Goal: Task Accomplishment & Management: Use online tool/utility

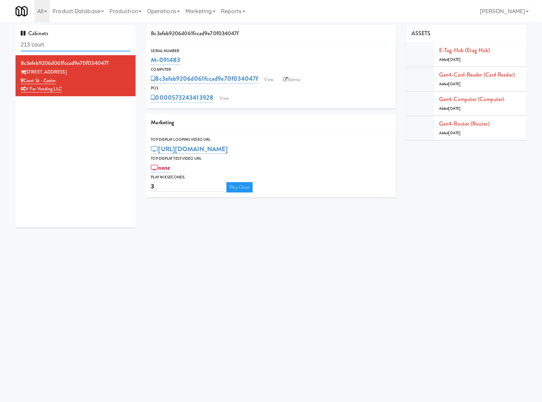
click at [82, 41] on input "213 court" at bounding box center [76, 45] width 110 height 13
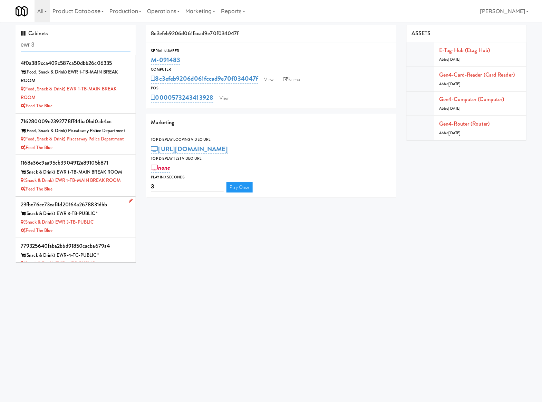
type input "ewr 3"
click at [114, 227] on div "(Snack & Drink) EWR 3-TB-PUBLIC" at bounding box center [76, 222] width 110 height 9
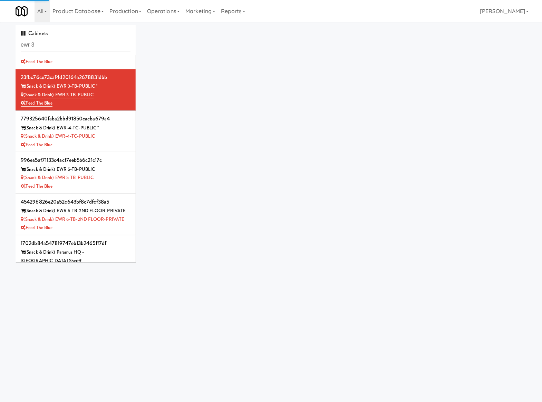
scroll to position [177, 0]
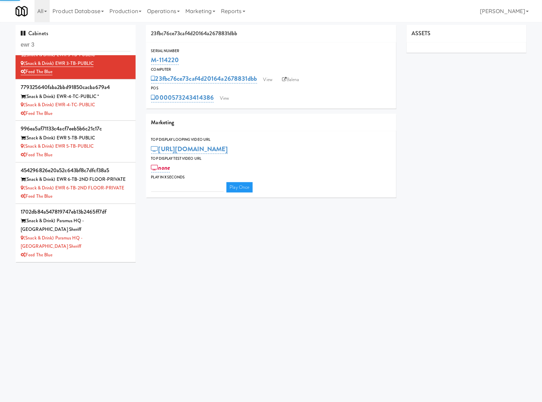
type input "3"
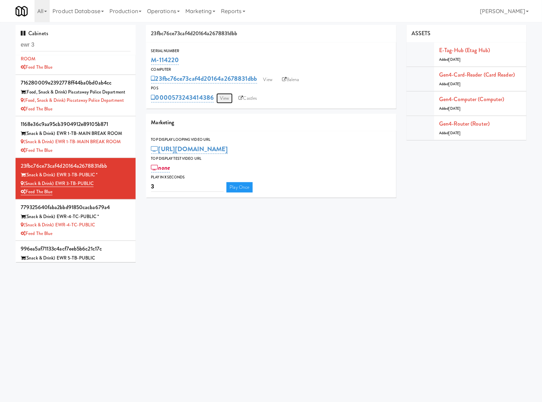
click at [226, 97] on link "View" at bounding box center [225, 98] width 16 height 10
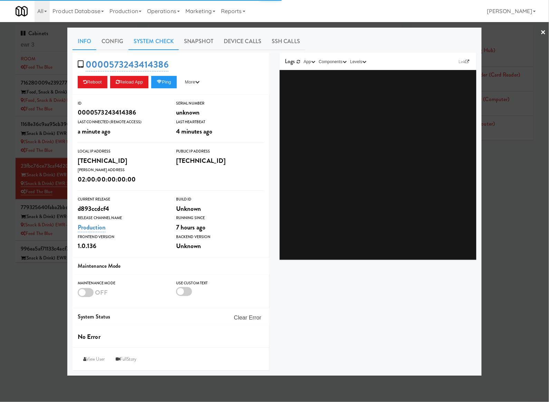
click at [160, 46] on link "System Check" at bounding box center [153, 41] width 50 height 17
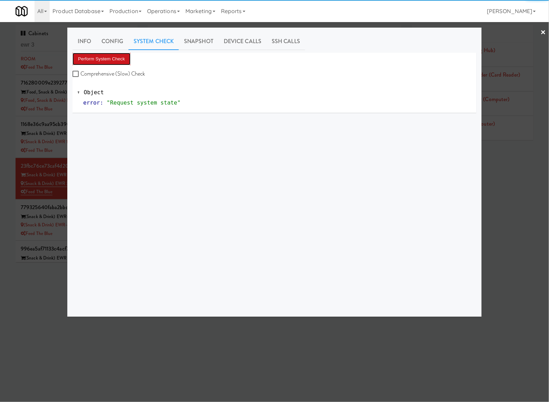
click at [106, 58] on button "Perform System Check" at bounding box center [102, 59] width 58 height 12
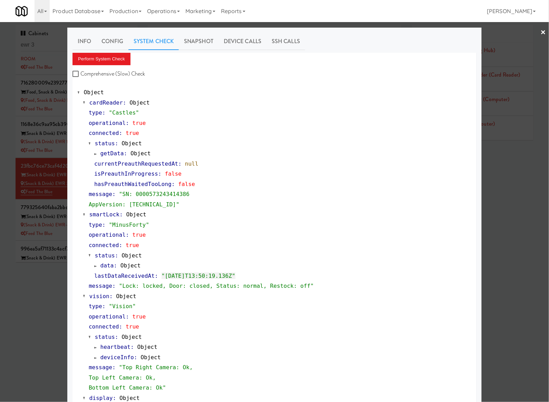
click at [32, 293] on div at bounding box center [274, 201] width 549 height 402
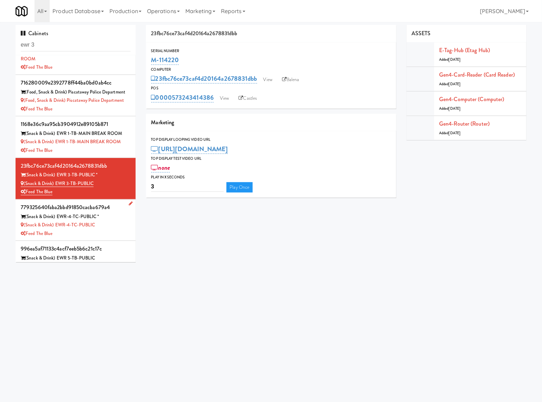
drag, startPoint x: 6, startPoint y: 289, endPoint x: 43, endPoint y: 249, distance: 54.0
click at [9, 289] on body "Okay Okay Select date: previous 2025-Aug next Su Mo Tu We Th Fr Sa 27 28 29 30 …" at bounding box center [271, 223] width 542 height 402
drag, startPoint x: 102, startPoint y: 191, endPoint x: 24, endPoint y: 193, distance: 77.4
click at [24, 188] on div "(Snack & Drink) EWR 3-TB-PUBLIC" at bounding box center [76, 184] width 110 height 9
copy link "(Snack & Drink) EWR 3-TB-PUBLIC"
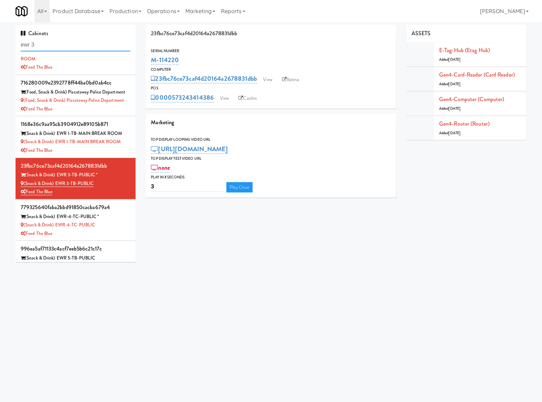
click at [85, 40] on input "ewr 3" at bounding box center [76, 45] width 110 height 13
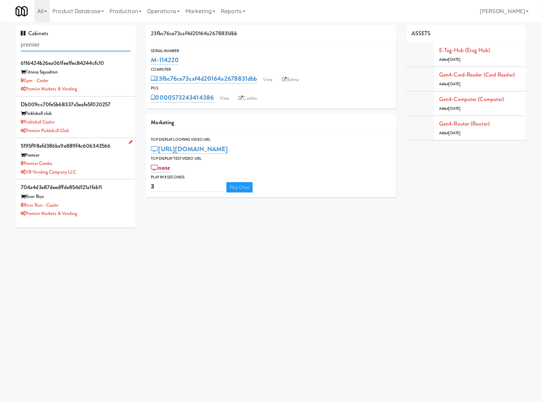
type input "premier"
click at [104, 155] on div "Premier" at bounding box center [76, 155] width 110 height 9
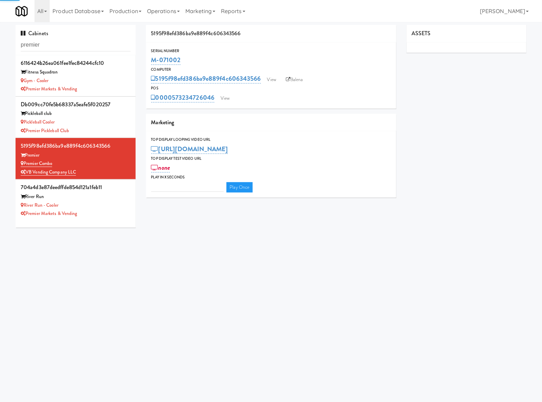
type input "3"
click at [228, 100] on link "View" at bounding box center [225, 98] width 16 height 10
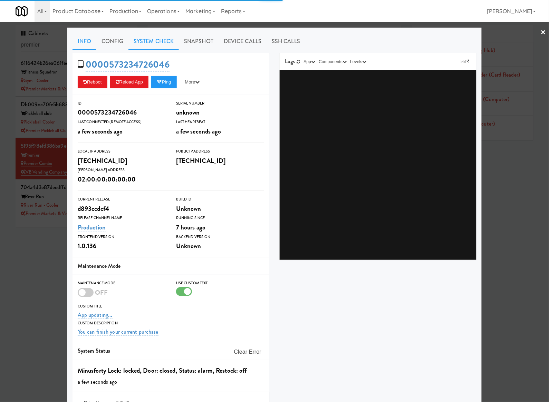
click at [154, 42] on link "System Check" at bounding box center [153, 41] width 50 height 17
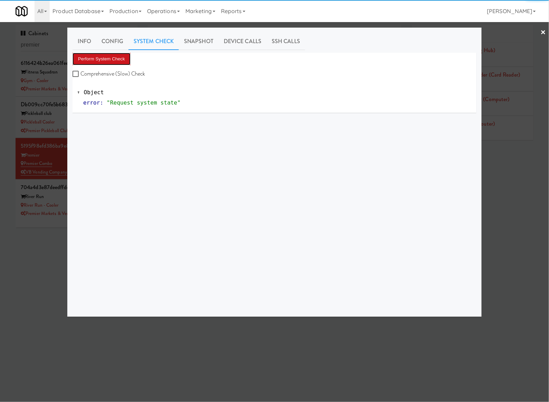
click at [115, 57] on button "Perform System Check" at bounding box center [102, 59] width 58 height 12
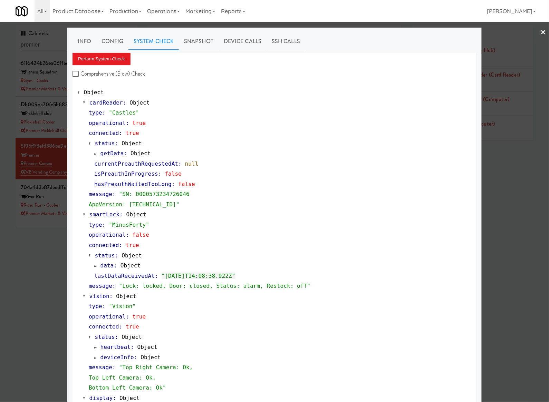
click at [33, 259] on div at bounding box center [274, 201] width 549 height 402
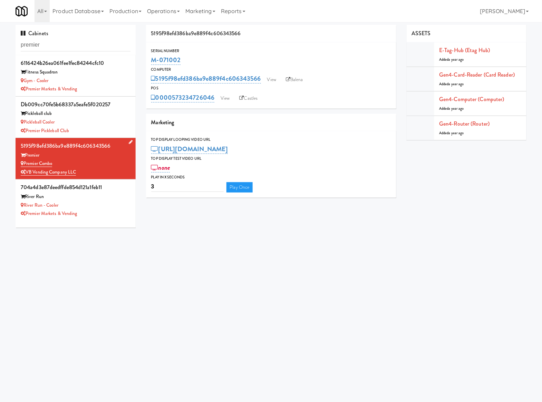
drag, startPoint x: 73, startPoint y: 163, endPoint x: 24, endPoint y: 162, distance: 48.7
click at [24, 162] on div "Premier Combo" at bounding box center [76, 164] width 110 height 9
copy link "Premier Combo"
click at [42, 44] on input "premier" at bounding box center [76, 45] width 110 height 13
click at [43, 44] on input "premier" at bounding box center [76, 45] width 110 height 13
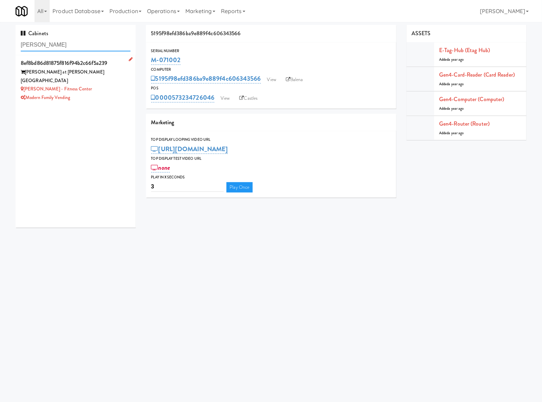
type input "quintana"
click at [105, 96] on li "8ef8bd86d81875f816f94b2c66f5a239 Quintana at Cooley Station Quintana - Fitness …" at bounding box center [76, 80] width 120 height 50
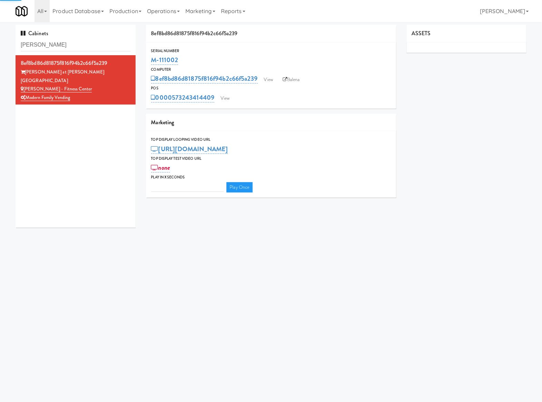
type input "3"
click at [117, 365] on body "Okay Okay Select date: previous 2025-Aug next Su Mo Tu We Th Fr Sa 27 28 29 30 …" at bounding box center [271, 223] width 542 height 402
drag, startPoint x: 190, startPoint y: 61, endPoint x: 146, endPoint y: 61, distance: 44.2
click at [146, 61] on div "Serial Number M-111002" at bounding box center [271, 57] width 250 height 19
copy link "M-111002"
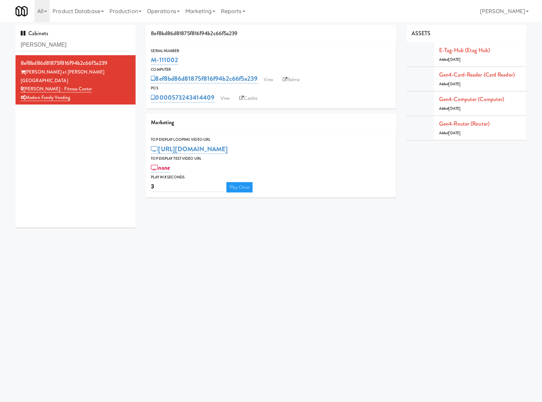
click at [4, 240] on body "Okay Okay Select date: previous 2025-Aug next Su Mo Tu We Th Fr Sa 27 28 29 30 …" at bounding box center [271, 223] width 542 height 402
click at [64, 41] on input "quintana" at bounding box center [76, 45] width 110 height 13
click at [64, 42] on input "quintana" at bounding box center [76, 45] width 110 height 13
paste input "Illume - Combo - Middle"
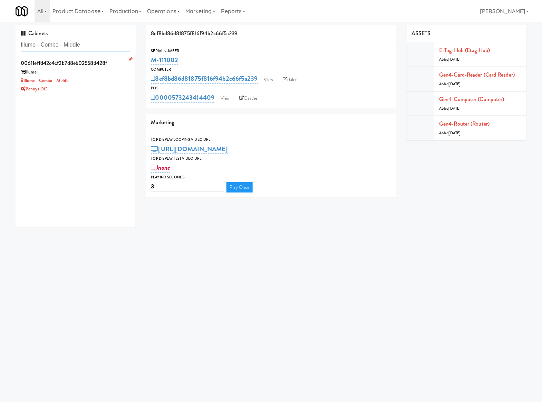
type input "Illume - Combo - Middle"
click at [89, 78] on div "Illume - Combo - Middle" at bounding box center [76, 81] width 110 height 9
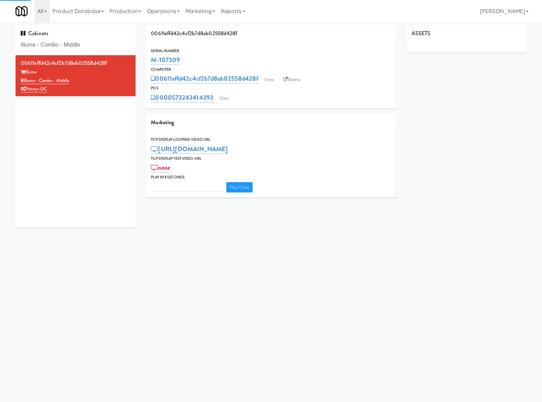
type input "3"
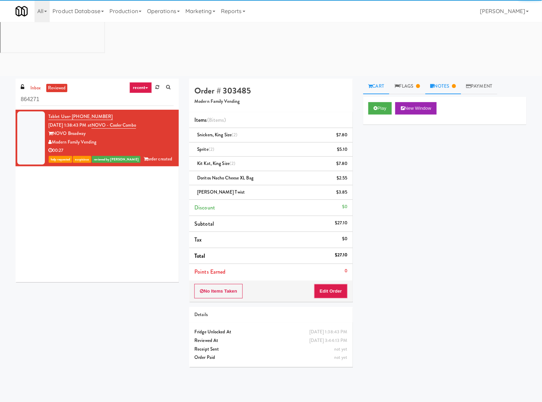
click at [440, 79] on link "Notes" at bounding box center [444, 87] width 36 height 16
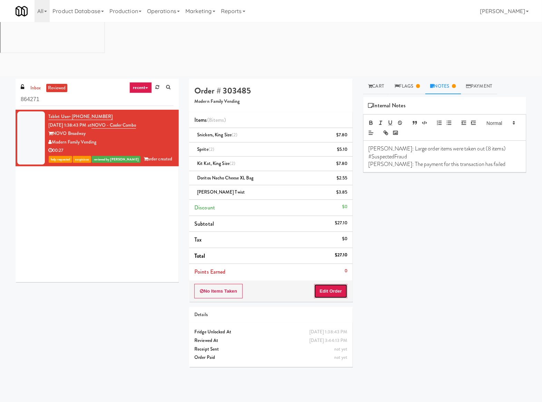
click at [340, 284] on button "Edit Order" at bounding box center [331, 291] width 34 height 15
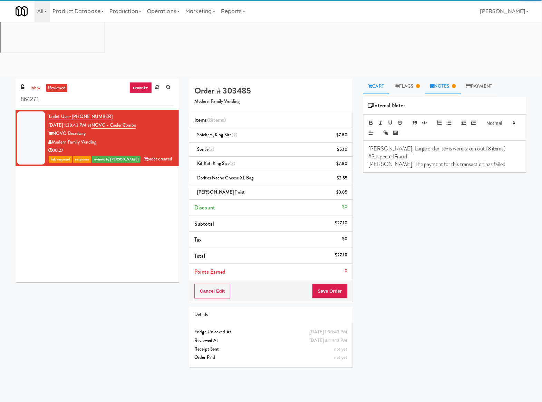
click at [381, 79] on link "Cart" at bounding box center [376, 87] width 27 height 16
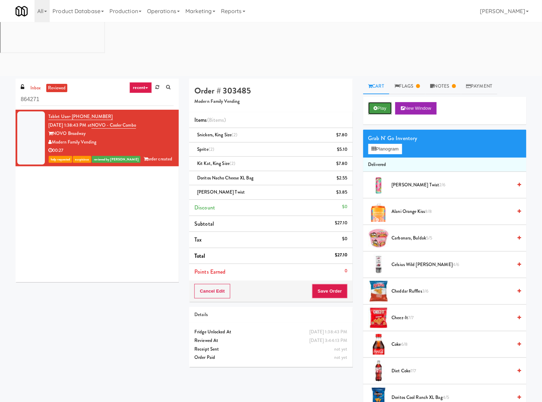
click at [383, 102] on button "Play" at bounding box center [381, 108] width 24 height 12
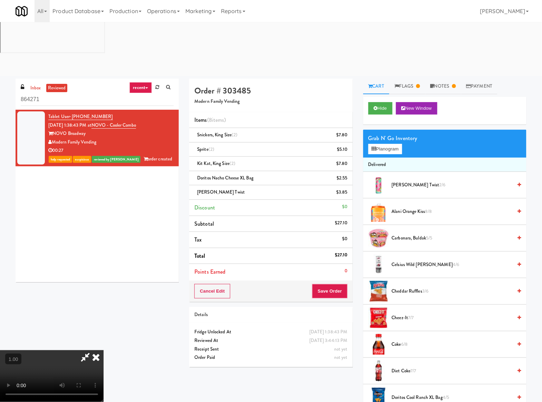
click at [104, 351] on video at bounding box center [52, 377] width 104 height 52
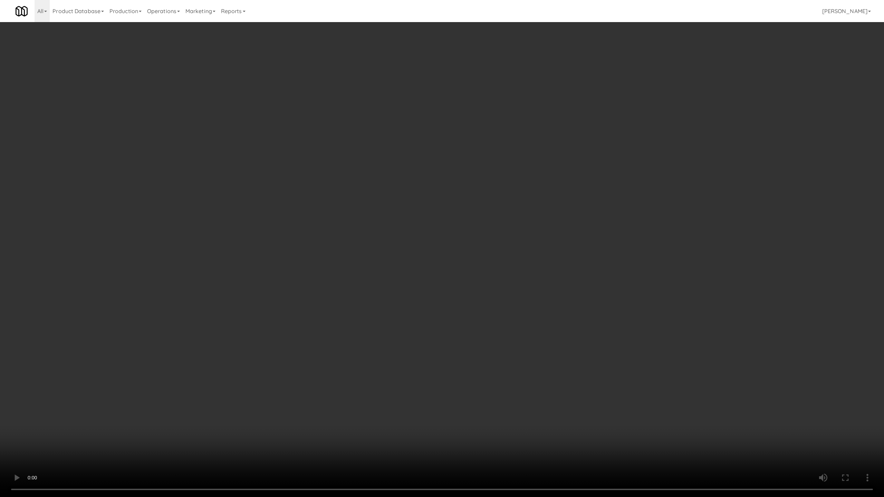
click at [513, 275] on video at bounding box center [442, 248] width 884 height 497
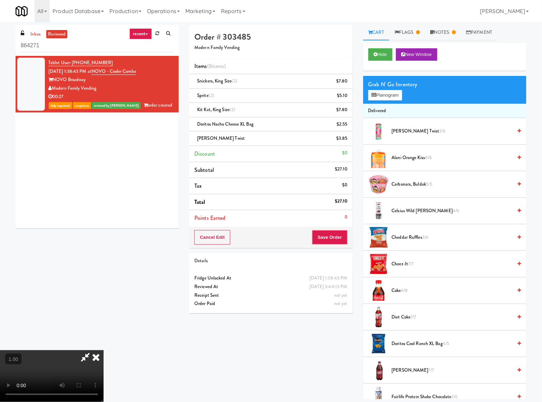
drag, startPoint x: 339, startPoint y: 52, endPoint x: 326, endPoint y: 32, distance: 23.0
click at [338, 52] on div "Order # 303485 Modern Family Vending" at bounding box center [270, 42] width 163 height 34
click at [342, 29] on div "Order # 303485 Modern Family Vending" at bounding box center [270, 42] width 163 height 34
click at [311, 6] on div "All 901 Smrt Mrkt https://classic.micromart.com/vision-orders/864271?operator_i…" at bounding box center [271, 11] width 511 height 22
click at [420, 1] on div "All 901 Smrt Mrkt https://classic.micromart.com/vision-orders/864271?operator_i…" at bounding box center [271, 11] width 511 height 22
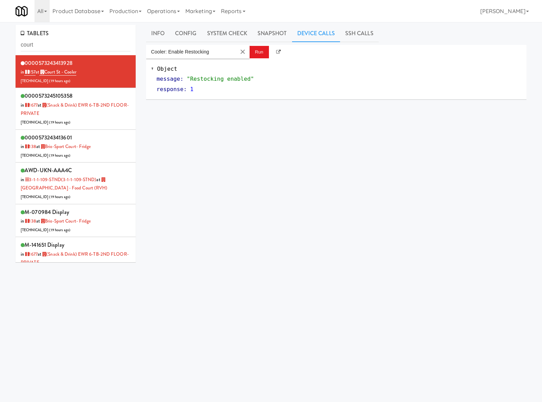
click at [52, 46] on input "court" at bounding box center [76, 45] width 110 height 13
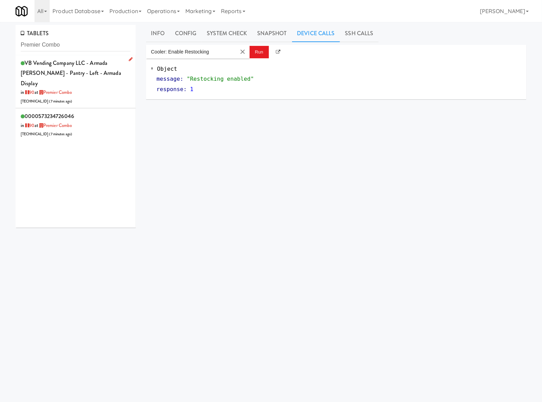
type input "Premier Combo"
click at [93, 93] on div "VB Vending Company LLC - Armada Hoffler - Pantry - Left - Armada Display in 90 …" at bounding box center [76, 82] width 110 height 48
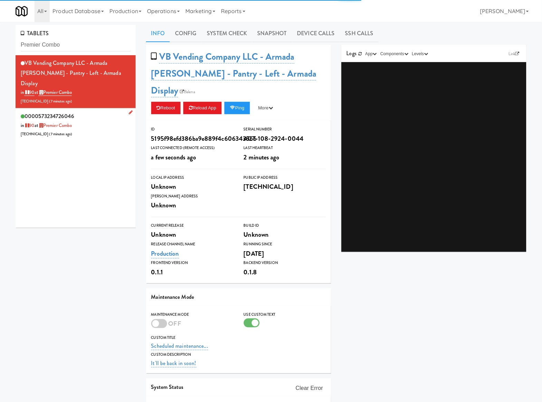
click at [92, 112] on div "0000573234726046 in 90 at Premier Combo 206.0.69.199 ( 7 minutes ago )" at bounding box center [76, 124] width 110 height 27
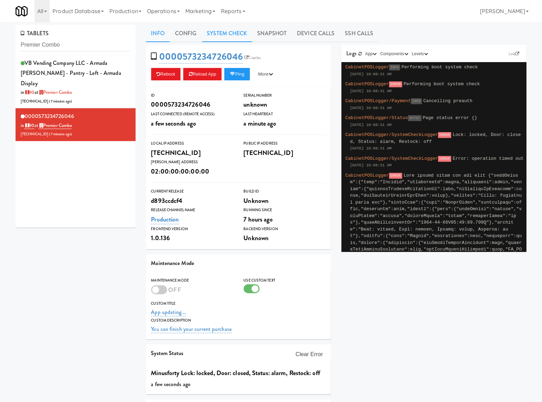
click at [240, 28] on link "System Check" at bounding box center [227, 33] width 50 height 17
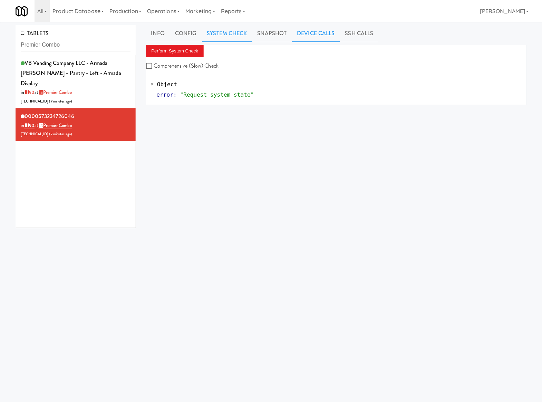
click at [309, 35] on link "Device Calls" at bounding box center [316, 33] width 48 height 17
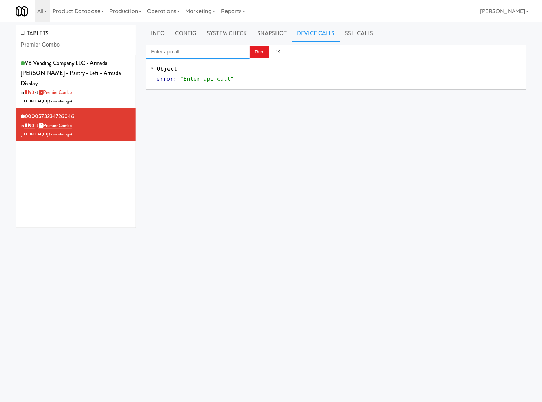
click at [203, 57] on input "Enter api call..." at bounding box center [198, 52] width 104 height 14
drag, startPoint x: 209, startPoint y: 73, endPoint x: 213, endPoint y: 69, distance: 5.1
click at [209, 73] on div "http://localhost:3000/cooler/restocking-mode/enable" at bounding box center [197, 72] width 93 height 9
type input "Cooler: Enable Restocking"
click at [254, 55] on button "Run" at bounding box center [259, 52] width 19 height 12
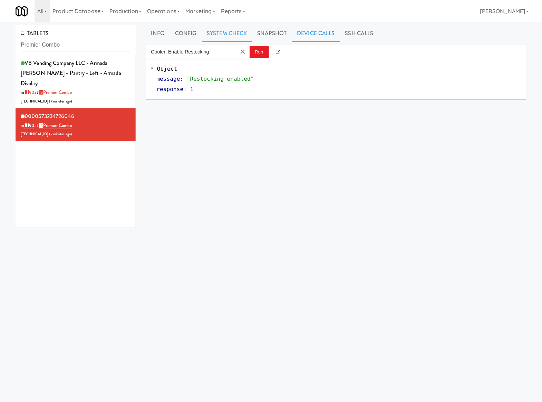
click at [228, 33] on link "System Check" at bounding box center [227, 33] width 50 height 17
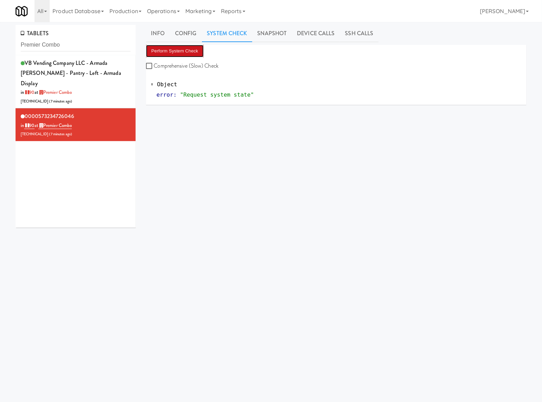
click at [198, 51] on button "Perform System Check" at bounding box center [175, 51] width 58 height 12
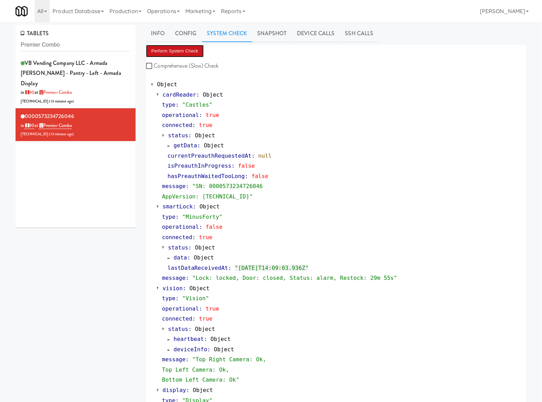
click at [181, 52] on button "Perform System Check" at bounding box center [175, 51] width 58 height 12
click at [68, 41] on input "Premier Combo" at bounding box center [76, 45] width 110 height 13
click at [68, 42] on input "Premier Combo" at bounding box center [76, 45] width 110 height 13
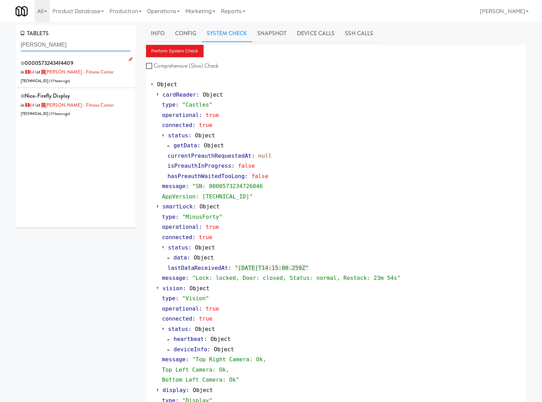
type input "quintana"
click at [90, 78] on div "0000573243414409 in 841 at Quintana - Fitness Center 184.191.133.90 ( 17 hours …" at bounding box center [76, 71] width 110 height 27
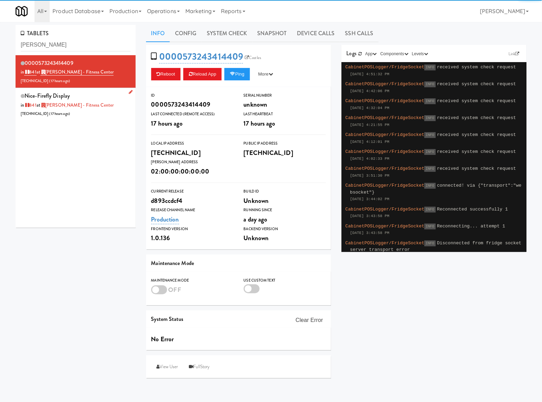
click at [99, 108] on div "nice-firefly Display in 841 at Quintana - Fitness Center 184.191.133.90 ( 17 ho…" at bounding box center [76, 104] width 110 height 27
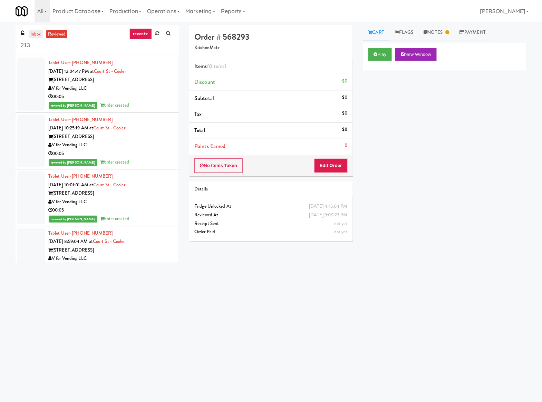
click at [38, 36] on link "inbox" at bounding box center [36, 34] width 14 height 9
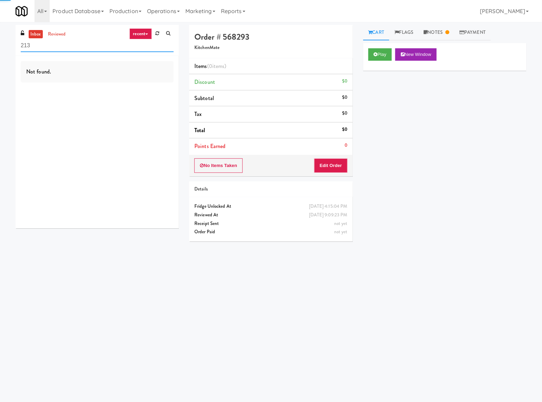
click at [39, 46] on input "213" at bounding box center [97, 45] width 153 height 13
click at [39, 46] on input "quintan" at bounding box center [97, 45] width 153 height 13
click at [52, 34] on link "reviewed" at bounding box center [56, 34] width 21 height 9
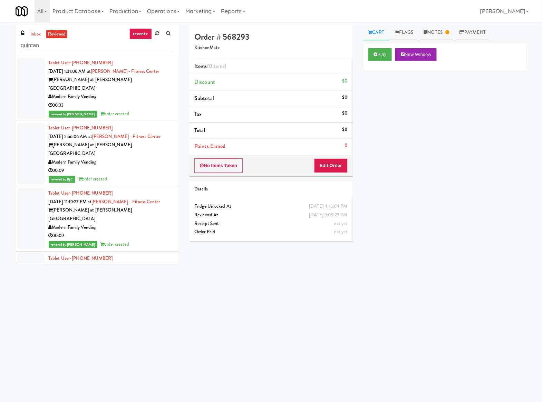
click at [135, 31] on link "recent" at bounding box center [141, 33] width 23 height 11
click at [138, 61] on link "unclear take" at bounding box center [145, 60] width 55 height 12
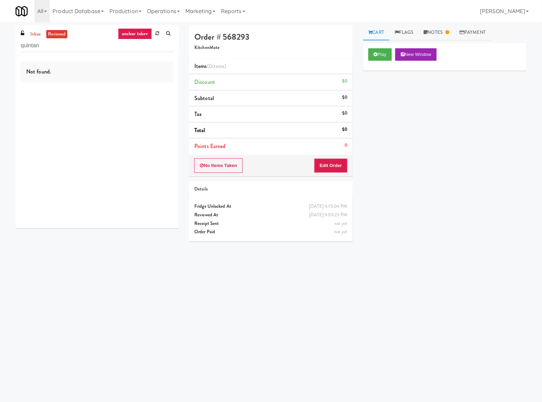
click at [139, 37] on link "unclear take" at bounding box center [135, 33] width 34 height 11
click at [145, 69] on link "inventory issue" at bounding box center [145, 72] width 55 height 12
click at [137, 35] on link "inventory issue" at bounding box center [133, 33] width 39 height 11
click at [143, 83] on link "suspicious" at bounding box center [145, 84] width 55 height 12
click at [39, 39] on div "quintan" at bounding box center [97, 45] width 153 height 13
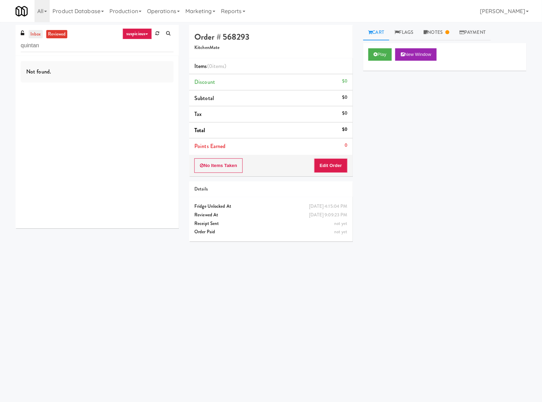
click at [38, 34] on link "inbox" at bounding box center [36, 34] width 14 height 9
click at [41, 43] on input "quintan" at bounding box center [97, 45] width 153 height 13
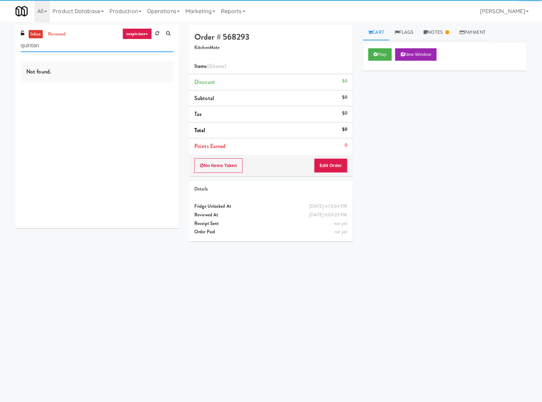
paste input "569625"
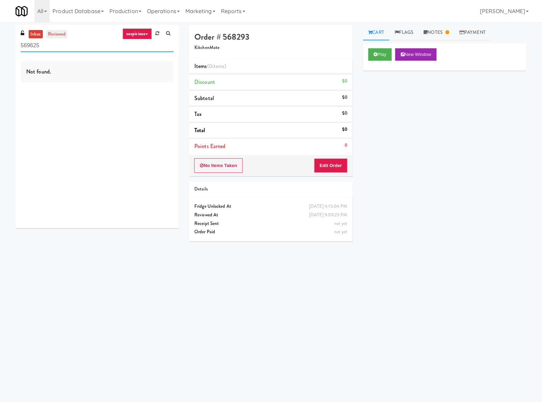
type input "569625"
click at [57, 36] on link "reviewed" at bounding box center [56, 34] width 21 height 9
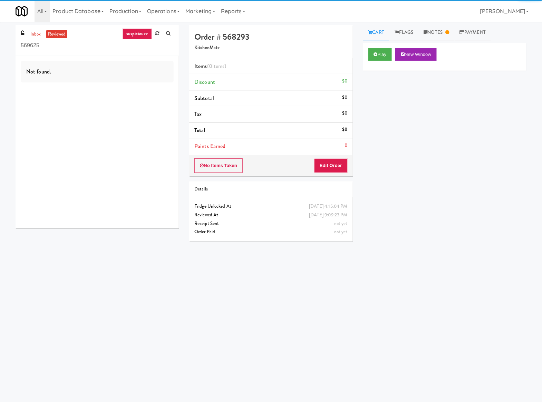
click at [126, 35] on link "suspicious" at bounding box center [137, 33] width 29 height 11
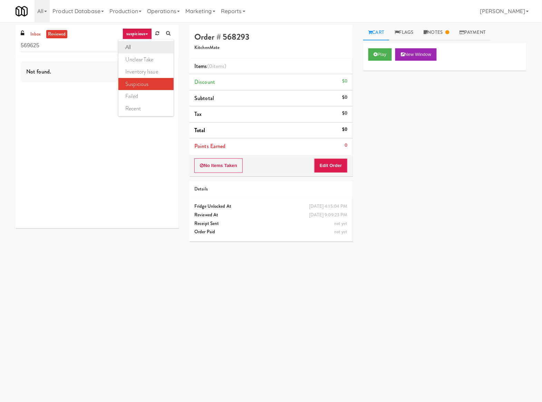
click at [136, 47] on link "all" at bounding box center [145, 47] width 55 height 12
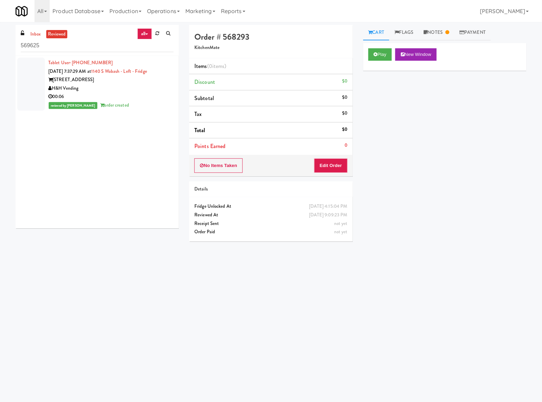
click at [151, 94] on div "00:06" at bounding box center [110, 97] width 125 height 9
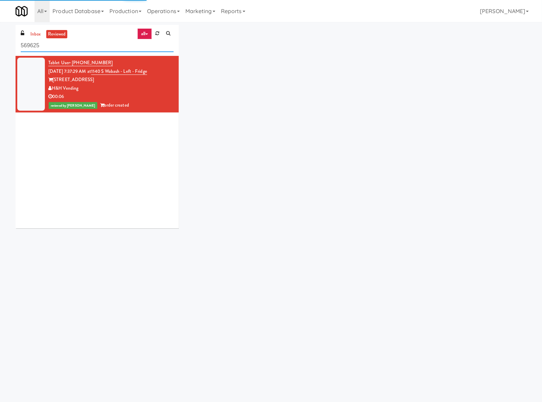
click at [88, 40] on input "569625" at bounding box center [97, 45] width 153 height 13
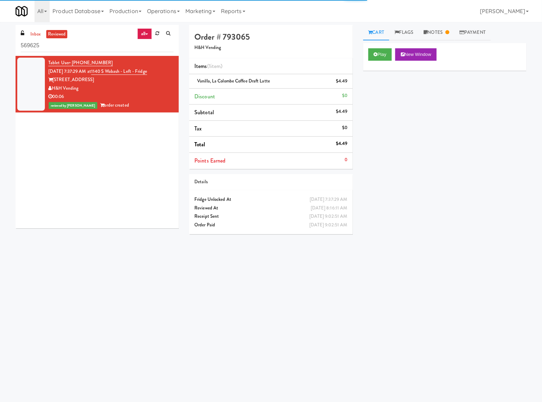
click at [149, 32] on link "all" at bounding box center [144, 33] width 15 height 11
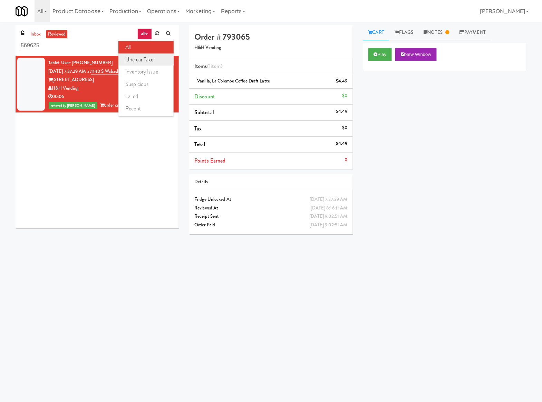
click at [147, 64] on link "unclear take" at bounding box center [145, 60] width 55 height 12
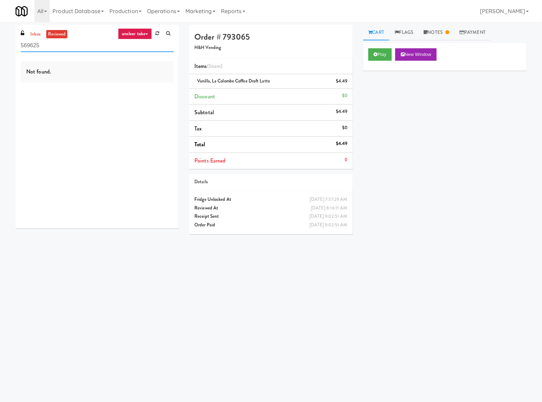
click at [121, 46] on input "569625" at bounding box center [97, 45] width 153 height 13
click at [123, 39] on link "unclear take" at bounding box center [135, 33] width 34 height 11
click at [137, 79] on link "suspicious" at bounding box center [145, 84] width 55 height 12
click at [127, 36] on link "suspicious" at bounding box center [137, 33] width 29 height 11
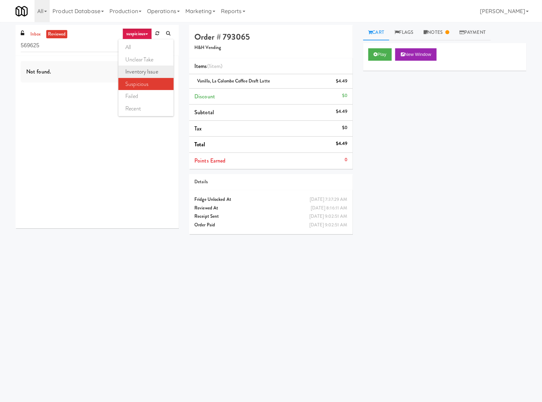
click at [148, 71] on link "inventory issue" at bounding box center [145, 72] width 55 height 12
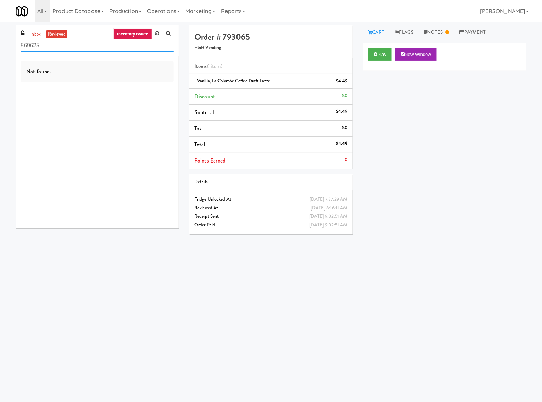
click at [78, 48] on input "569625" at bounding box center [97, 45] width 153 height 13
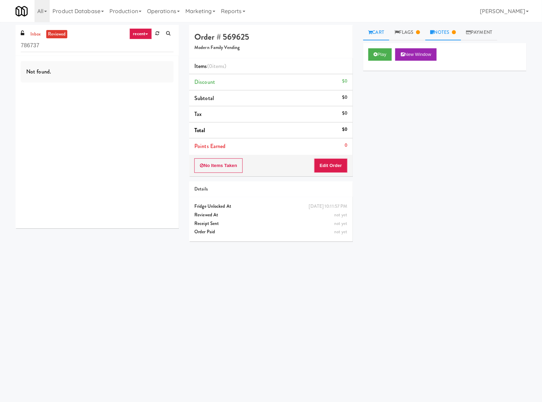
click at [435, 26] on link "Notes" at bounding box center [444, 33] width 36 height 16
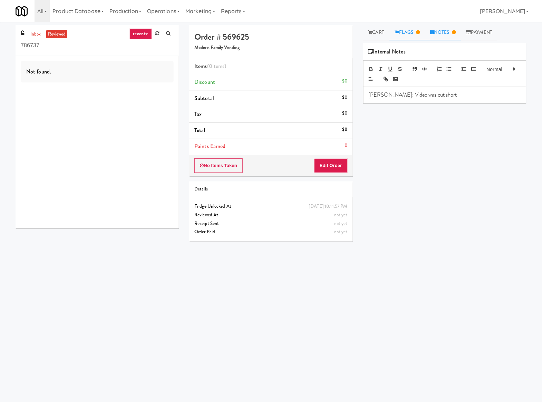
click at [414, 34] on link "Flags" at bounding box center [408, 33] width 36 height 16
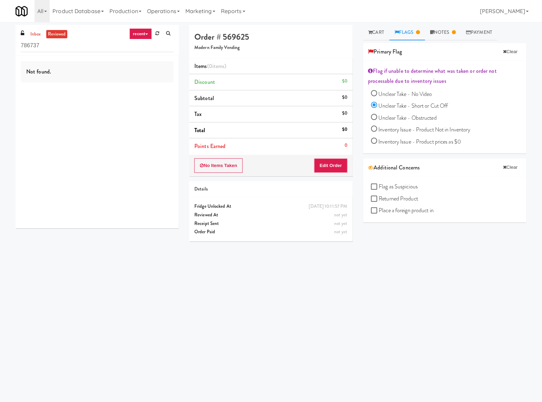
click at [318, 42] on div "Order # 569625 Modern Family Vending" at bounding box center [270, 42] width 163 height 34
click at [326, 170] on button "Edit Order" at bounding box center [331, 166] width 34 height 15
click at [376, 37] on link "Cart" at bounding box center [376, 33] width 27 height 16
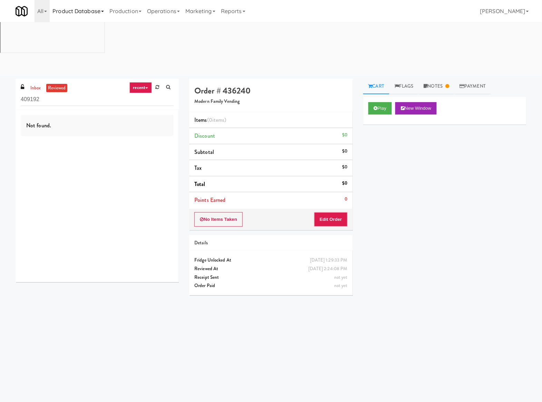
click at [79, 11] on link "Product Database" at bounding box center [78, 11] width 57 height 22
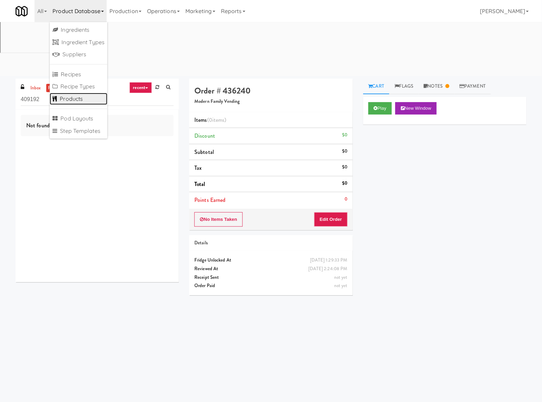
click at [73, 97] on link "Products" at bounding box center [79, 99] width 58 height 12
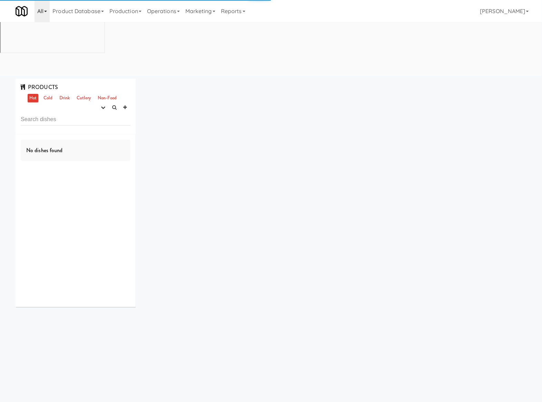
click at [45, 11] on icon at bounding box center [45, 11] width 3 height 1
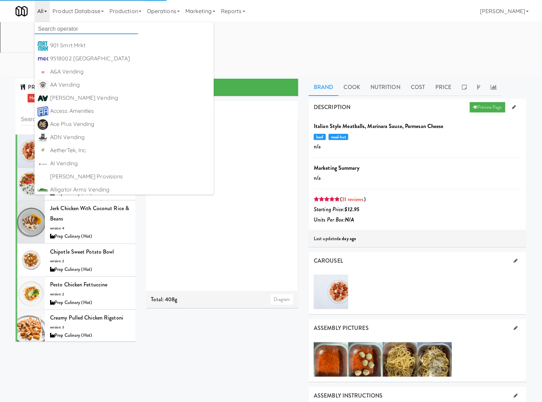
click at [49, 24] on input "text" at bounding box center [87, 29] width 104 height 10
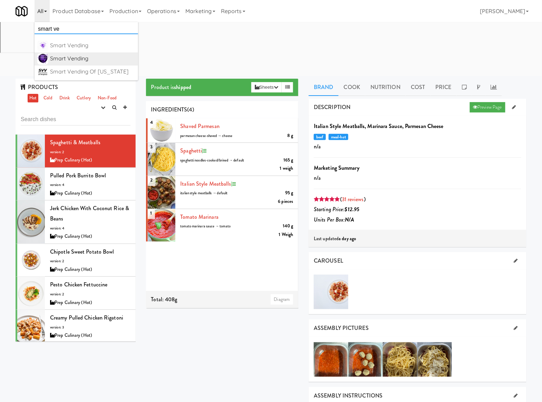
type input "smart ve"
click at [59, 55] on div "Smart Vending" at bounding box center [92, 59] width 85 height 10
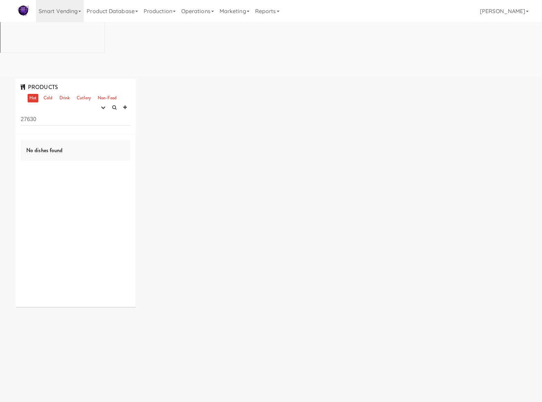
click at [60, 113] on input "27630" at bounding box center [76, 119] width 110 height 13
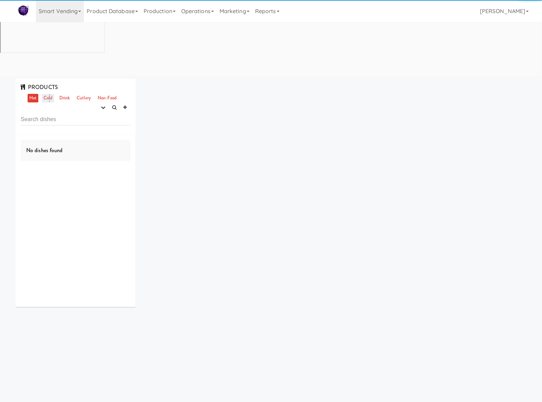
click at [50, 94] on link "Cold" at bounding box center [48, 98] width 12 height 9
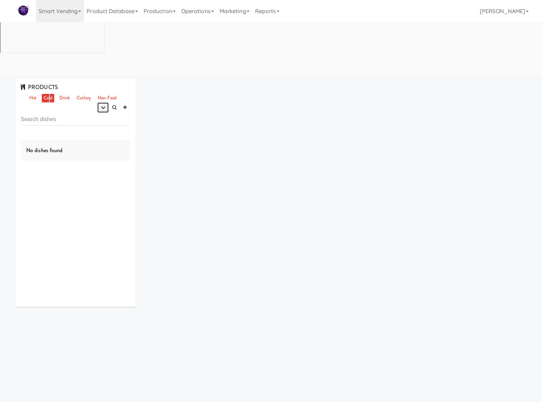
click at [101, 105] on icon "button" at bounding box center [103, 107] width 4 height 4
click at [90, 115] on link "experimenting" at bounding box center [81, 121] width 55 height 12
click at [65, 94] on link "Drink" at bounding box center [65, 98] width 14 height 9
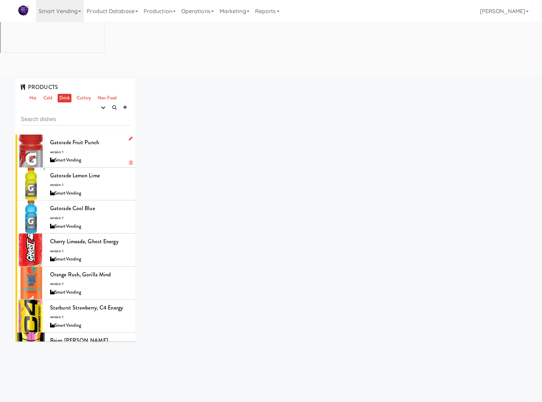
click at [107, 137] on div "Gatorade Fruit Punch version: 1 SmartVending" at bounding box center [90, 150] width 80 height 27
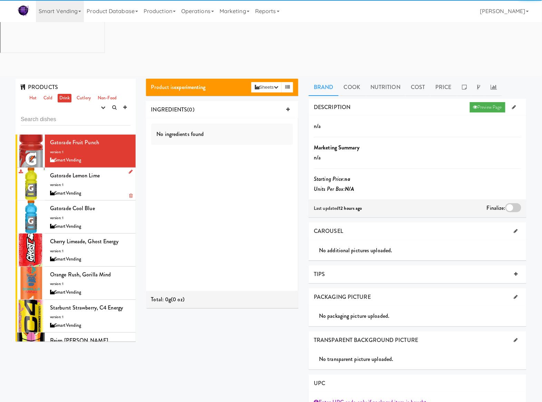
click at [97, 171] on div "Gatorade Lemon Lime version: 1 SmartVending" at bounding box center [90, 184] width 80 height 27
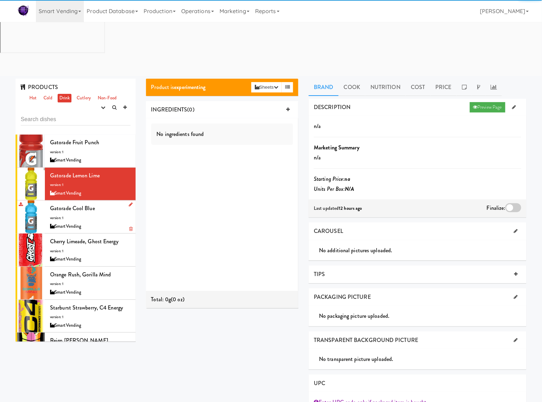
click at [115, 203] on div "Gatorade Cool Blue version: 1 SmartVending" at bounding box center [90, 216] width 80 height 27
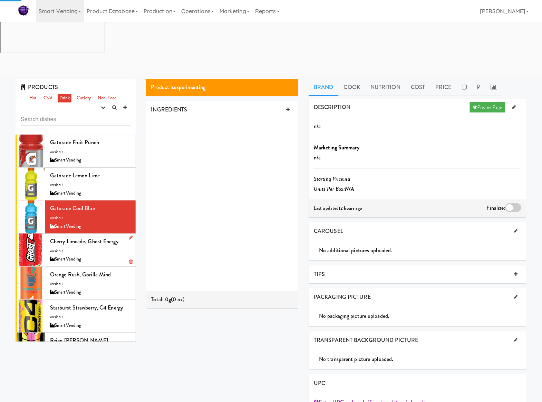
click at [108, 237] on div "Cherry Limeade, Ghost Energy version: 1 SmartVending" at bounding box center [90, 250] width 80 height 27
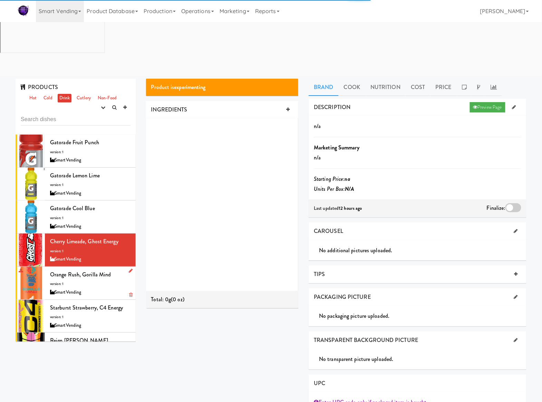
click at [104, 288] on div "SmartVending" at bounding box center [90, 292] width 80 height 9
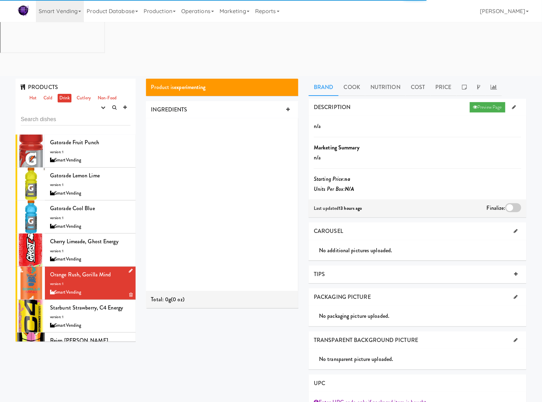
scroll to position [138, 0]
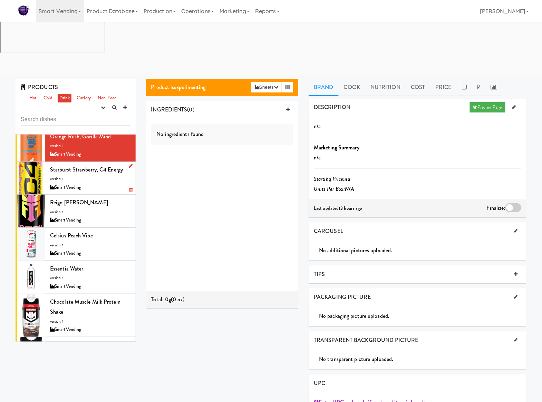
click at [102, 183] on div "SmartVending" at bounding box center [90, 187] width 80 height 9
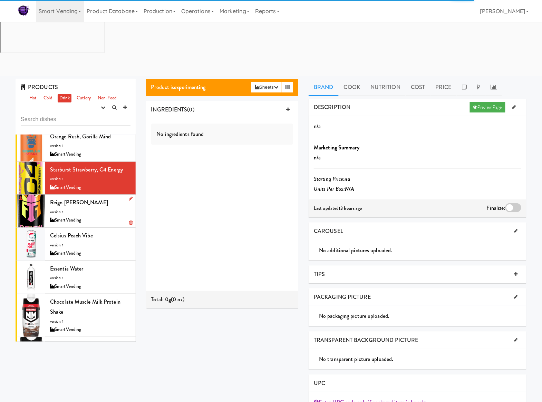
click at [103, 216] on div "SmartVending" at bounding box center [90, 220] width 80 height 9
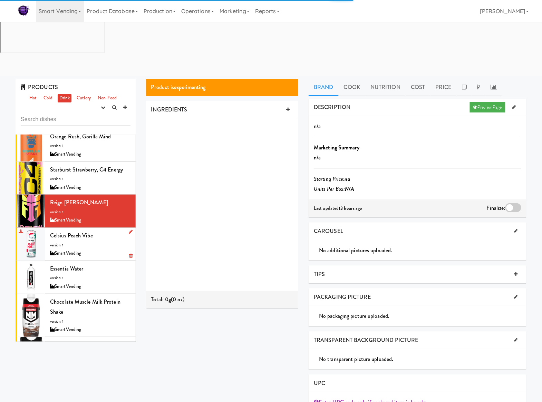
click at [99, 231] on div "Celsius Peach Vibe version: 1 SmartVending" at bounding box center [90, 244] width 80 height 27
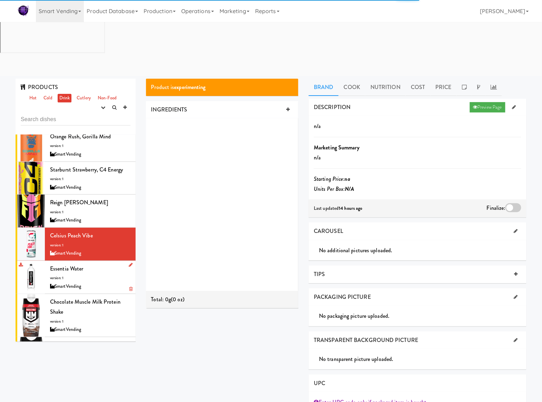
click at [99, 264] on div "Essentia Water version: 1 SmartVending" at bounding box center [90, 277] width 80 height 27
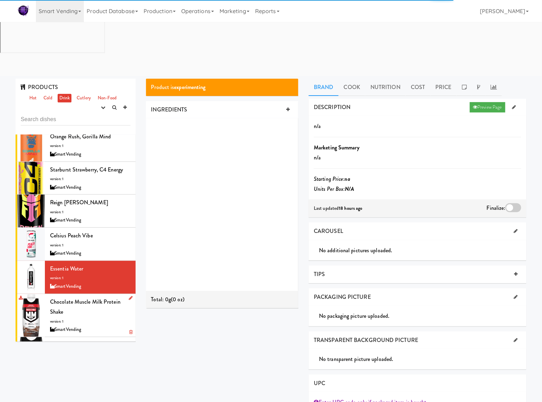
click at [107, 297] on div "Chocolate Muscle Milk Protein Shake version: 1 SmartVending" at bounding box center [90, 315] width 80 height 37
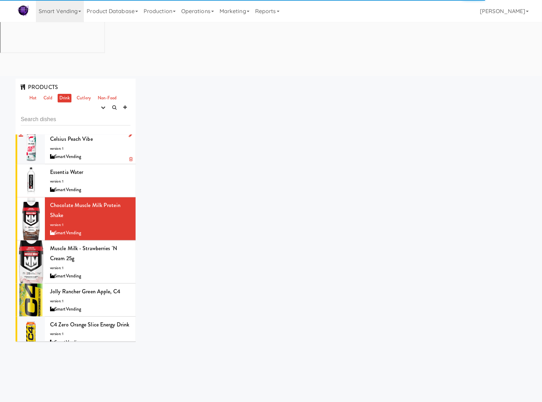
scroll to position [254, 0]
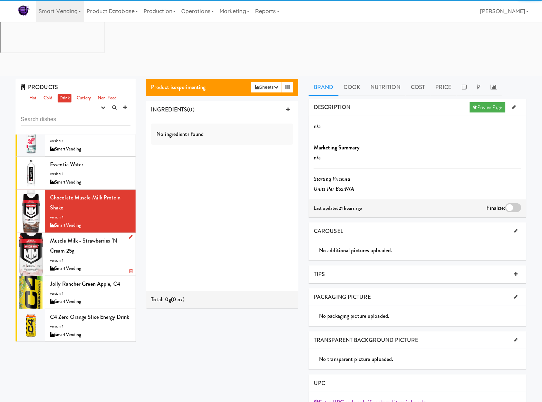
click at [108, 236] on div "Muscle Milk - Strawberries 'n Cream 25g version: 1 SmartVending" at bounding box center [90, 254] width 80 height 37
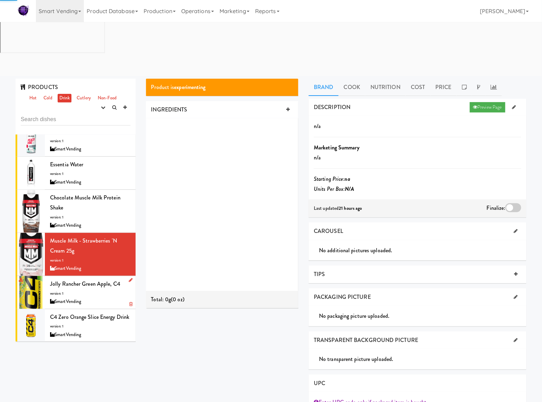
click at [107, 298] on div "SmartVending" at bounding box center [90, 302] width 80 height 9
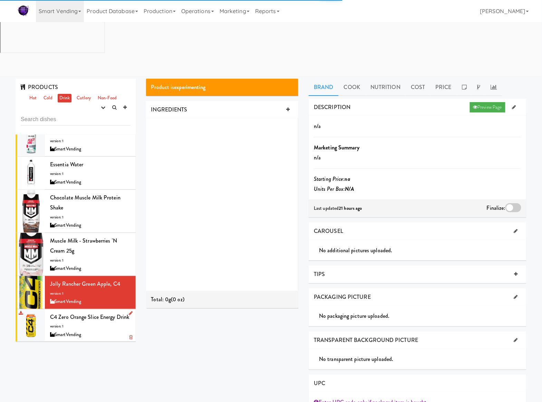
click at [112, 312] on div "C4 Zero Orange Slice Energy Drink version: 1 SmartVending" at bounding box center [90, 325] width 80 height 27
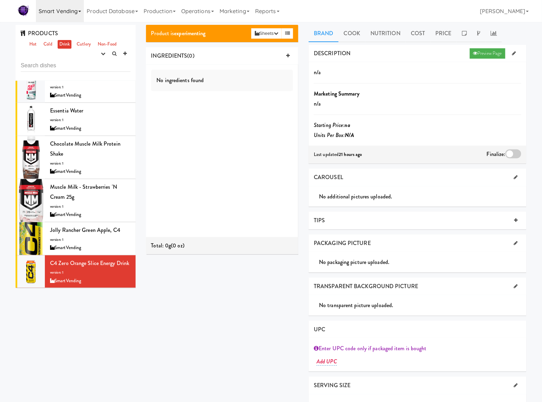
click at [74, 10] on link "Smart Vending" at bounding box center [60, 11] width 48 height 22
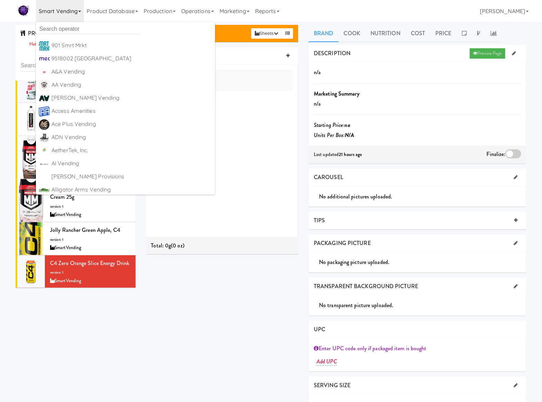
click at [75, 20] on link "Smart Vending" at bounding box center [60, 11] width 48 height 22
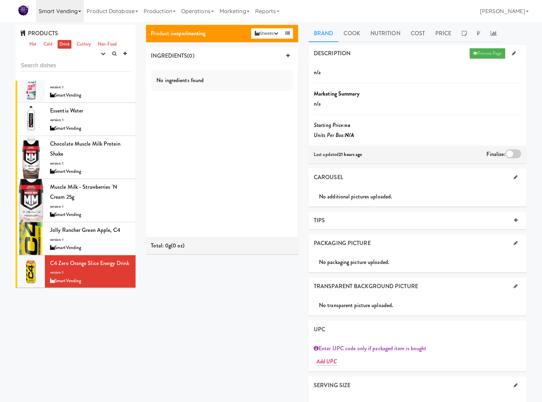
click at [66, 9] on link "Smart Vending" at bounding box center [60, 11] width 48 height 22
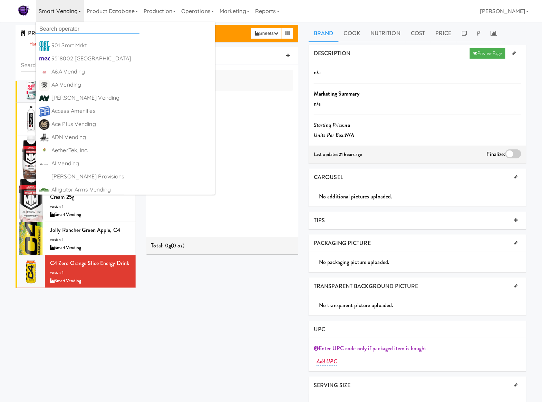
click at [71, 24] on input "text" at bounding box center [88, 29] width 104 height 10
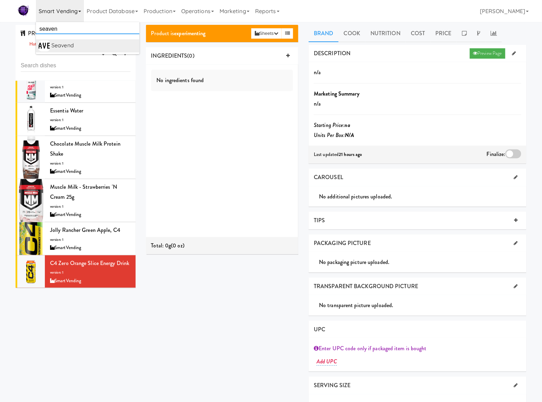
type input "seaven"
click at [84, 39] on link "Seavend https://classic.micromart.com/recipes/34909?operator_id=278" at bounding box center [88, 45] width 104 height 13
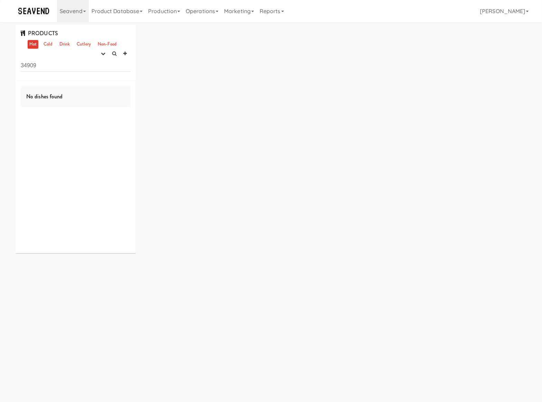
click at [340, 370] on body "Okay Okay Select date: previous 2025-Aug next Su Mo Tu We Th Fr Sa 27 28 29 30 …" at bounding box center [271, 223] width 542 height 402
click at [42, 61] on input "34909" at bounding box center [76, 65] width 110 height 13
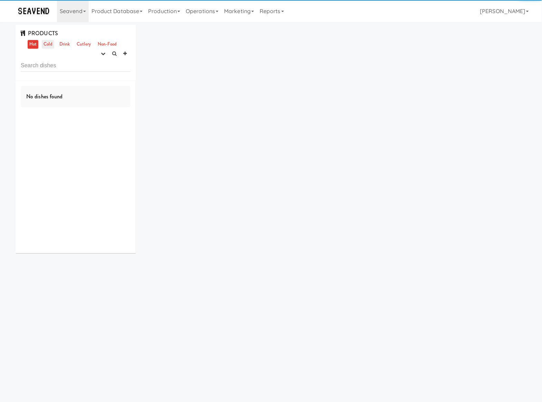
click at [46, 44] on link "Cold" at bounding box center [48, 44] width 12 height 9
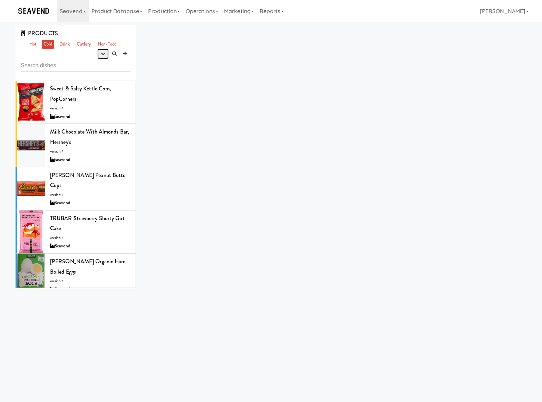
click at [102, 53] on icon "button" at bounding box center [103, 53] width 4 height 4
click at [93, 64] on link "experimenting" at bounding box center [81, 67] width 55 height 12
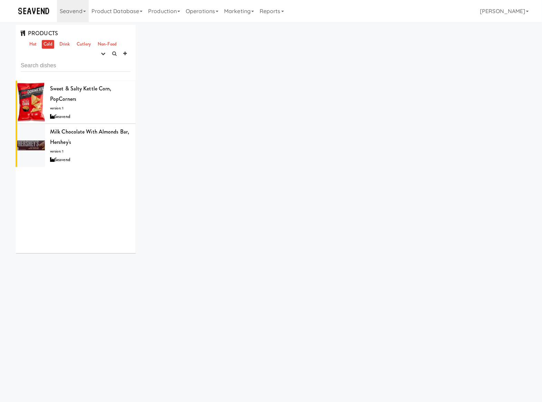
drag, startPoint x: 106, startPoint y: 101, endPoint x: 245, endPoint y: 99, distance: 138.2
click at [107, 101] on div "Sweet & Salty Kettle Corn, PopCorners version: 1 Seavend" at bounding box center [90, 102] width 80 height 37
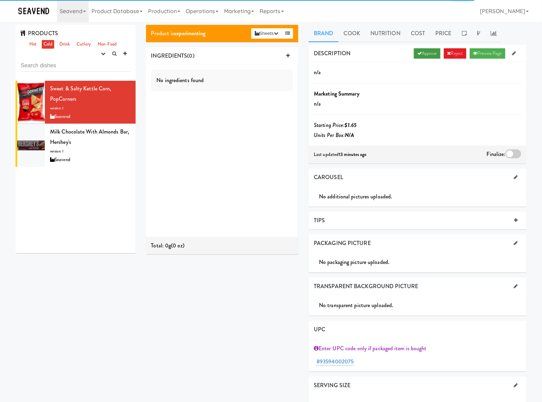
click at [424, 57] on link "Approve" at bounding box center [427, 53] width 27 height 10
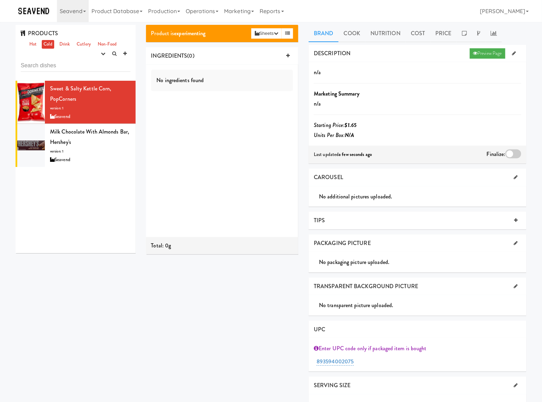
click at [511, 155] on div at bounding box center [514, 154] width 16 height 9
click at [0, 0] on input "checkbox" at bounding box center [0, 0] width 0 height 0
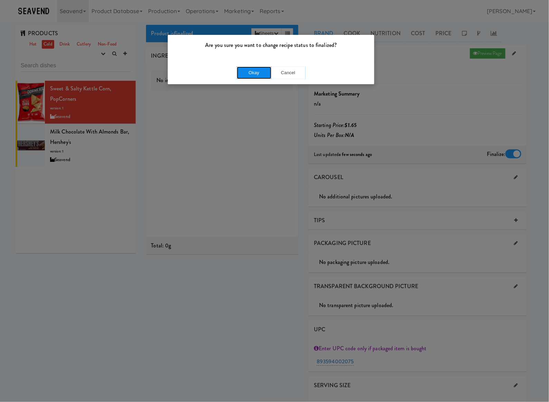
click at [256, 68] on button "Okay" at bounding box center [254, 73] width 35 height 12
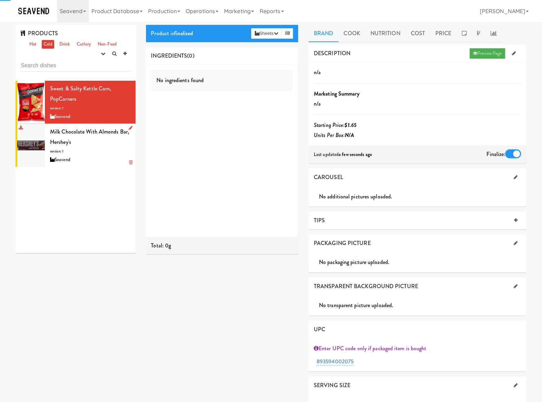
click at [108, 147] on div "Milk Chocolate with Almonds Bar, Hershey's version: 1 Seavend" at bounding box center [90, 145] width 80 height 37
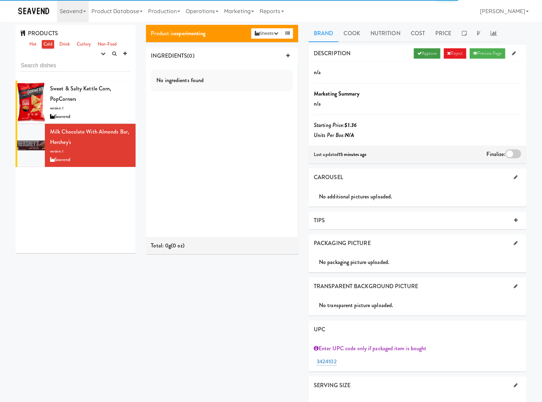
click at [423, 55] on link "Approve" at bounding box center [427, 53] width 27 height 10
click at [507, 155] on div at bounding box center [514, 154] width 16 height 9
click at [0, 0] on input "checkbox" at bounding box center [0, 0] width 0 height 0
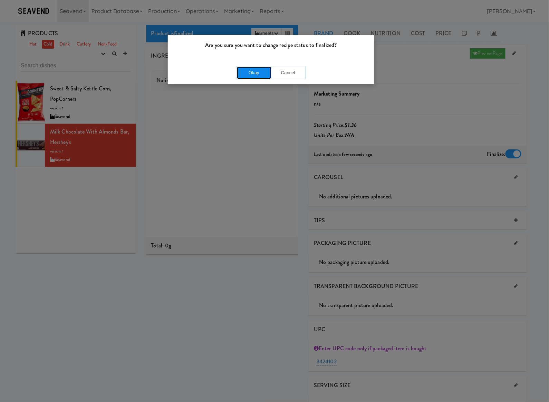
drag, startPoint x: 259, startPoint y: 68, endPoint x: 243, endPoint y: 65, distance: 15.8
click at [259, 68] on button "Okay" at bounding box center [254, 73] width 35 height 12
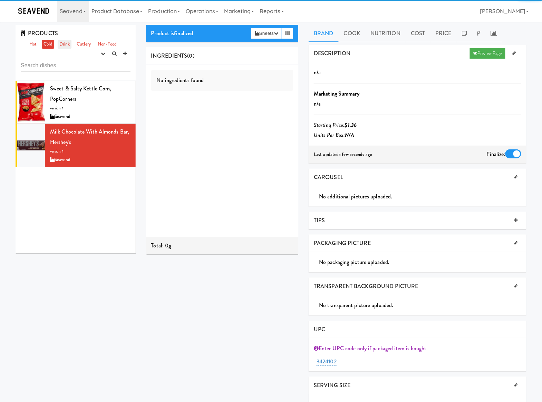
click at [67, 46] on link "Drink" at bounding box center [65, 44] width 14 height 9
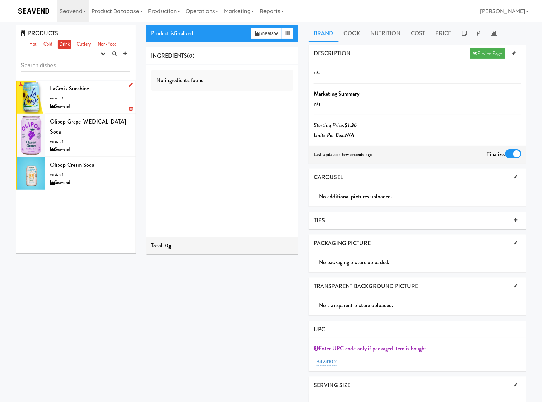
click at [103, 93] on div "LaCroix Sunshine version: 1 Seavend" at bounding box center [90, 97] width 80 height 27
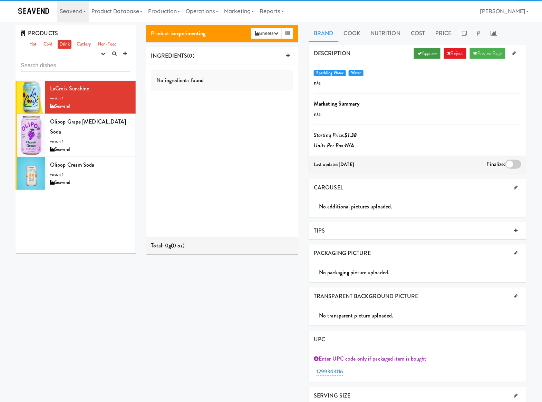
click at [418, 53] on icon at bounding box center [420, 53] width 4 height 4
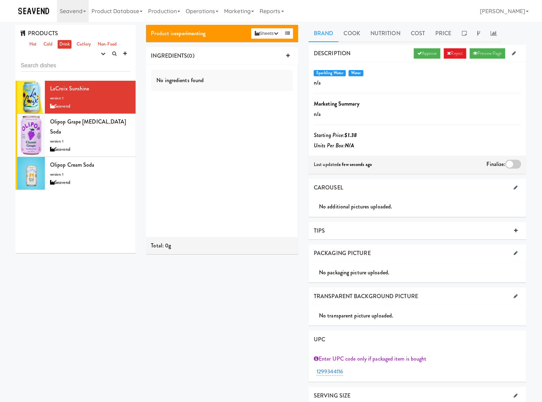
click at [520, 168] on div at bounding box center [514, 164] width 16 height 9
click at [0, 0] on input "checkbox" at bounding box center [0, 0] width 0 height 0
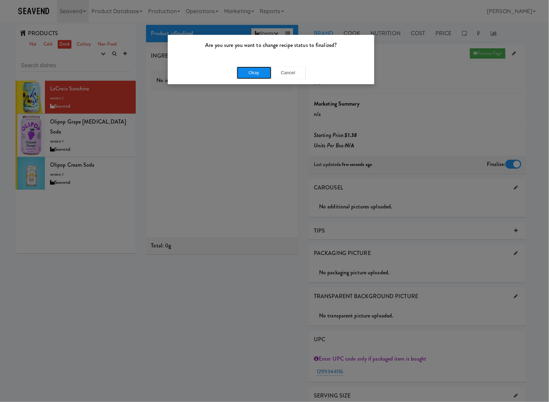
click at [262, 76] on button "Okay" at bounding box center [254, 73] width 35 height 12
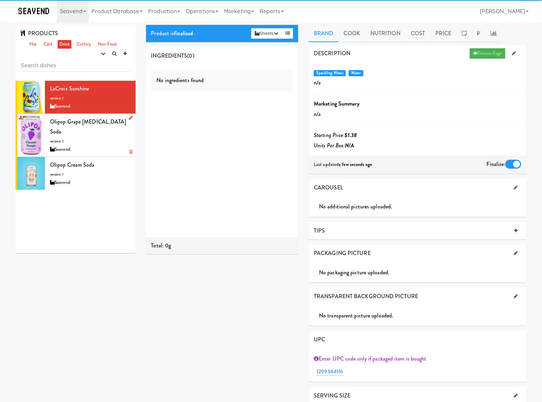
click at [94, 131] on div "Olipop Grape Prebiotic Soda version: 1 Seavend" at bounding box center [90, 135] width 80 height 37
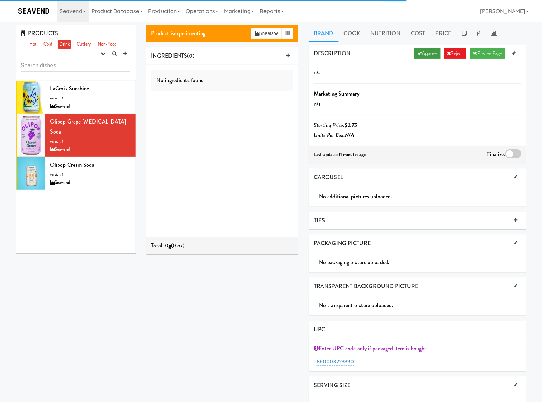
click at [432, 52] on link "Approve" at bounding box center [427, 53] width 27 height 10
click at [510, 157] on div at bounding box center [514, 154] width 16 height 9
click at [0, 0] on input "checkbox" at bounding box center [0, 0] width 0 height 0
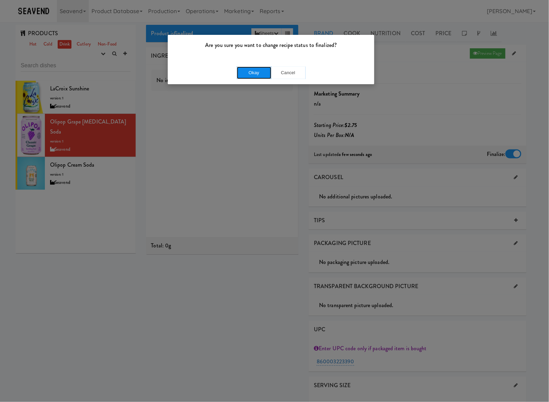
click at [248, 71] on button "Okay" at bounding box center [254, 73] width 35 height 12
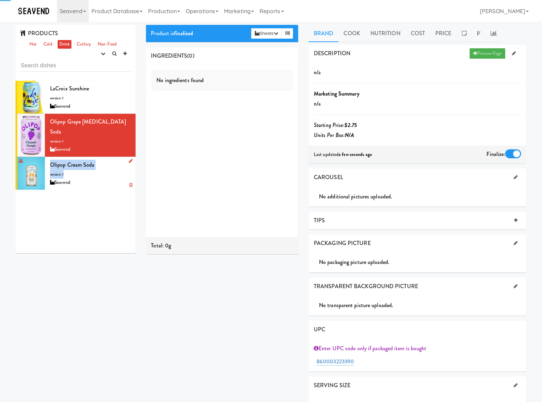
click at [110, 161] on div "Olipop Cream Soda version: 1 Seavend" at bounding box center [90, 173] width 80 height 27
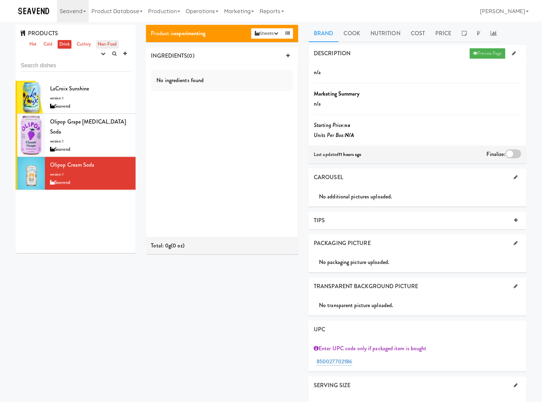
click at [97, 44] on link "Non-Food" at bounding box center [107, 44] width 23 height 9
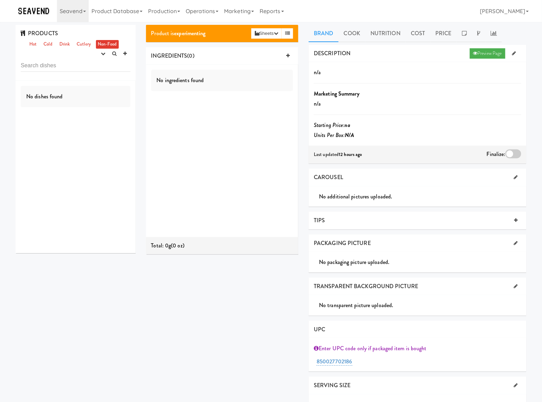
click at [279, 372] on div "Product is experimenting Sheets Order List (Seavend) Recipe Sheet Assembly Shee…" at bounding box center [336, 222] width 391 height 395
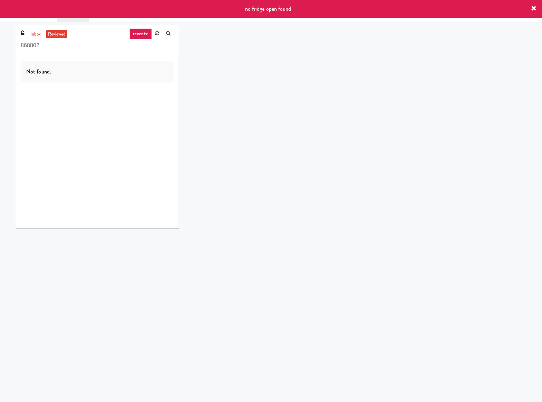
click at [535, 6] on icon at bounding box center [535, 9] width 6 height 6
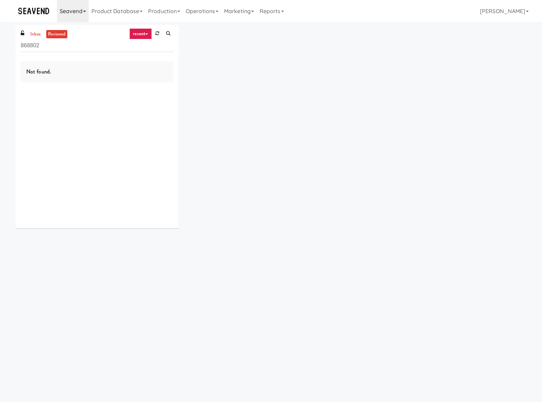
click at [68, 14] on link "Seavend" at bounding box center [73, 11] width 32 height 22
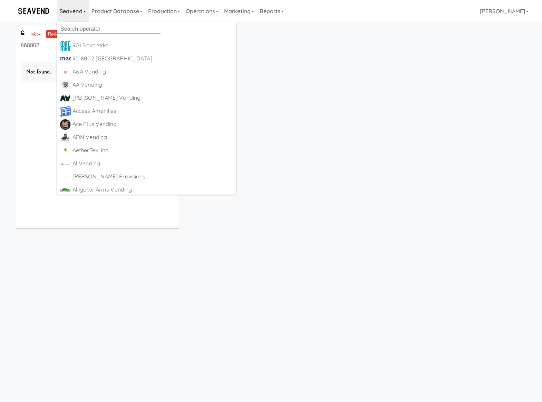
click at [76, 26] on input "text" at bounding box center [109, 29] width 104 height 10
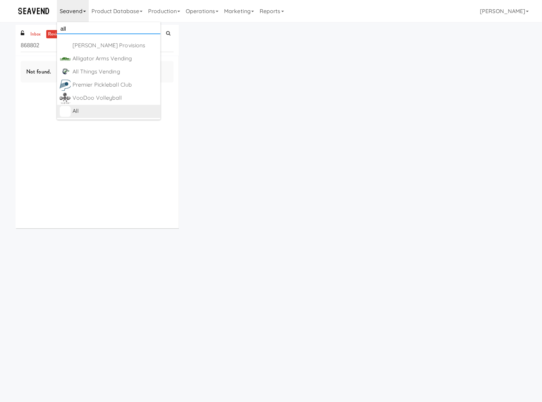
type input "all"
click at [116, 108] on div "All" at bounding box center [115, 111] width 85 height 10
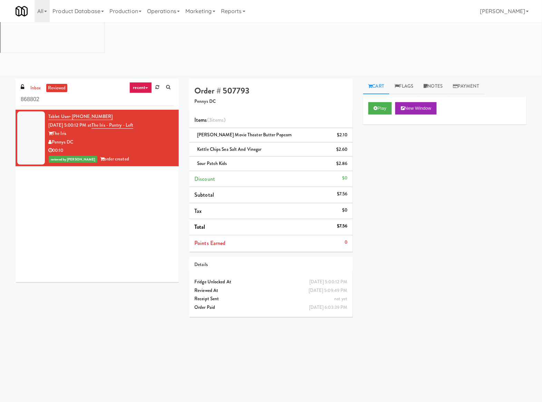
click at [345, 86] on h4 "Order # 507793" at bounding box center [270, 90] width 153 height 9
click at [425, 79] on link "Notes" at bounding box center [433, 87] width 29 height 16
click at [426, 145] on div "Play New Window Primary Flag Clear Flag if unable to determine what was taken o…" at bounding box center [444, 226] width 163 height 259
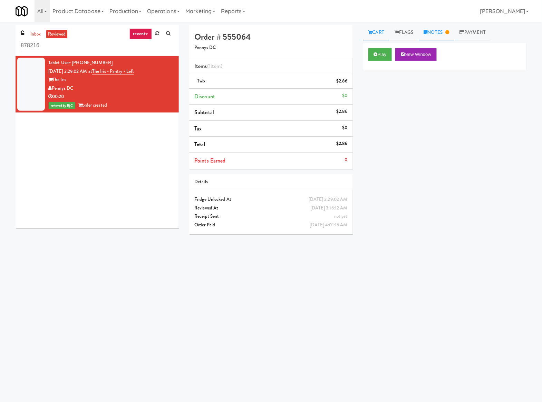
click at [444, 26] on link "Notes" at bounding box center [437, 33] width 36 height 16
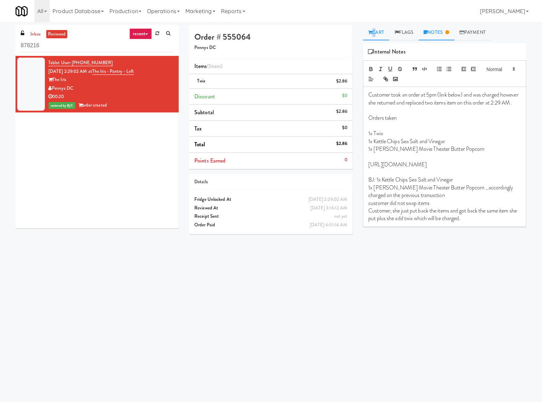
click at [373, 37] on link "Cart" at bounding box center [376, 33] width 27 height 16
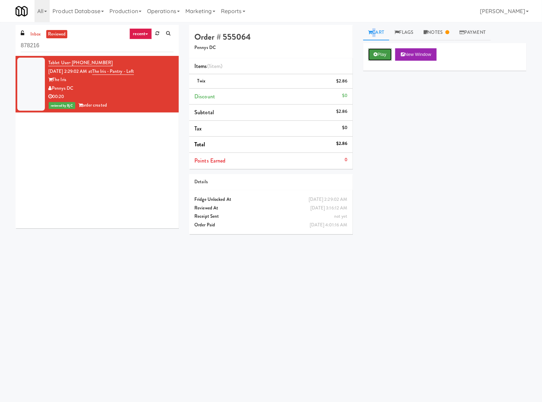
click at [375, 57] on button "Play" at bounding box center [381, 54] width 24 height 12
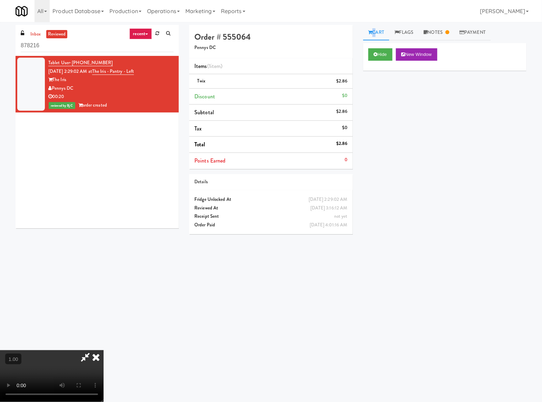
click at [99, 351] on video at bounding box center [52, 377] width 104 height 52
click at [93, 351] on icon at bounding box center [85, 358] width 16 height 14
click at [104, 351] on icon at bounding box center [95, 358] width 15 height 14
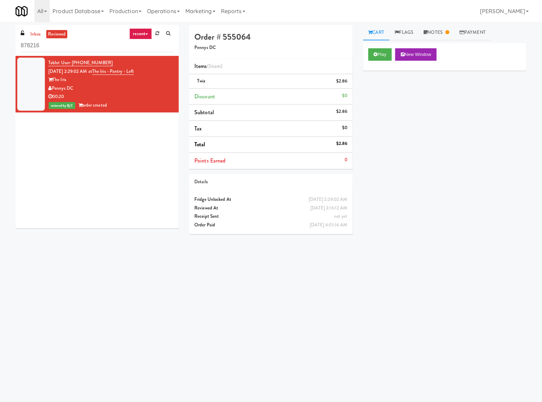
click at [410, 224] on div "Play New Window Primary Flag Clear Flag if unable to determine what was taken o…" at bounding box center [444, 172] width 163 height 259
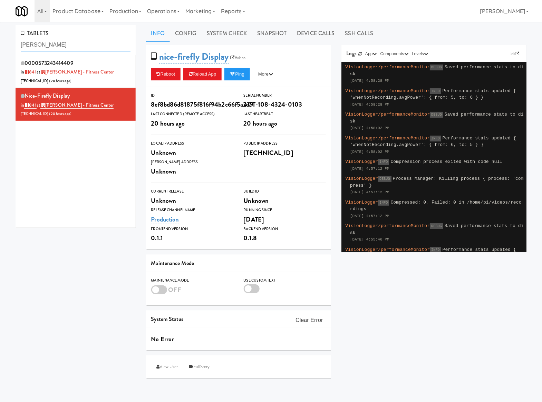
click at [61, 48] on input "[PERSON_NAME]" at bounding box center [76, 45] width 110 height 13
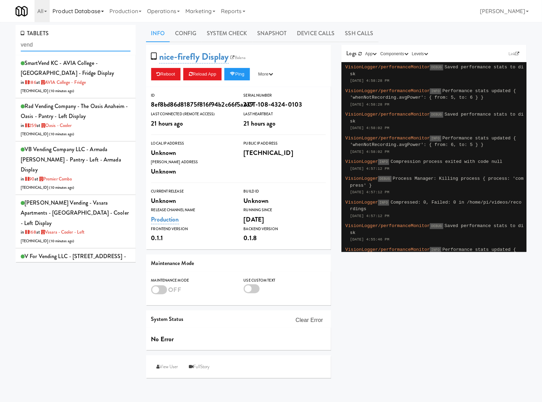
type input "vend"
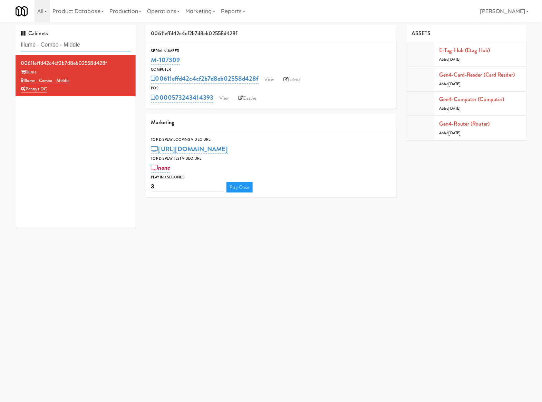
click at [61, 43] on input "Illume - Combo - Middle" at bounding box center [76, 45] width 110 height 13
paste input "[PERSON_NAME] Tower Fridg"
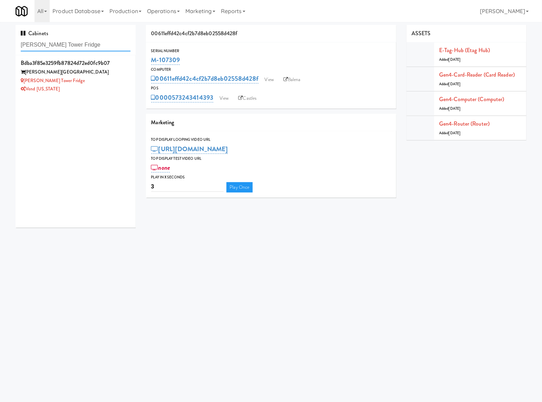
type input "[PERSON_NAME] Tower Fridge"
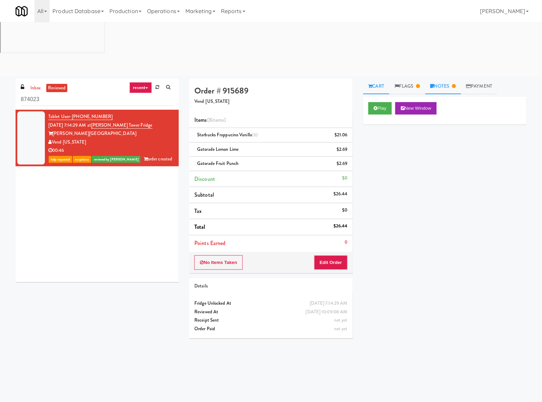
click at [440, 79] on link "Notes" at bounding box center [444, 87] width 36 height 16
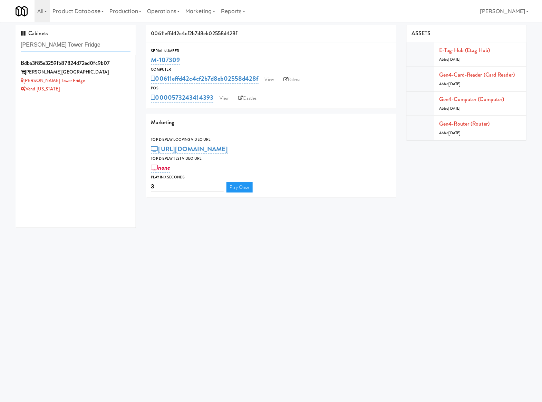
click at [79, 42] on input "[PERSON_NAME] Tower Fridge" at bounding box center [76, 45] width 110 height 13
click at [78, 42] on input "[PERSON_NAME] Tower Fridge" at bounding box center [76, 45] width 110 height 13
type input "vouge"
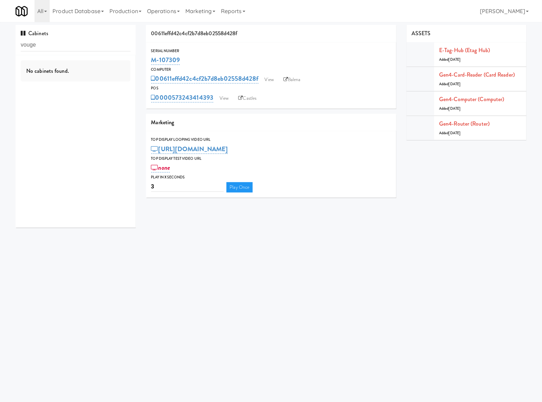
click at [68, 85] on div "No cabinets found." at bounding box center [76, 141] width 120 height 173
click at [77, 46] on input "vouge" at bounding box center [76, 45] width 110 height 13
click at [89, 77] on div "Vouge Salon Cooler 1" at bounding box center [76, 81] width 110 height 9
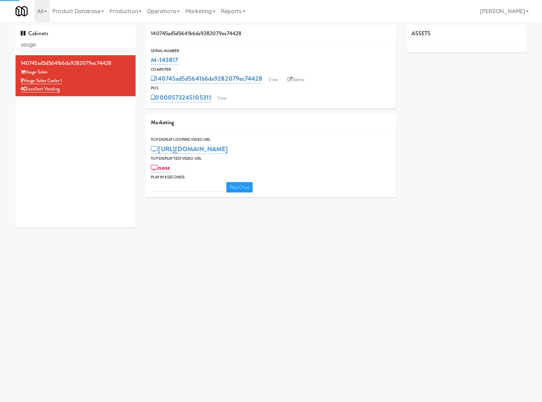
type input "3"
click at [232, 97] on div "0000573245105311 View Castles" at bounding box center [271, 98] width 240 height 12
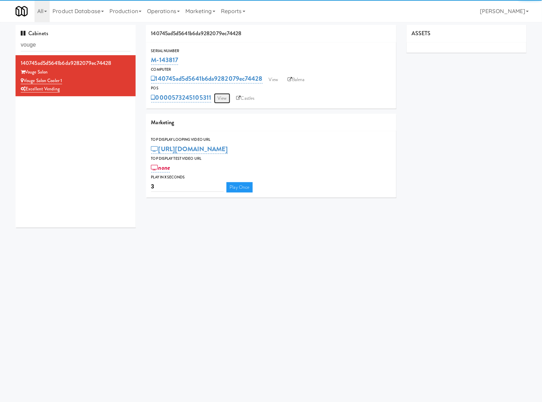
click at [227, 98] on link "View" at bounding box center [222, 98] width 16 height 10
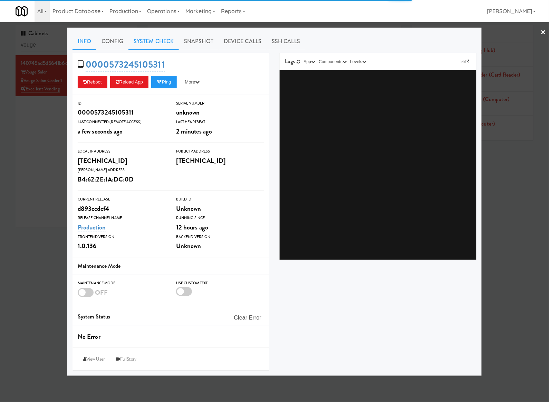
click at [163, 48] on link "System Check" at bounding box center [153, 41] width 50 height 17
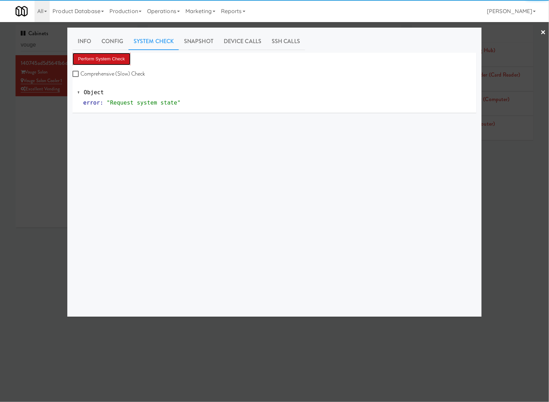
click at [125, 58] on button "Perform System Check" at bounding box center [102, 59] width 58 height 12
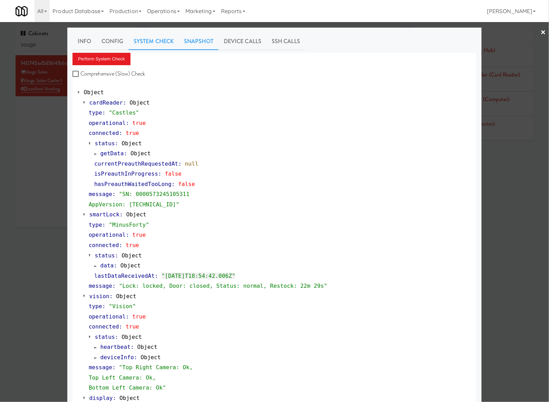
click at [198, 44] on link "Snapshot" at bounding box center [199, 41] width 40 height 17
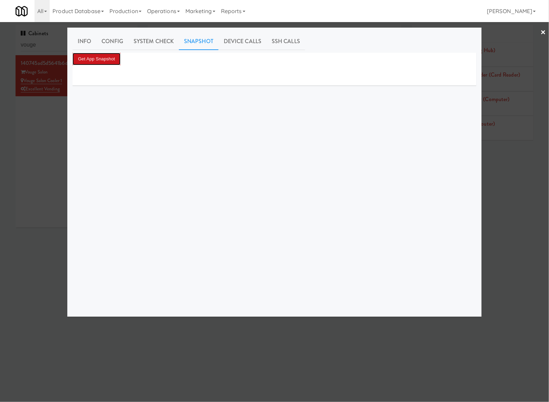
click at [102, 59] on button "Get App Snapshot" at bounding box center [97, 59] width 48 height 12
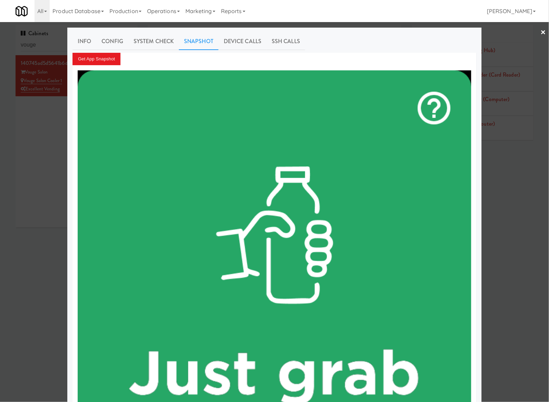
click at [268, 16] on div "All 901 Smrt Mrkt [URL][DOMAIN_NAME] 9518002 [GEOGRAPHIC_DATA] [URL][DOMAIN_NAM…" at bounding box center [275, 11] width 518 height 22
click at [20, 115] on div at bounding box center [274, 201] width 549 height 402
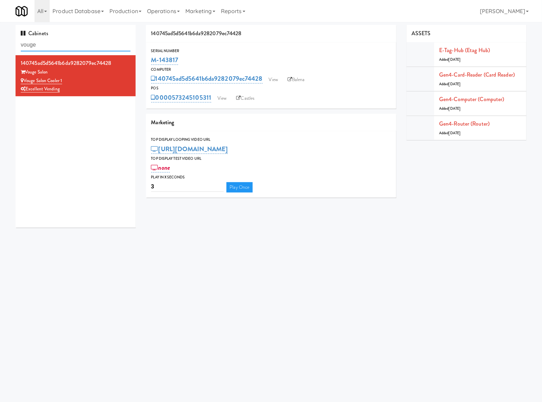
click at [49, 48] on input "vouge" at bounding box center [76, 45] width 110 height 13
click at [49, 49] on input "vouge" at bounding box center [76, 45] width 110 height 13
click at [50, 48] on input "vouge" at bounding box center [76, 45] width 110 height 13
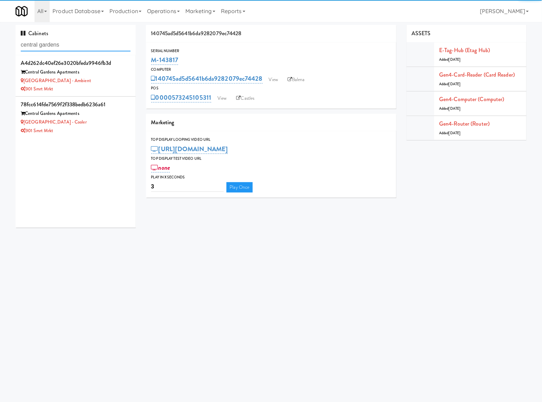
type input "central gardens"
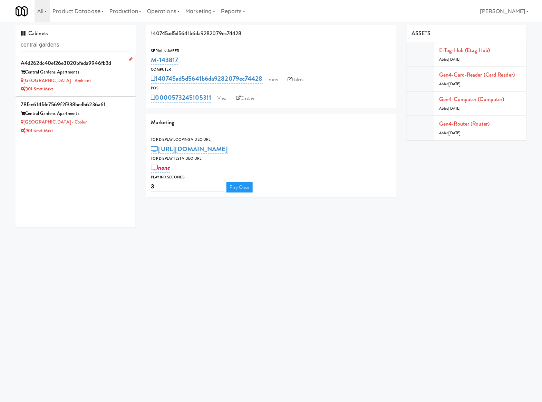
click at [118, 88] on div "901 Smrt Mrkt" at bounding box center [76, 89] width 110 height 9
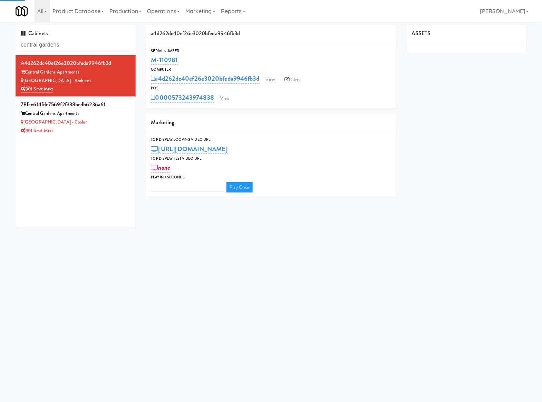
type input "3"
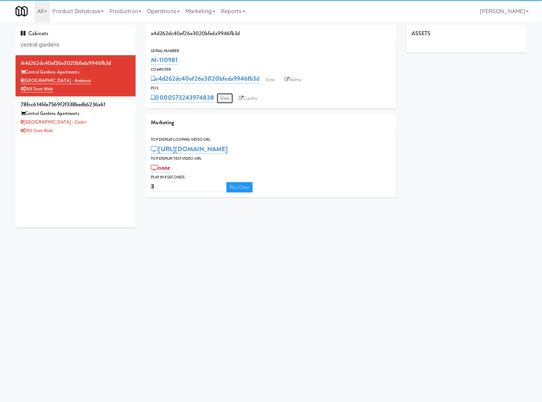
click at [225, 97] on link "View" at bounding box center [225, 98] width 16 height 10
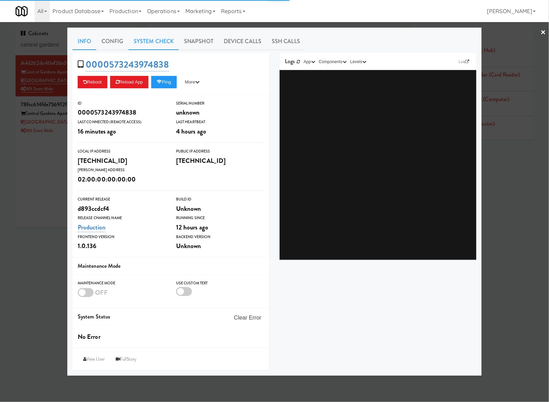
click at [162, 46] on link "System Check" at bounding box center [153, 41] width 50 height 17
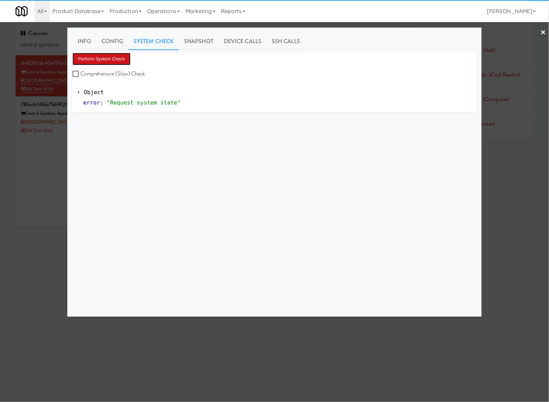
click at [122, 64] on button "Perform System Check" at bounding box center [102, 59] width 58 height 12
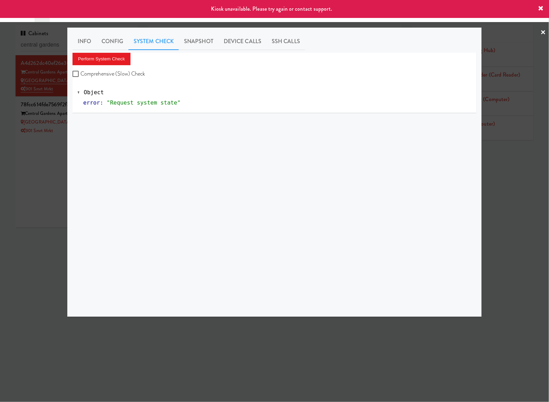
click at [35, 163] on div at bounding box center [274, 201] width 549 height 402
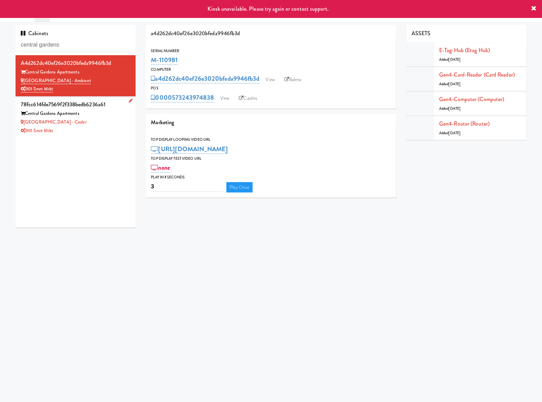
click at [86, 119] on div "[GEOGRAPHIC_DATA] - Cooler" at bounding box center [76, 122] width 110 height 9
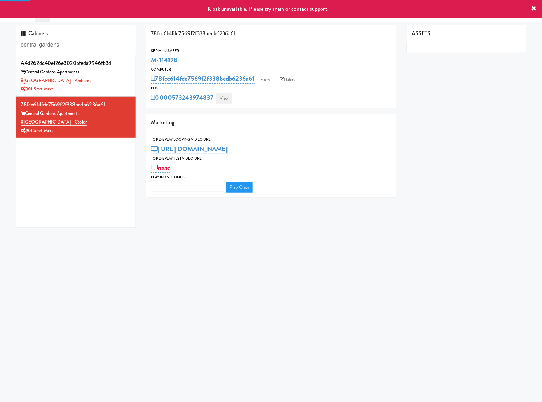
type input "3"
click at [230, 96] on link "View" at bounding box center [224, 98] width 16 height 10
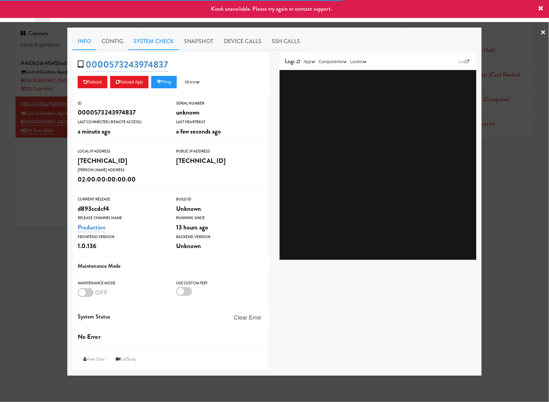
click at [150, 45] on link "System Check" at bounding box center [153, 41] width 50 height 17
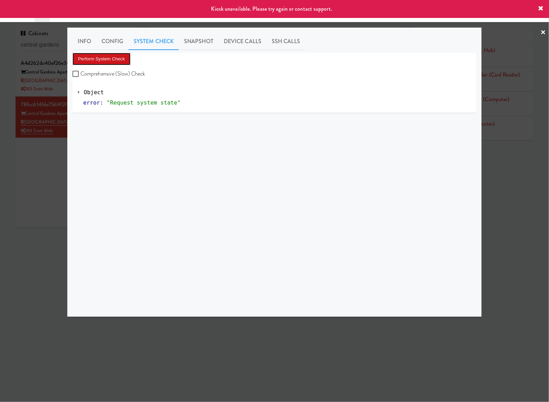
click at [121, 58] on button "Perform System Check" at bounding box center [102, 59] width 58 height 12
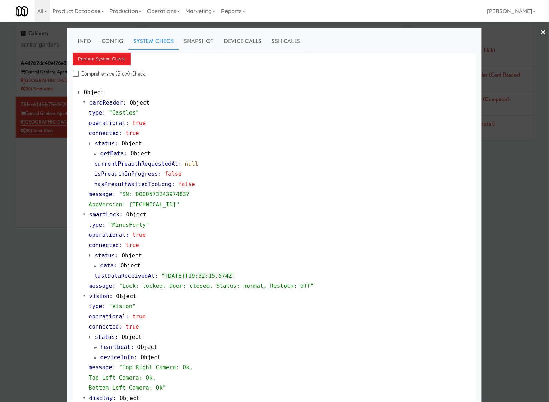
click at [43, 189] on div at bounding box center [274, 201] width 549 height 402
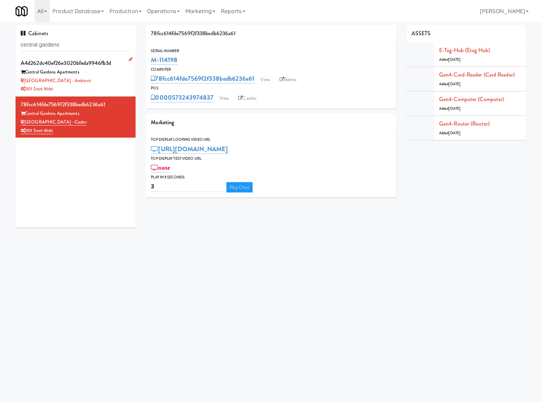
click at [104, 83] on div "[GEOGRAPHIC_DATA] - Ambient" at bounding box center [76, 81] width 110 height 9
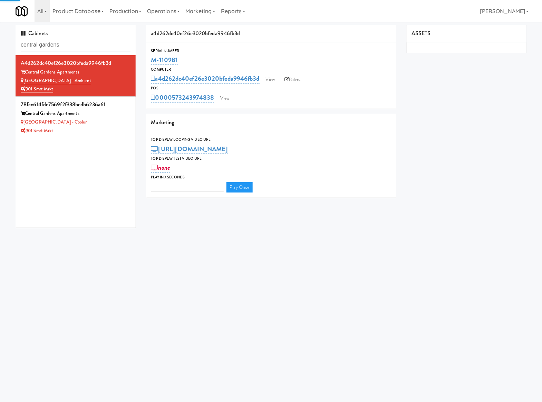
type input "3"
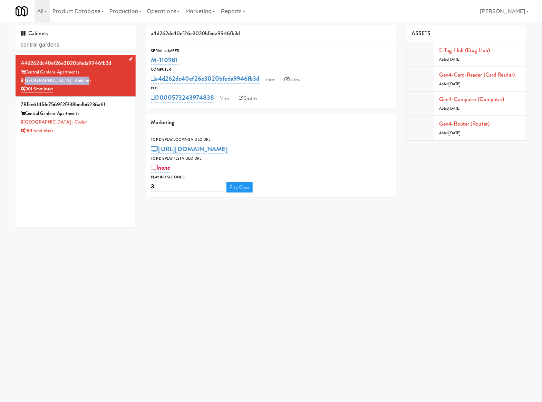
drag, startPoint x: 79, startPoint y: 79, endPoint x: 24, endPoint y: 83, distance: 54.7
click at [24, 83] on div "[GEOGRAPHIC_DATA] - Ambient" at bounding box center [76, 81] width 110 height 9
click at [250, 99] on link "Castles" at bounding box center [248, 98] width 25 height 10
click at [106, 85] on div "901 Smrt Mrkt" at bounding box center [76, 89] width 110 height 9
click at [243, 100] on icon at bounding box center [241, 98] width 4 height 4
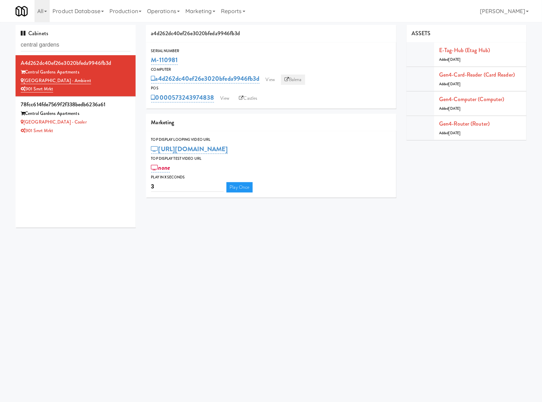
click at [289, 77] on icon at bounding box center [287, 79] width 4 height 4
drag, startPoint x: 213, startPoint y: 67, endPoint x: 151, endPoint y: 61, distance: 62.8
click at [151, 61] on div "Serial Number M-110981 Computer a4d262dc40ef26e3020bfeda9946fb3d View Balena PO…" at bounding box center [271, 76] width 250 height 56
click at [204, 59] on div "M-110981" at bounding box center [271, 60] width 240 height 12
drag, startPoint x: 188, startPoint y: 57, endPoint x: 151, endPoint y: 57, distance: 37.6
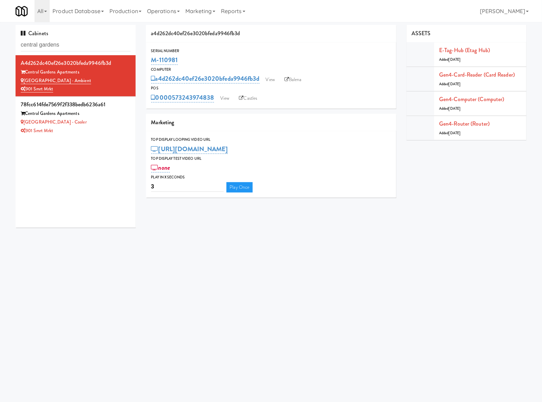
click at [151, 57] on div "Serial Number M-110981" at bounding box center [271, 57] width 250 height 19
copy link "M-110981"
click at [225, 97] on link "View" at bounding box center [225, 98] width 16 height 10
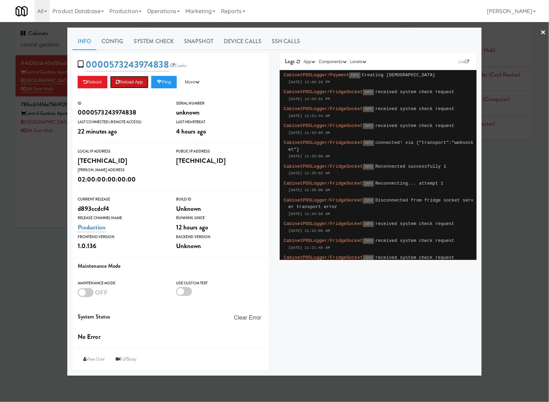
click at [133, 79] on button "Reload App" at bounding box center [129, 82] width 38 height 12
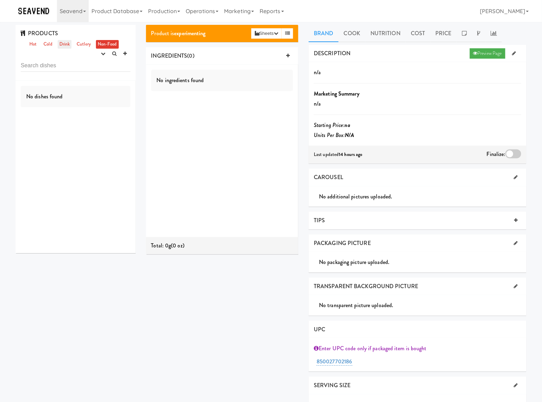
click at [68, 43] on link "Drink" at bounding box center [65, 44] width 14 height 9
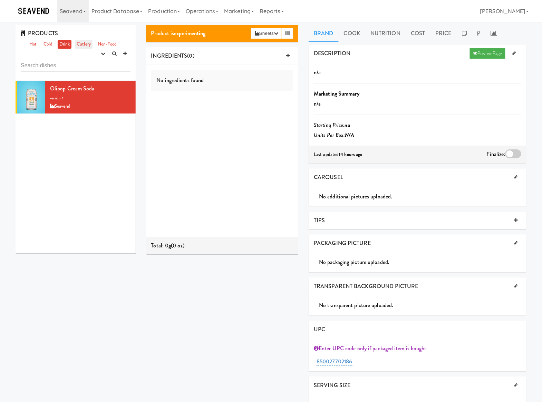
click at [79, 44] on link "Cutlery" at bounding box center [84, 44] width 18 height 9
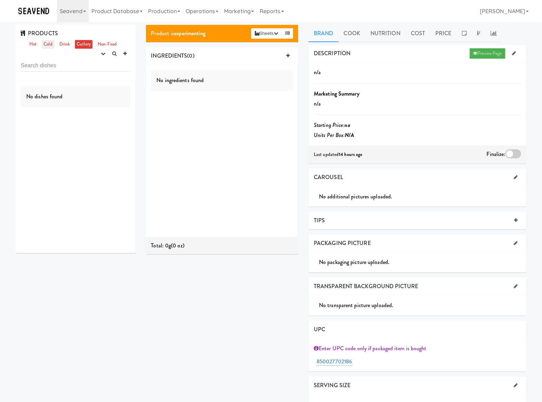
click at [47, 46] on link "Cold" at bounding box center [48, 44] width 12 height 9
click at [90, 108] on div "Seavend" at bounding box center [90, 106] width 80 height 9
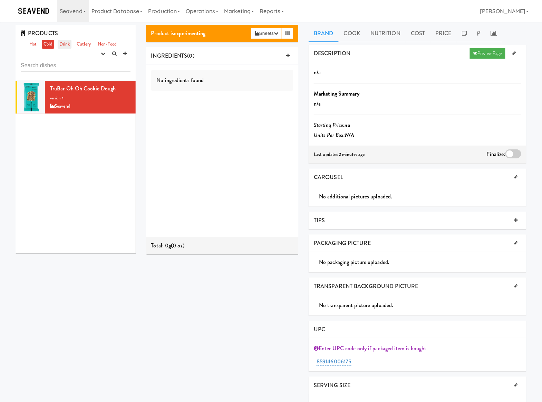
click at [69, 40] on link "Drink" at bounding box center [65, 44] width 14 height 9
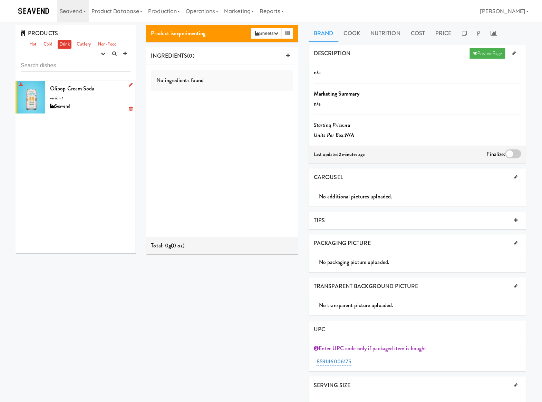
click at [97, 93] on div "Olipop Cream Soda version: 1 Seavend" at bounding box center [90, 97] width 80 height 27
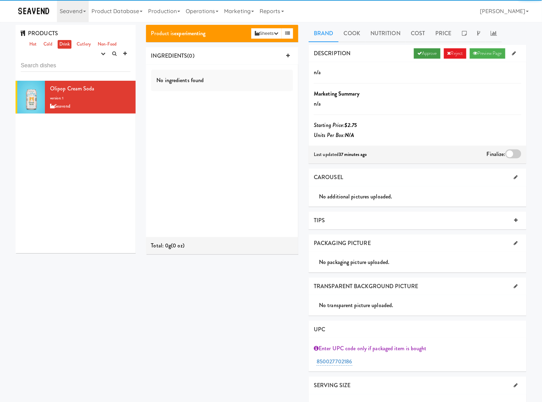
click at [418, 51] on icon at bounding box center [420, 53] width 4 height 4
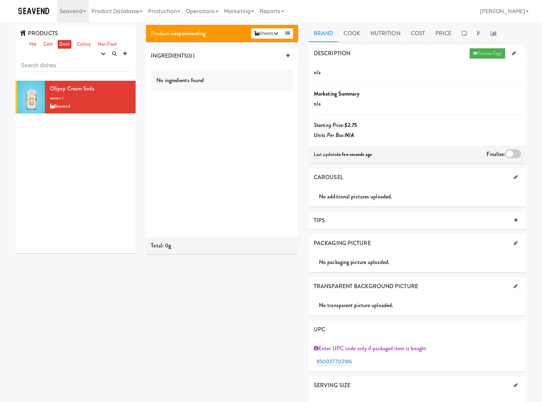
click at [512, 155] on div at bounding box center [514, 154] width 16 height 9
click at [0, 0] on input "checkbox" at bounding box center [0, 0] width 0 height 0
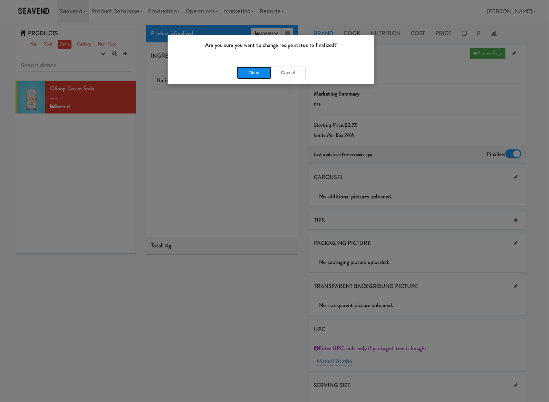
click at [260, 75] on button "Okay" at bounding box center [254, 73] width 35 height 12
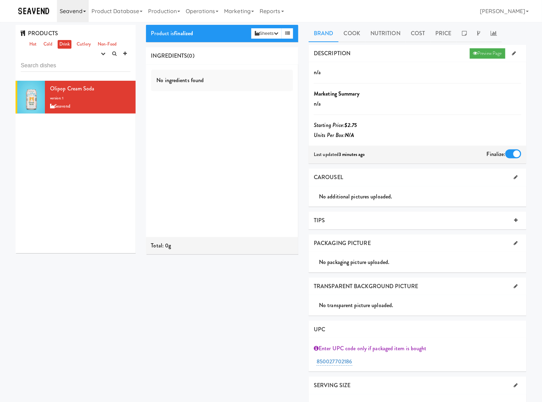
click at [68, 10] on link "Seavend" at bounding box center [73, 11] width 32 height 22
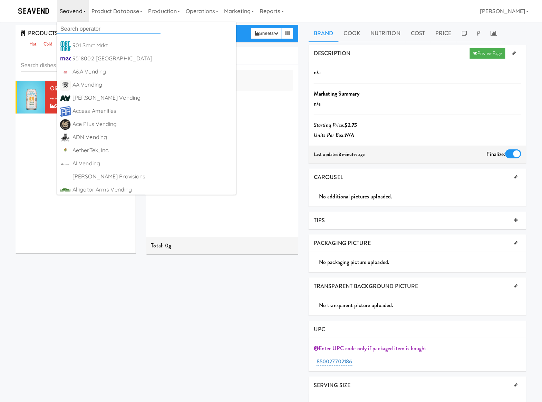
click at [75, 26] on input "text" at bounding box center [109, 29] width 104 height 10
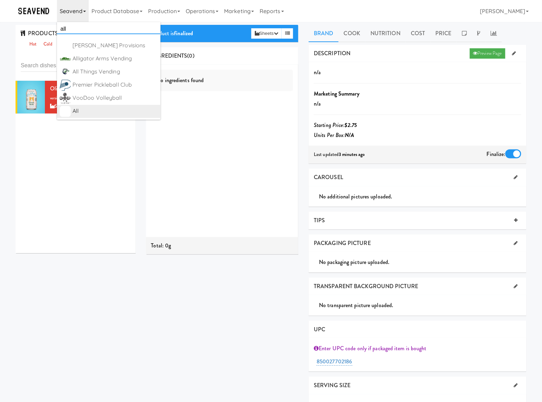
type input "all"
click at [115, 107] on div "All" at bounding box center [115, 111] width 85 height 10
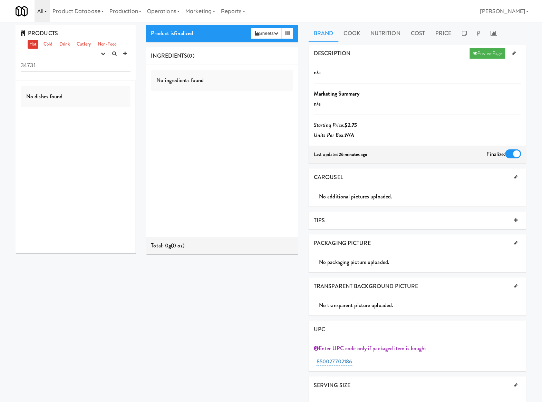
click at [45, 11] on icon at bounding box center [45, 11] width 3 height 1
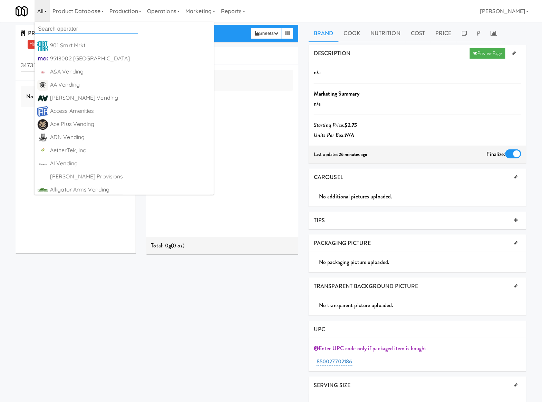
click at [47, 28] on input "text" at bounding box center [87, 29] width 104 height 10
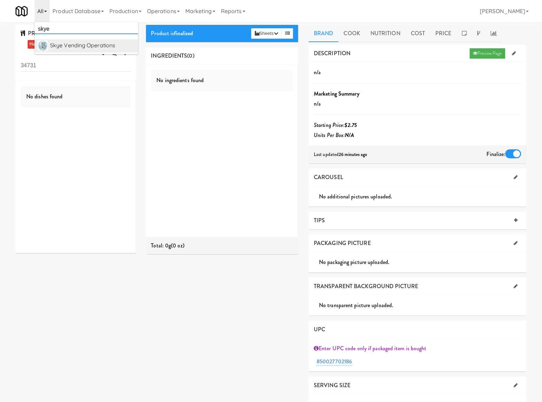
type input "skye"
click at [79, 45] on div "Skye Vending Operations" at bounding box center [92, 45] width 85 height 10
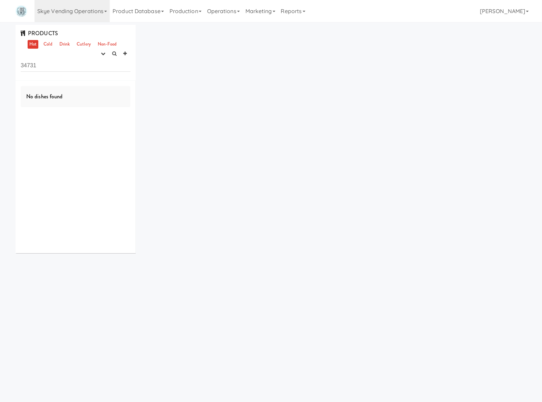
click at [41, 68] on input "34731" at bounding box center [76, 65] width 110 height 13
click at [48, 45] on link "Cold" at bounding box center [48, 44] width 12 height 9
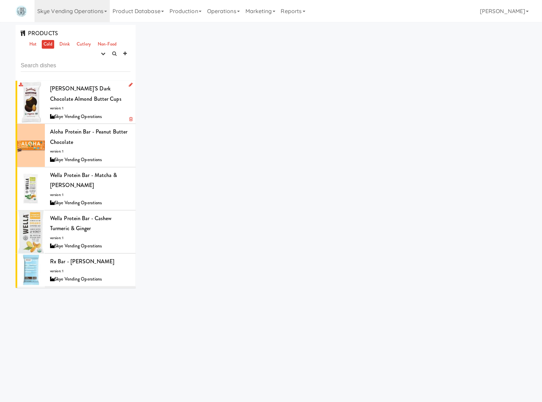
click at [97, 101] on div "Justin's Dark Chocolate Almond Butter Cups version: 1 Skye Vending Operations" at bounding box center [90, 102] width 80 height 37
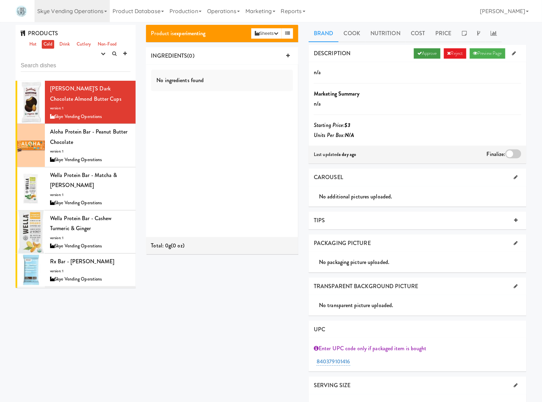
click at [426, 52] on link "Approve" at bounding box center [427, 53] width 27 height 10
click at [516, 157] on div at bounding box center [514, 154] width 16 height 9
click at [0, 0] on input "checkbox" at bounding box center [0, 0] width 0 height 0
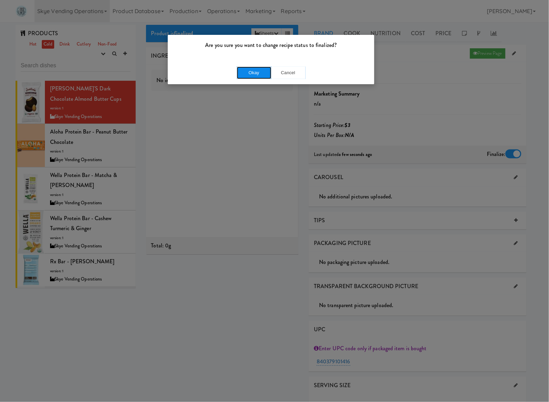
click at [239, 72] on button "Okay" at bounding box center [254, 73] width 35 height 12
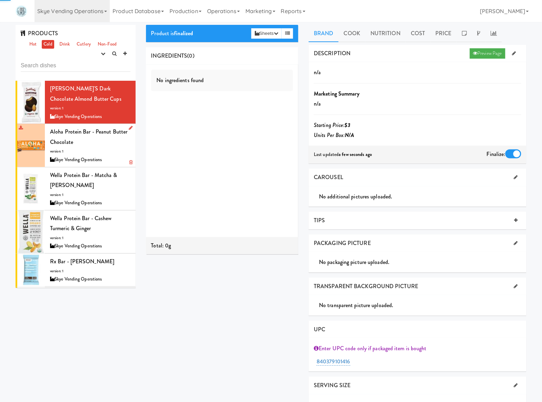
click at [95, 143] on div "Aloha Protein Bar - Peanut Butter Chocolate version: 1 Skye Vending Operations" at bounding box center [90, 145] width 80 height 37
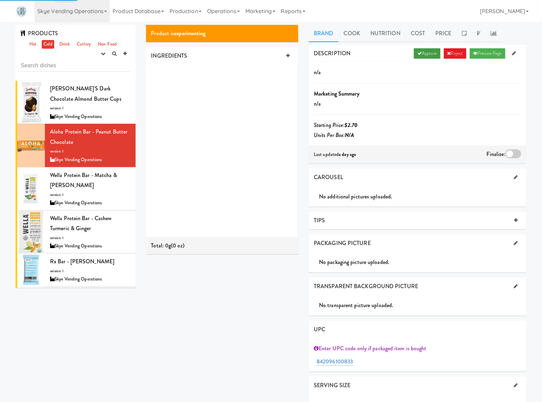
click at [429, 56] on link "Approve" at bounding box center [427, 53] width 27 height 10
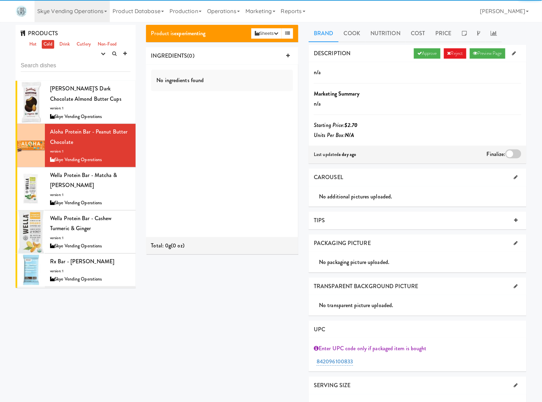
click at [510, 153] on div at bounding box center [514, 154] width 16 height 9
click at [0, 0] on input "checkbox" at bounding box center [0, 0] width 0 height 0
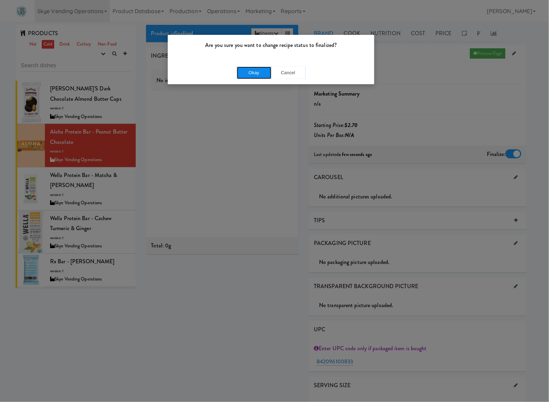
click at [241, 72] on button "Okay" at bounding box center [254, 73] width 35 height 12
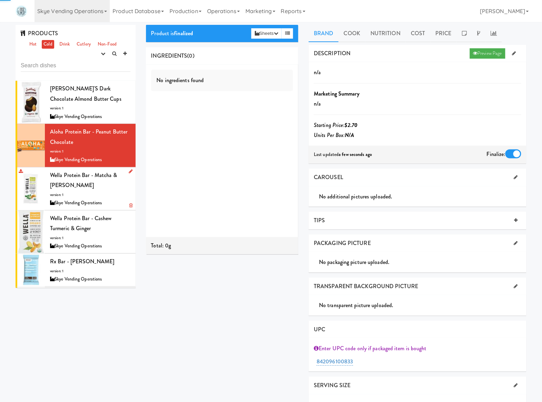
click at [97, 190] on div "Wella Protein Bar - Matcha & Moringa version: 1 Skye Vending Operations" at bounding box center [90, 188] width 80 height 37
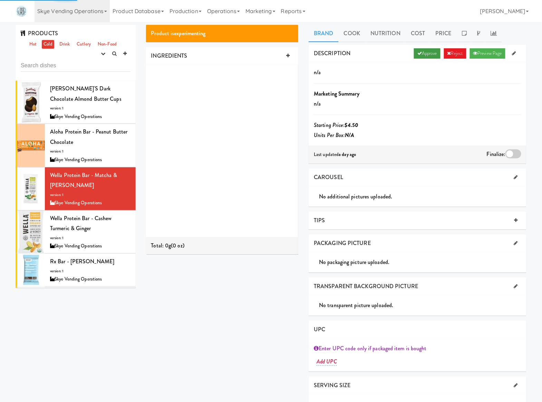
click at [430, 53] on link "Approve" at bounding box center [427, 53] width 27 height 10
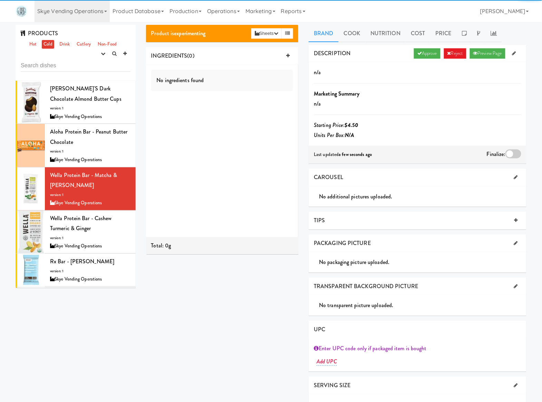
click at [509, 155] on div at bounding box center [514, 154] width 16 height 9
click at [0, 0] on input "checkbox" at bounding box center [0, 0] width 0 height 0
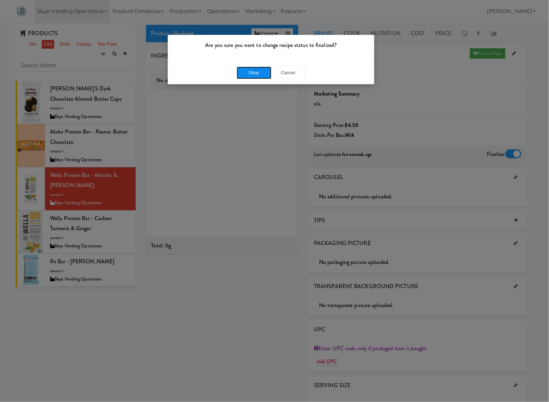
click at [252, 68] on button "Okay" at bounding box center [254, 73] width 35 height 12
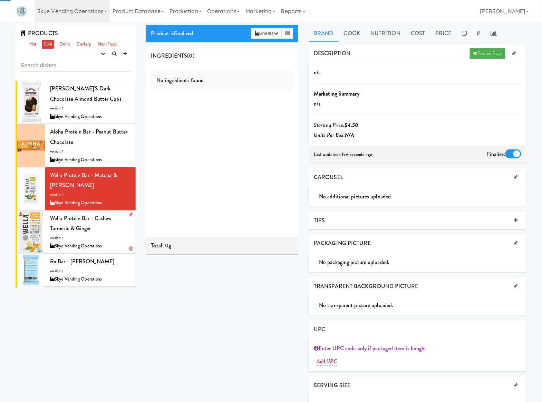
click at [108, 224] on div "Wella Protein Bar - Cashew Turmeric & Ginger version: 1 Skye Vending Operations" at bounding box center [90, 231] width 80 height 37
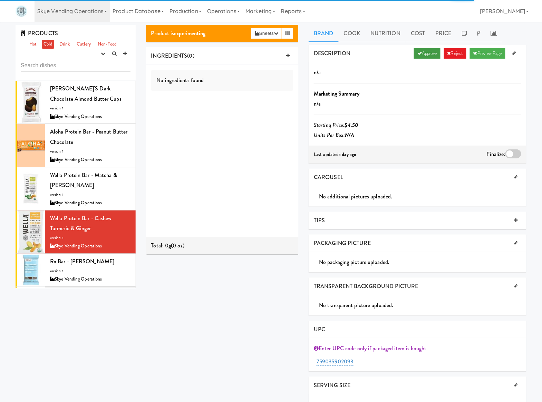
click at [419, 55] on link "Approve" at bounding box center [427, 53] width 27 height 10
click at [510, 157] on div at bounding box center [514, 154] width 16 height 9
click at [0, 0] on input "checkbox" at bounding box center [0, 0] width 0 height 0
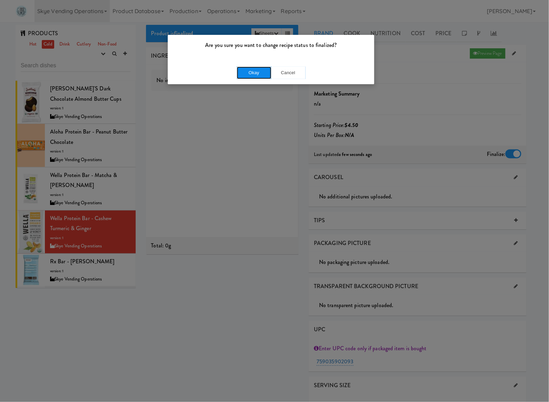
click at [254, 70] on button "Okay" at bounding box center [254, 73] width 35 height 12
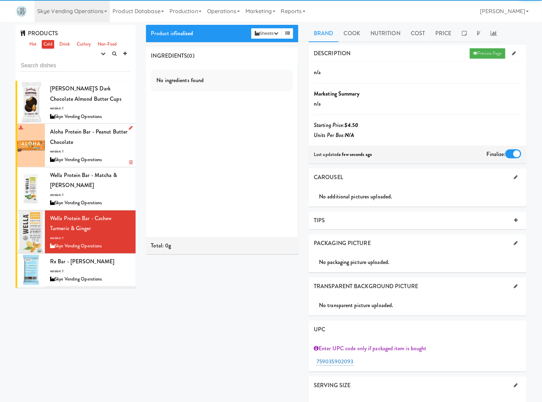
scroll to position [138, 0]
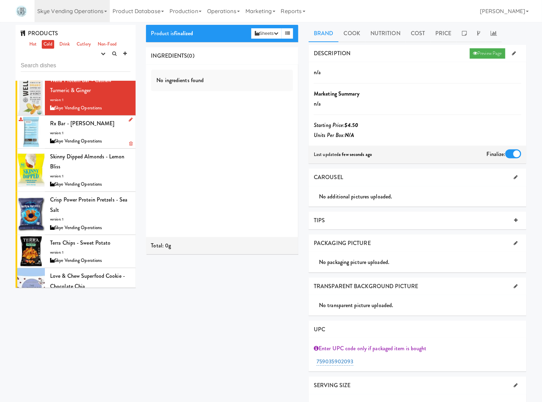
click at [105, 140] on div "Skye Vending Operations" at bounding box center [90, 141] width 80 height 9
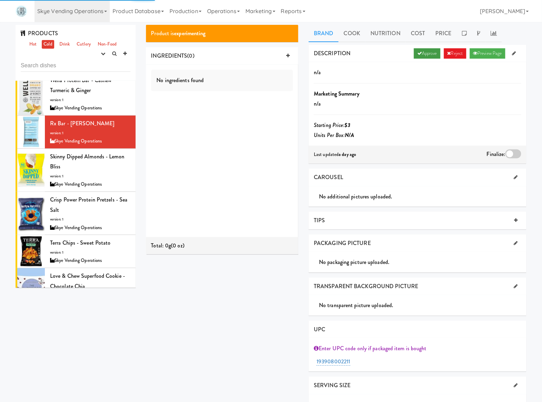
click at [418, 55] on icon at bounding box center [420, 53] width 4 height 4
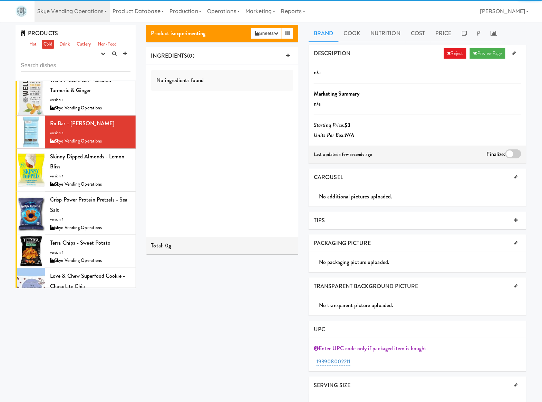
click at [513, 154] on div at bounding box center [514, 154] width 16 height 9
click at [0, 0] on input "checkbox" at bounding box center [0, 0] width 0 height 0
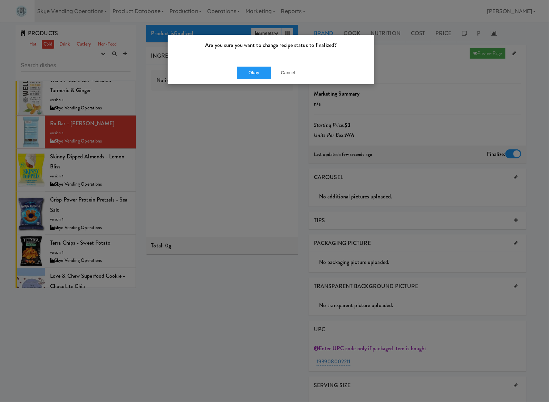
click at [231, 68] on div "Okay Cancel" at bounding box center [271, 72] width 207 height 23
click at [240, 71] on button "Okay" at bounding box center [254, 73] width 35 height 12
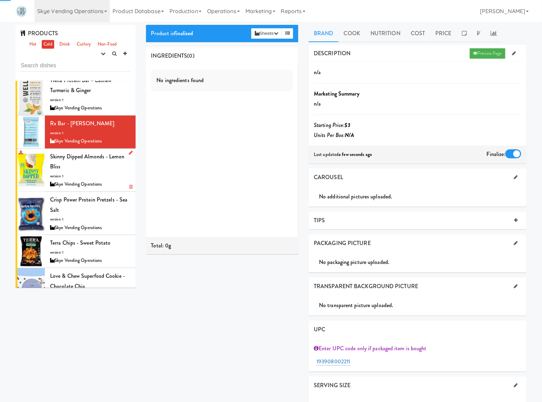
click at [95, 169] on div "Skinny Dipped Almonds - Lemon Bliss version: 1 Skye Vending Operations" at bounding box center [90, 170] width 80 height 37
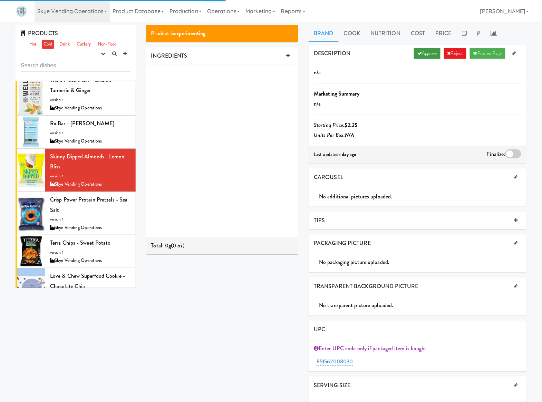
click at [422, 55] on link "Approve" at bounding box center [427, 53] width 27 height 10
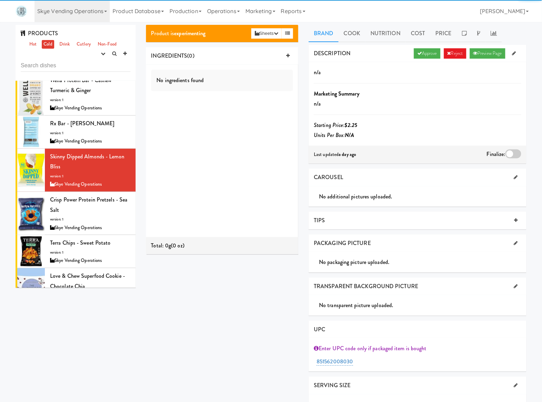
click at [513, 149] on div "Finalize:" at bounding box center [504, 154] width 35 height 11
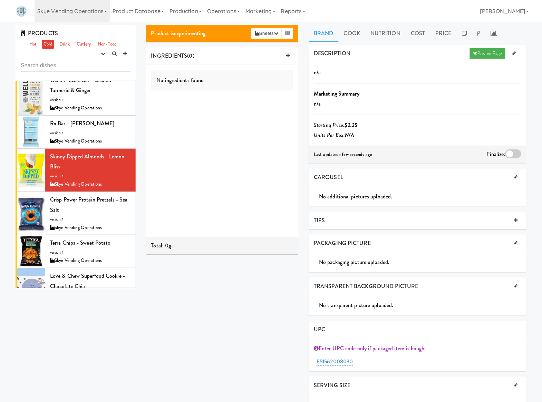
click at [513, 157] on div at bounding box center [514, 154] width 16 height 9
click at [0, 0] on input "checkbox" at bounding box center [0, 0] width 0 height 0
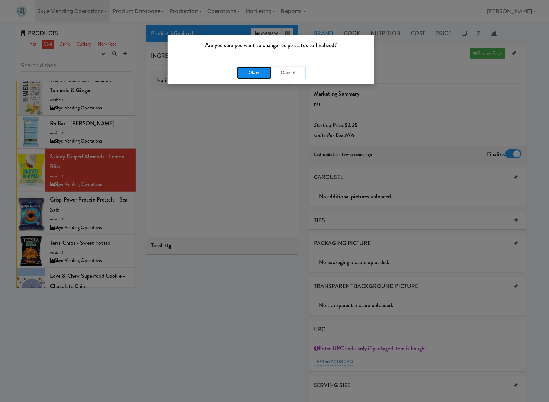
click at [259, 69] on button "Okay" at bounding box center [254, 73] width 35 height 12
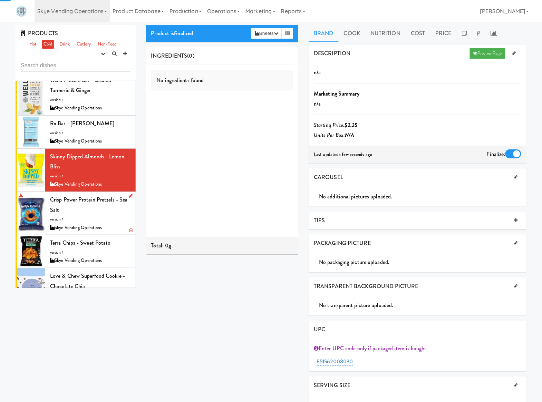
click at [101, 200] on span "Crisp Power Protein Pretzels - Sea Salt" at bounding box center [88, 205] width 77 height 18
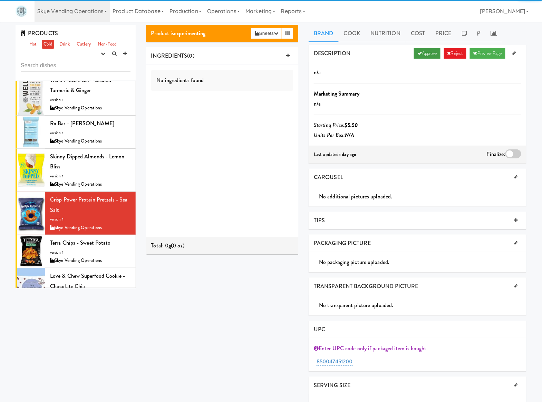
click at [423, 49] on link "Approve" at bounding box center [427, 53] width 27 height 10
click at [513, 158] on div at bounding box center [514, 154] width 16 height 9
click at [0, 0] on input "checkbox" at bounding box center [0, 0] width 0 height 0
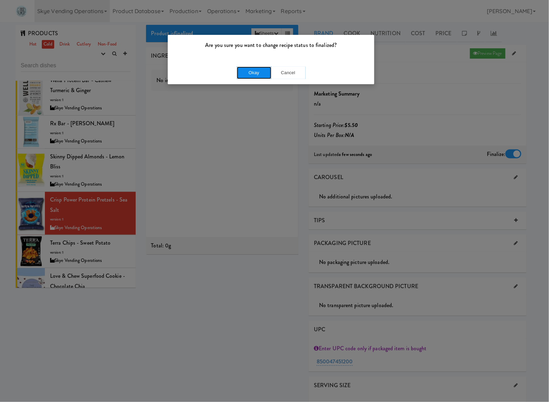
click at [260, 71] on button "Okay" at bounding box center [254, 73] width 35 height 12
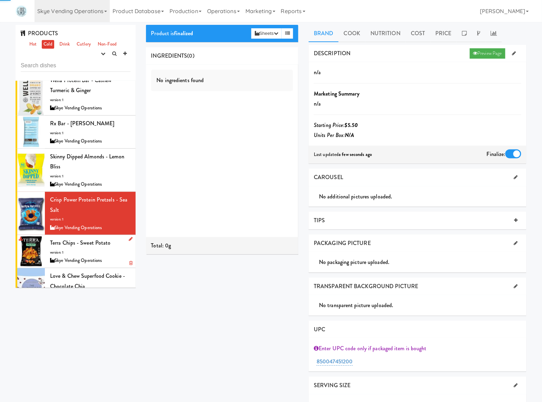
click at [103, 251] on div "Terra Chips - Sweet Potato version: 1 Skye Vending Operations" at bounding box center [90, 251] width 80 height 27
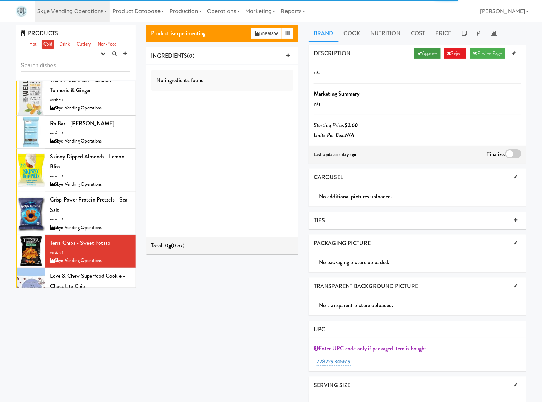
click at [434, 51] on link "Approve" at bounding box center [427, 53] width 27 height 10
click at [509, 155] on div at bounding box center [514, 154] width 16 height 9
click at [0, 0] on input "checkbox" at bounding box center [0, 0] width 0 height 0
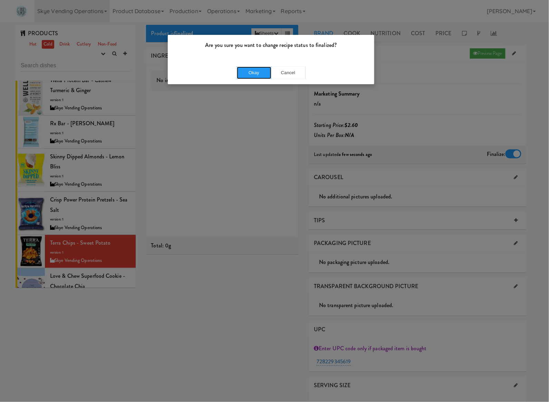
drag, startPoint x: 256, startPoint y: 76, endPoint x: 228, endPoint y: 84, distance: 29.2
click at [256, 76] on button "Okay" at bounding box center [254, 73] width 35 height 12
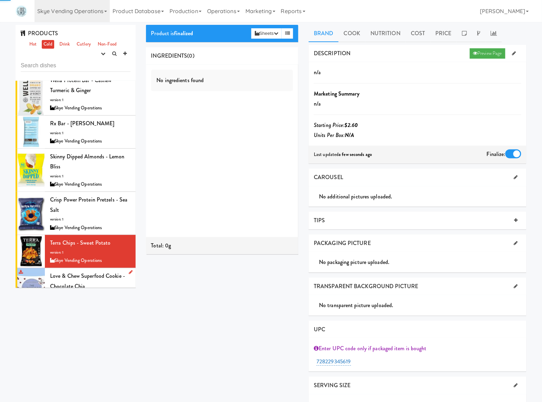
scroll to position [276, 0]
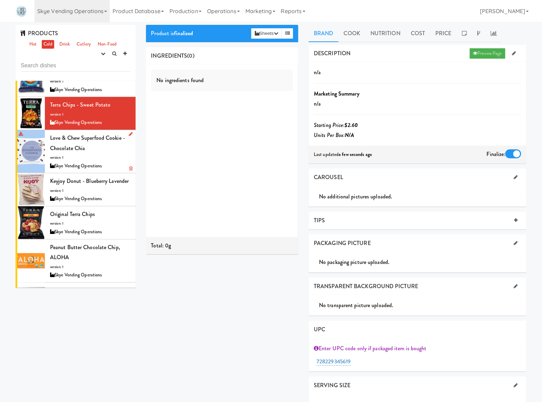
click at [90, 146] on div "Love & Chew Superfood Cookie - Chocolate Chia version: 1 Skye Vending Operations" at bounding box center [90, 151] width 80 height 37
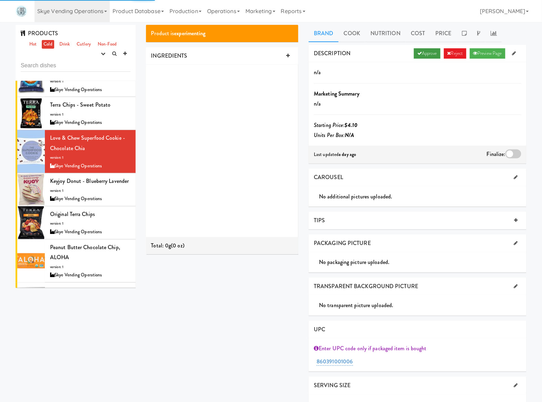
click at [419, 54] on link "Approve" at bounding box center [427, 53] width 27 height 10
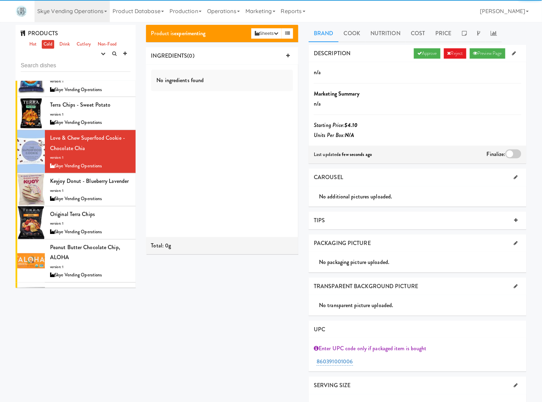
click at [512, 155] on div at bounding box center [514, 154] width 16 height 9
click at [0, 0] on input "checkbox" at bounding box center [0, 0] width 0 height 0
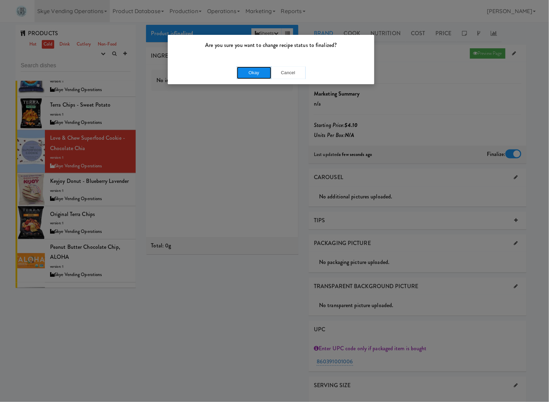
click at [258, 71] on button "Okay" at bounding box center [254, 73] width 35 height 12
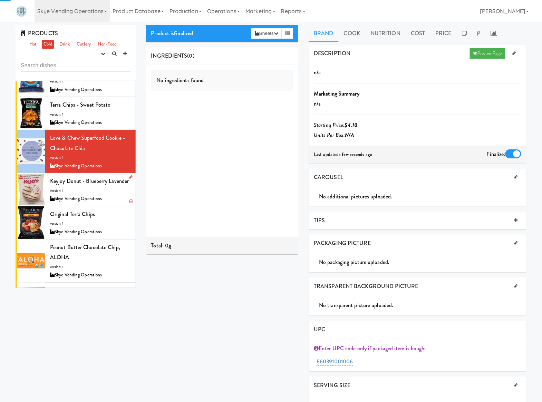
drag, startPoint x: 81, startPoint y: 191, endPoint x: 86, endPoint y: 189, distance: 5.6
click at [82, 191] on div "Keyjoy Donut - Blueberry Lavender version: 1 Skye Vending Operations" at bounding box center [90, 189] width 80 height 27
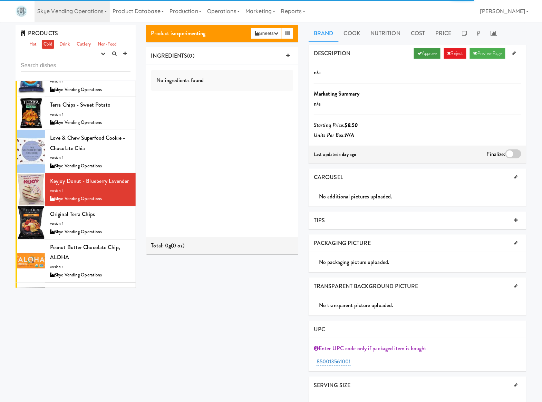
click at [418, 54] on icon at bounding box center [420, 53] width 4 height 4
click at [511, 154] on div at bounding box center [514, 154] width 16 height 9
click at [0, 0] on input "checkbox" at bounding box center [0, 0] width 0 height 0
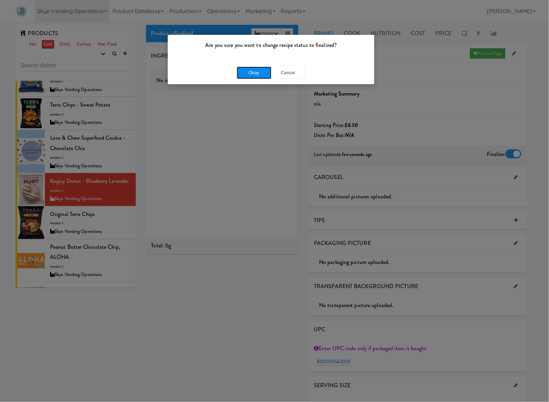
click at [262, 73] on button "Okay" at bounding box center [254, 73] width 35 height 12
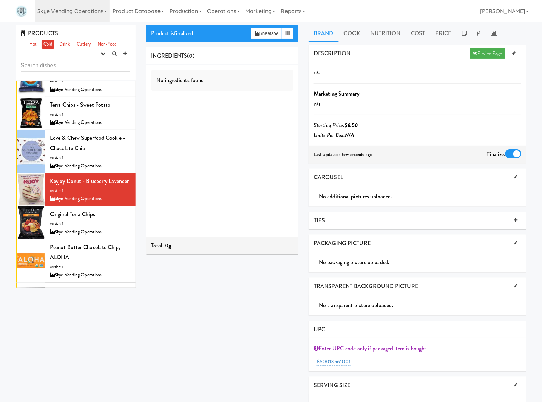
click at [73, 328] on div "PRODUCTS Hot Cold Drink Cutlery Non-Food experimenting finalized shipped discon…" at bounding box center [271, 222] width 522 height 395
click at [119, 228] on div "Original Terra Chips version: 1 Skye Vending Operations" at bounding box center [90, 222] width 80 height 27
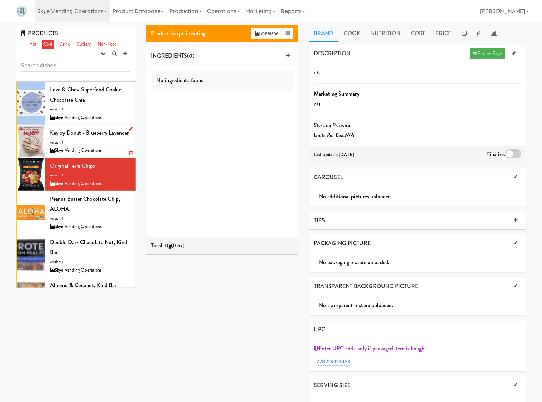
scroll to position [359, 0]
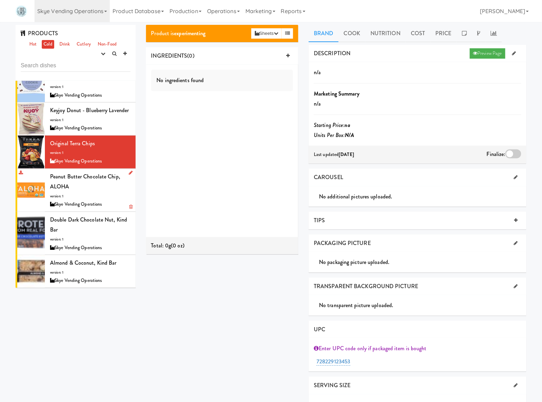
click at [111, 184] on div "Peanut butter Chocolate Chip, ALOHA version: 1 Skye Vending Operations" at bounding box center [90, 190] width 80 height 37
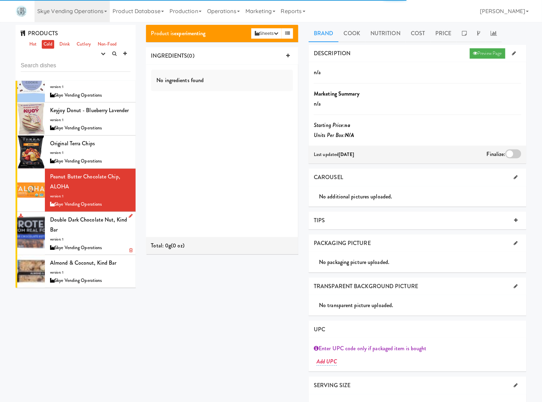
click at [113, 229] on div "Double Dark Chocolate Nut, Kind Bar version: 1 Skye Vending Operations" at bounding box center [90, 233] width 80 height 37
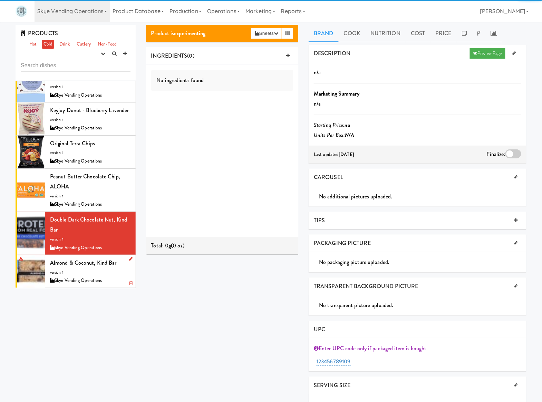
click at [103, 269] on div "Almond & Coconut, Kind Bar version: 1 Skye Vending Operations" at bounding box center [90, 271] width 80 height 27
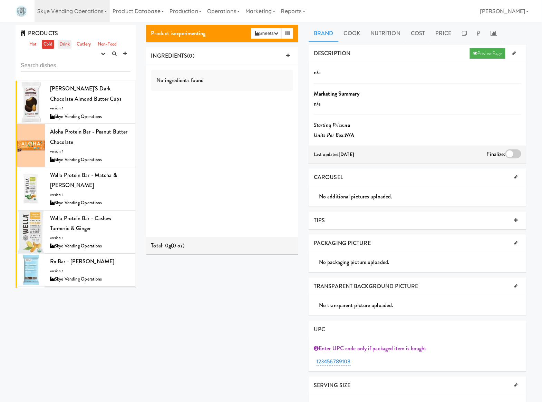
click at [68, 47] on link "Drink" at bounding box center [65, 44] width 14 height 9
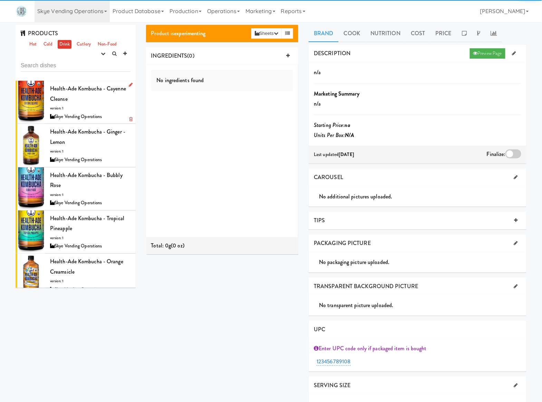
click at [109, 97] on div "Health-Ade Kombucha - Cayenne Cleanse version: 1 Skye Vending Operations" at bounding box center [90, 102] width 80 height 37
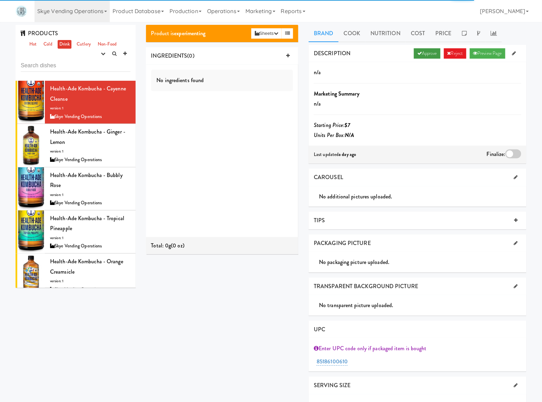
click at [426, 56] on link "Approve" at bounding box center [427, 53] width 27 height 10
click at [509, 155] on div at bounding box center [514, 154] width 16 height 9
click at [0, 0] on input "checkbox" at bounding box center [0, 0] width 0 height 0
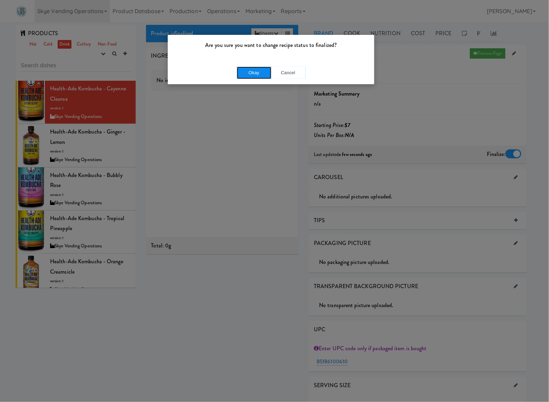
click at [246, 67] on button "Okay" at bounding box center [254, 73] width 35 height 12
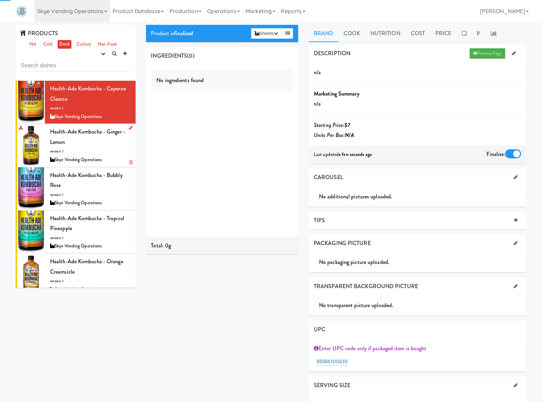
click at [111, 149] on div "Health-Ade Kombucha - Ginger - Lemon version: 1 Skye Vending Operations" at bounding box center [90, 145] width 80 height 37
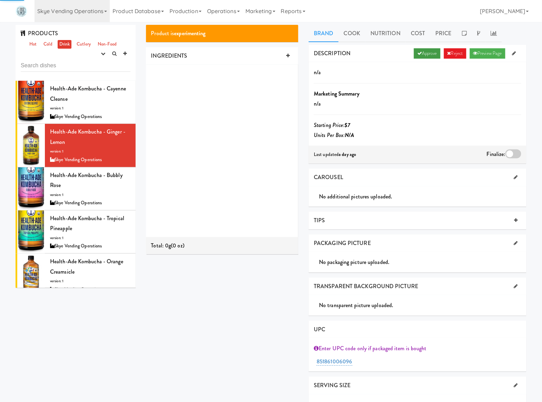
click at [419, 52] on link "Approve" at bounding box center [427, 53] width 27 height 10
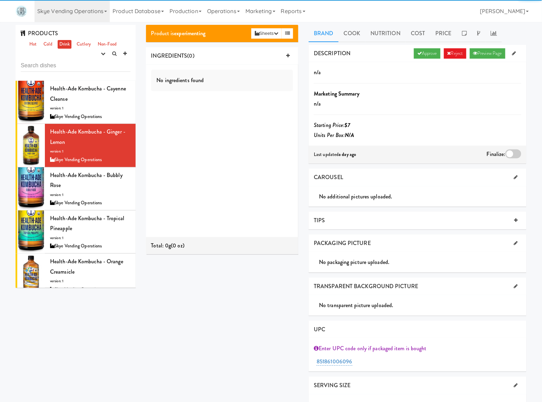
click at [515, 153] on div at bounding box center [514, 154] width 16 height 9
click at [0, 0] on input "checkbox" at bounding box center [0, 0] width 0 height 0
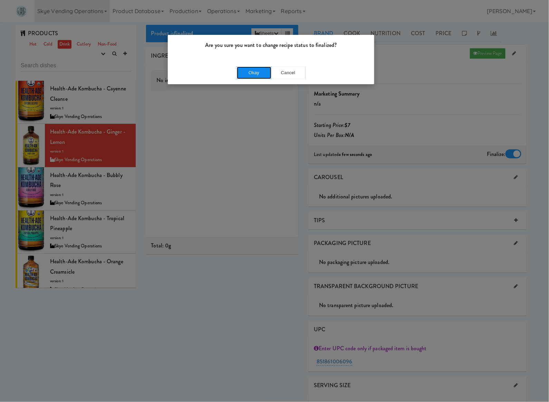
click at [245, 69] on button "Okay" at bounding box center [254, 73] width 35 height 12
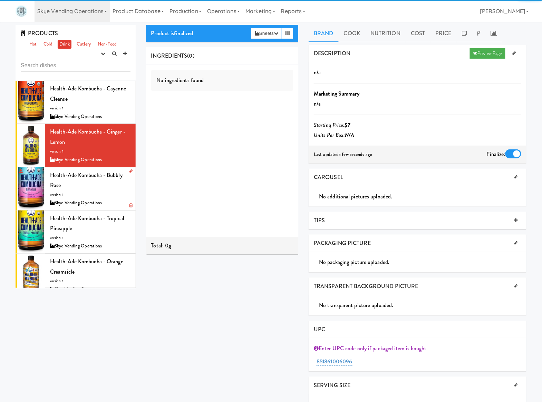
drag, startPoint x: 96, startPoint y: 191, endPoint x: 101, endPoint y: 186, distance: 7.8
click at [96, 192] on div "Health-Ade Kombucha - Bubbly Rose version: 1 Skye Vending Operations" at bounding box center [90, 188] width 80 height 37
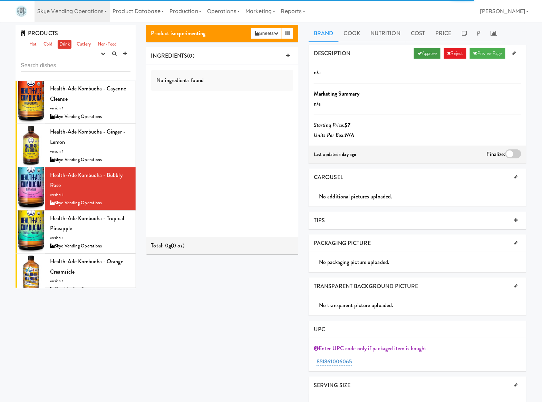
click at [427, 58] on link "Approve" at bounding box center [427, 53] width 27 height 10
click at [513, 156] on div at bounding box center [514, 154] width 16 height 9
click at [0, 0] on input "checkbox" at bounding box center [0, 0] width 0 height 0
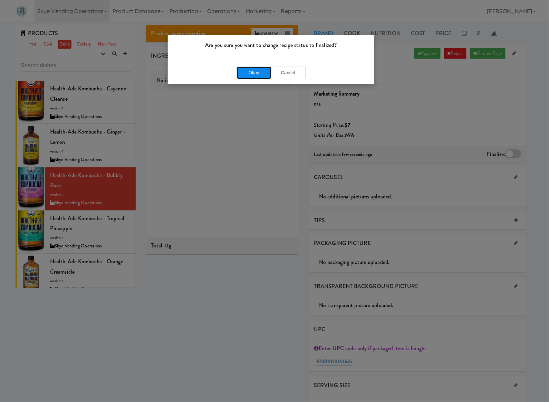
click at [252, 68] on button "Okay" at bounding box center [254, 73] width 35 height 12
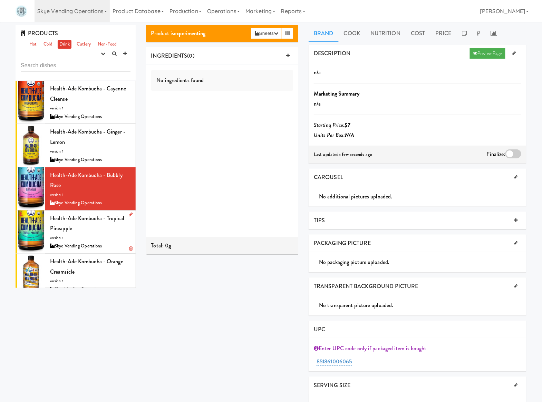
click at [98, 231] on div "Health-Ade Kombucha - Tropical Pineapple version: 1 Skye Vending Operations" at bounding box center [90, 231] width 80 height 37
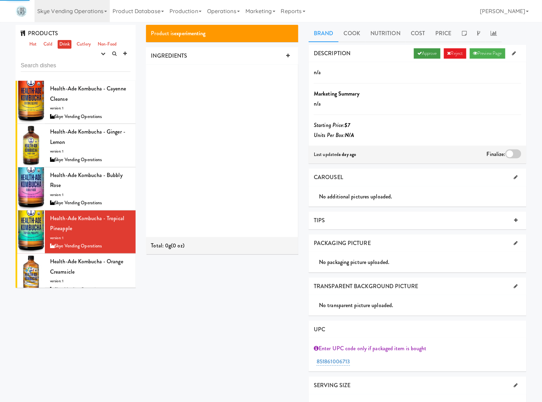
click at [429, 50] on link "Approve" at bounding box center [427, 53] width 27 height 10
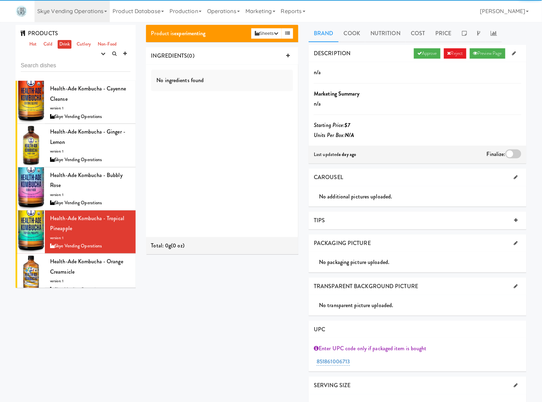
click at [514, 152] on div at bounding box center [514, 154] width 16 height 9
click at [0, 0] on input "checkbox" at bounding box center [0, 0] width 0 height 0
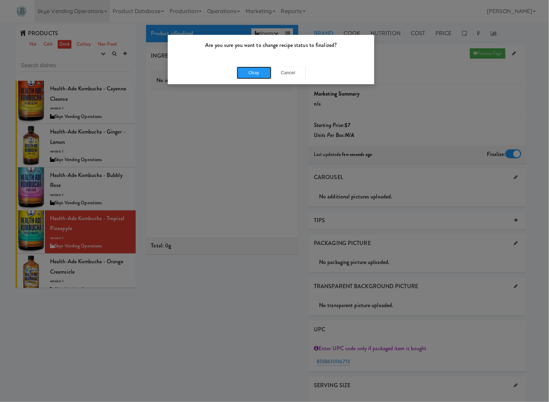
click at [254, 75] on button "Okay" at bounding box center [254, 73] width 35 height 12
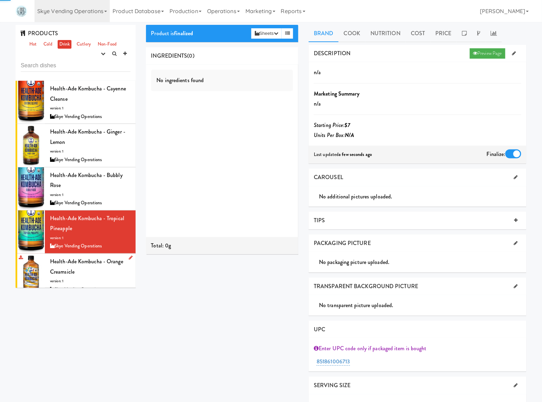
click at [97, 266] on span "Health-Ade Kombucha - Orange Creamsicle" at bounding box center [86, 267] width 73 height 18
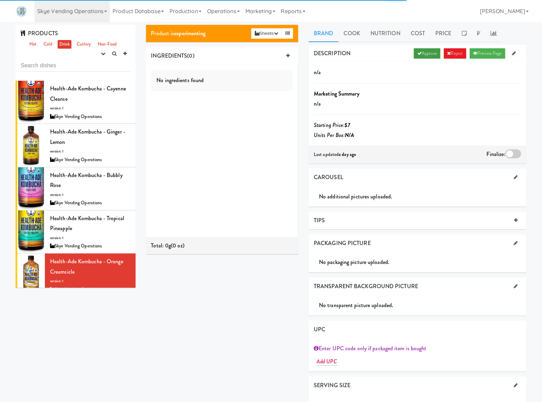
click at [433, 52] on link "Approve" at bounding box center [427, 53] width 27 height 10
click at [518, 150] on div at bounding box center [514, 154] width 16 height 9
click at [0, 0] on input "checkbox" at bounding box center [0, 0] width 0 height 0
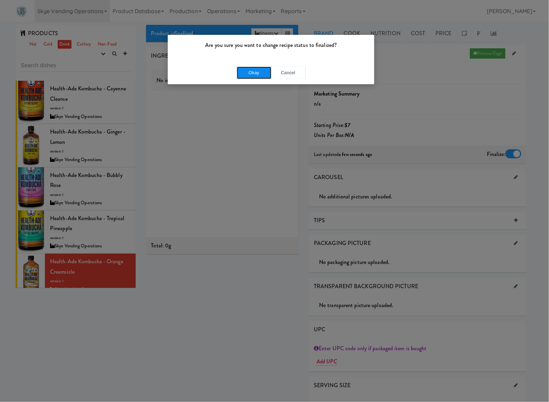
click at [238, 74] on button "Okay" at bounding box center [254, 73] width 35 height 12
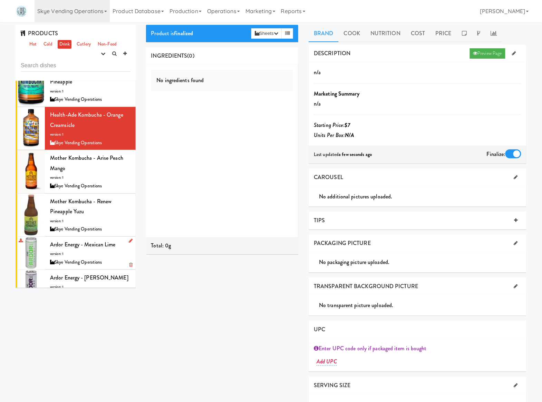
scroll to position [138, 0]
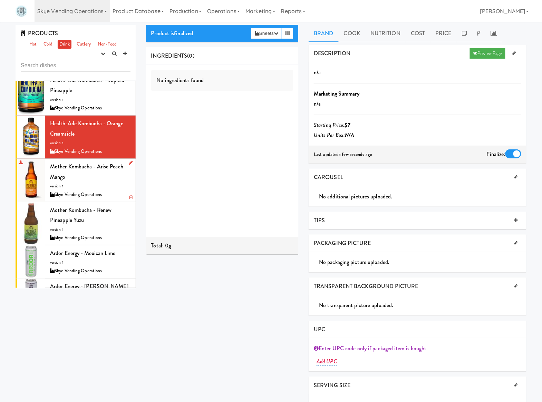
click at [85, 174] on div "Mother Kombucha - Arise Peach Mango version: 1 Skye Vending Operations" at bounding box center [90, 180] width 80 height 37
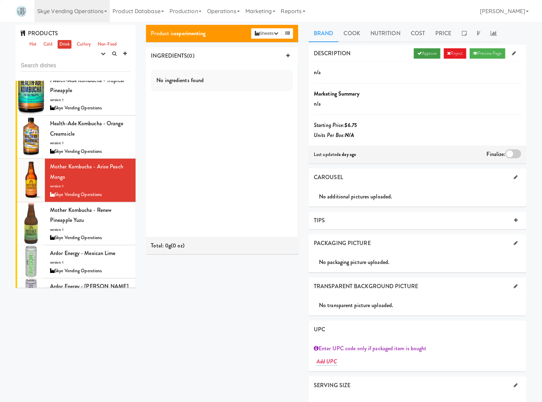
click at [431, 53] on link "Approve" at bounding box center [427, 53] width 27 height 10
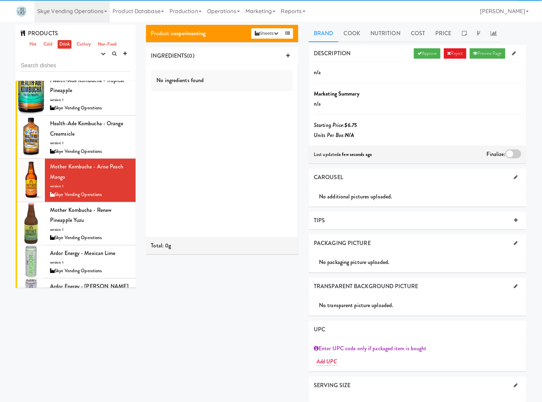
click at [512, 154] on div at bounding box center [514, 154] width 16 height 9
click at [0, 0] on input "checkbox" at bounding box center [0, 0] width 0 height 0
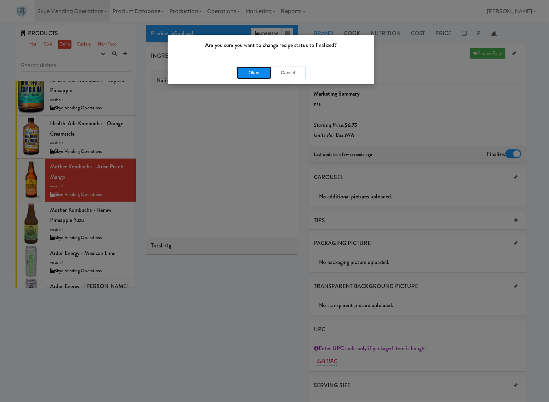
click at [250, 74] on button "Okay" at bounding box center [254, 73] width 35 height 12
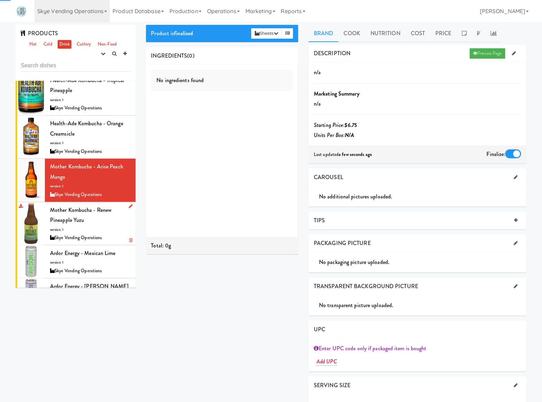
click at [117, 220] on div "Mother Kombucha - Renew Pineapple Yuzu version: 1 Skye Vending Operations" at bounding box center [90, 223] width 80 height 37
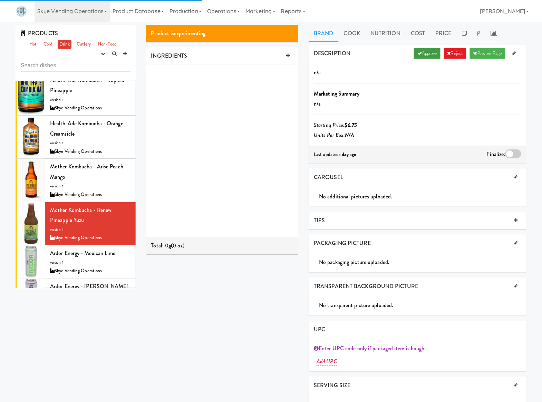
click at [418, 51] on icon at bounding box center [420, 53] width 4 height 4
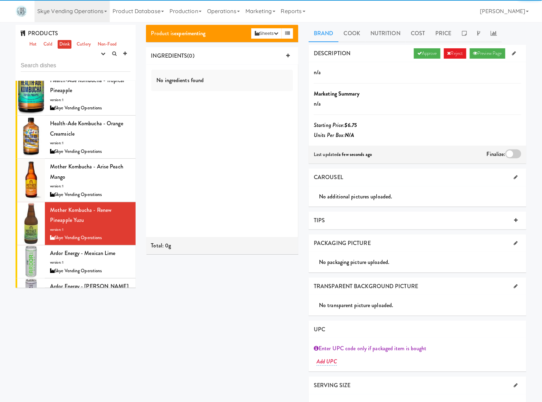
click at [513, 153] on div at bounding box center [514, 154] width 16 height 9
click at [0, 0] on input "checkbox" at bounding box center [0, 0] width 0 height 0
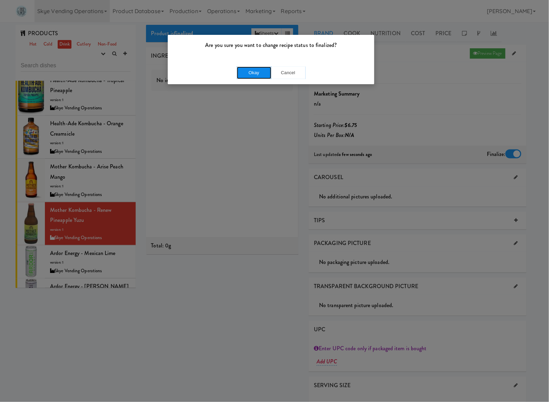
click at [256, 75] on button "Okay" at bounding box center [254, 73] width 35 height 12
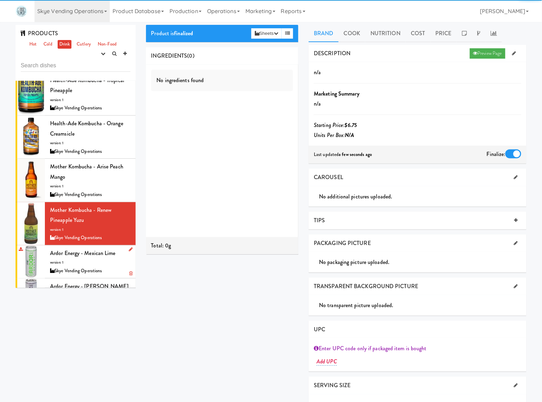
click at [108, 263] on div "Ardor Energy - Mexican Lime version: 1 Skye Vending Operations" at bounding box center [90, 261] width 80 height 27
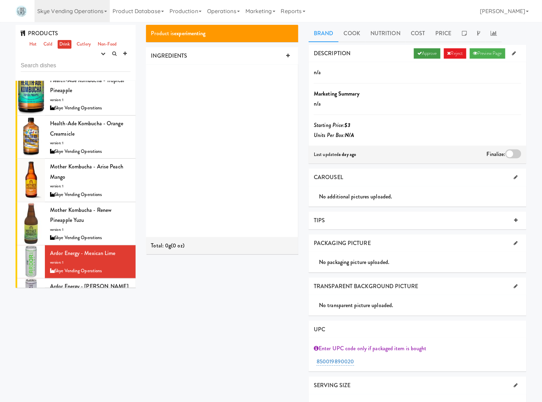
click at [424, 52] on link "Approve" at bounding box center [427, 53] width 27 height 10
click at [508, 153] on div at bounding box center [514, 154] width 16 height 9
click at [0, 0] on input "checkbox" at bounding box center [0, 0] width 0 height 0
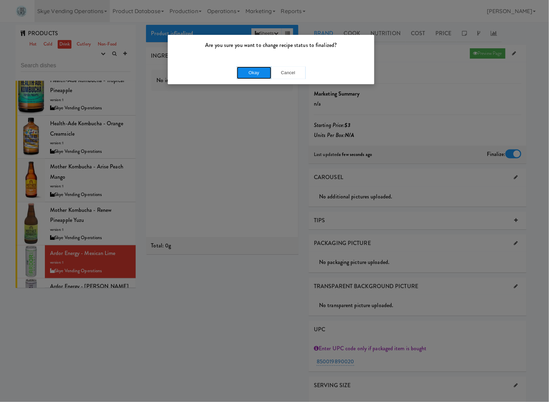
click at [241, 71] on button "Okay" at bounding box center [254, 73] width 35 height 12
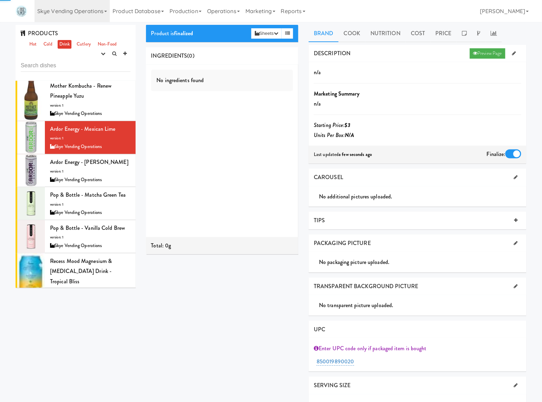
scroll to position [276, 0]
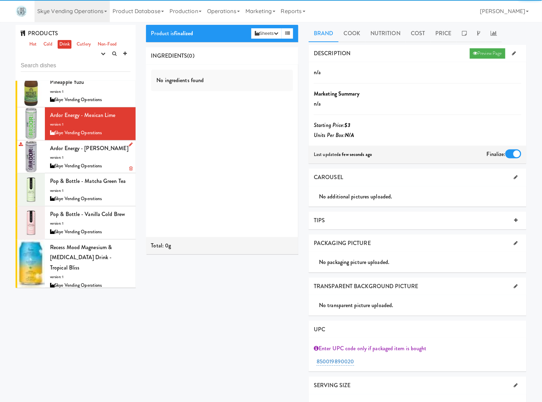
click at [96, 152] on span "Ardor Energy - Vanilla Blackberry" at bounding box center [89, 148] width 78 height 8
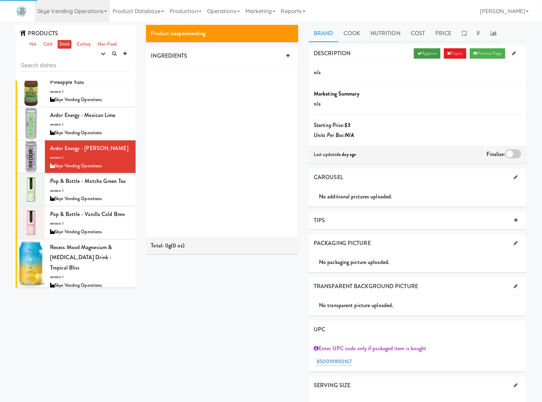
click at [418, 51] on icon at bounding box center [420, 53] width 4 height 4
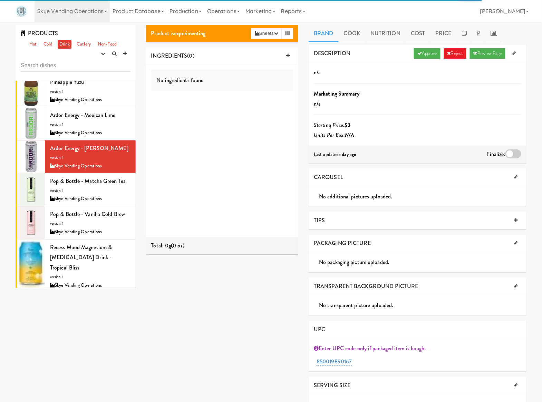
click at [518, 151] on div at bounding box center [514, 154] width 16 height 9
click at [0, 0] on input "checkbox" at bounding box center [0, 0] width 0 height 0
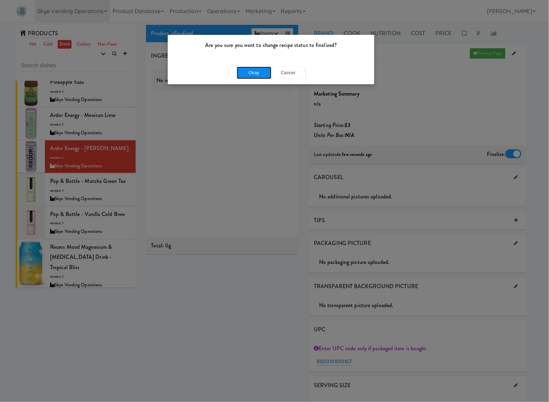
click at [256, 71] on button "Okay" at bounding box center [254, 73] width 35 height 12
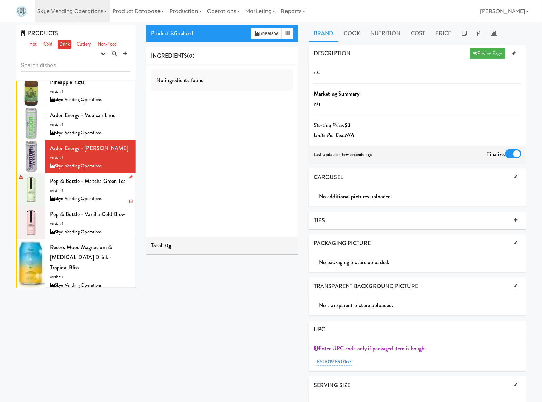
click at [95, 200] on div "Pop & Bottle - Matcha Green Tea version: 1 Skye Vending Operations" at bounding box center [90, 189] width 80 height 27
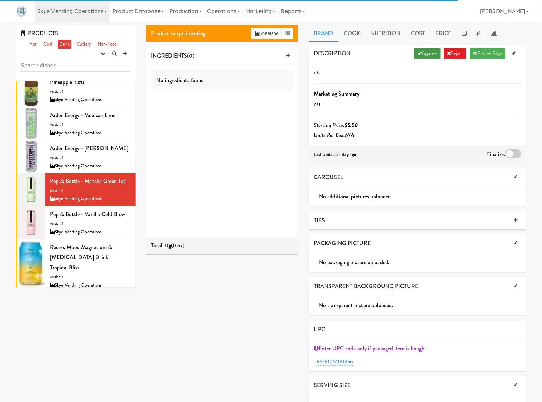
click at [421, 52] on link "Approve" at bounding box center [427, 53] width 27 height 10
click at [513, 158] on div at bounding box center [514, 154] width 16 height 9
click at [0, 0] on input "checkbox" at bounding box center [0, 0] width 0 height 0
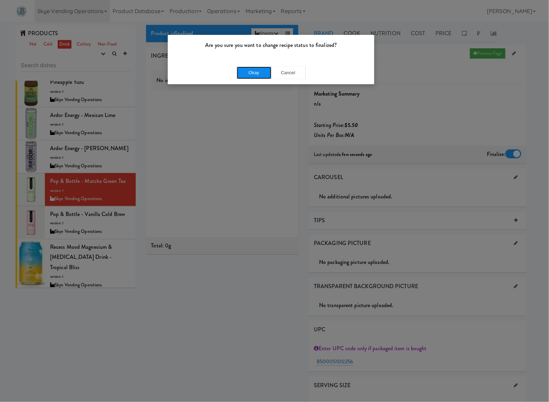
click at [253, 75] on button "Okay" at bounding box center [254, 73] width 35 height 12
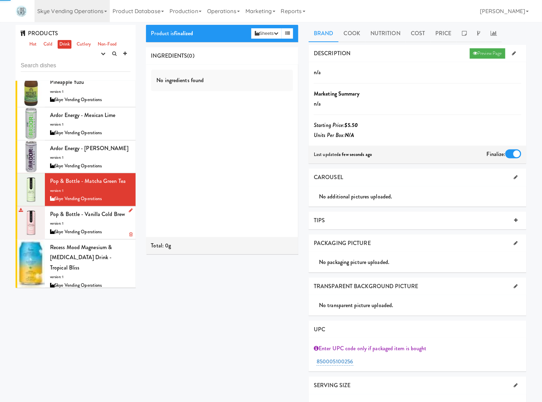
click at [91, 218] on span "Pop & Bottle - Vanilla Cold Brew" at bounding box center [87, 214] width 75 height 8
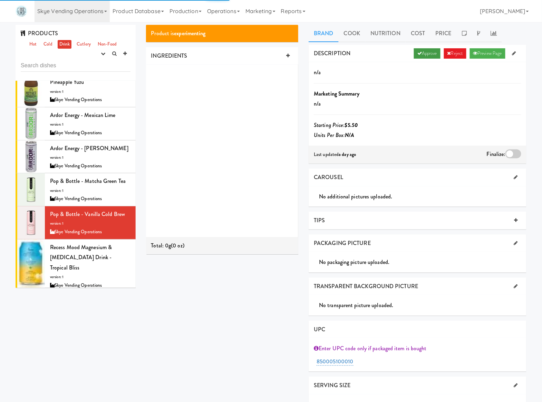
click at [422, 57] on link "Approve" at bounding box center [427, 53] width 27 height 10
click at [520, 151] on div at bounding box center [514, 154] width 16 height 9
click at [0, 0] on input "checkbox" at bounding box center [0, 0] width 0 height 0
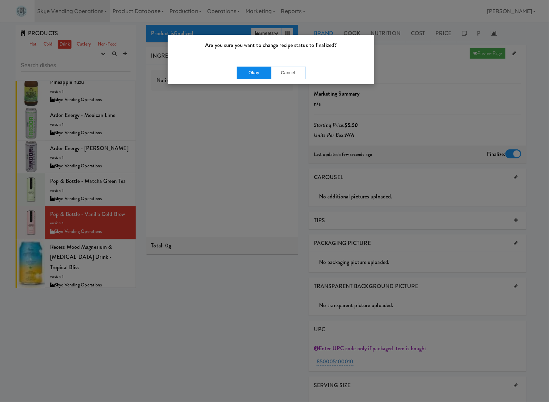
click at [249, 67] on div "Okay Cancel" at bounding box center [271, 72] width 207 height 23
click at [244, 71] on button "Okay" at bounding box center [254, 73] width 35 height 12
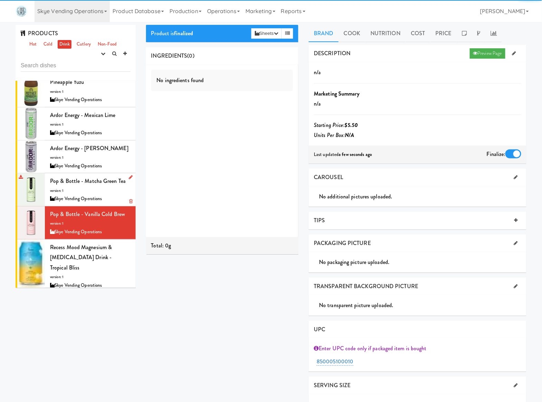
scroll to position [414, 0]
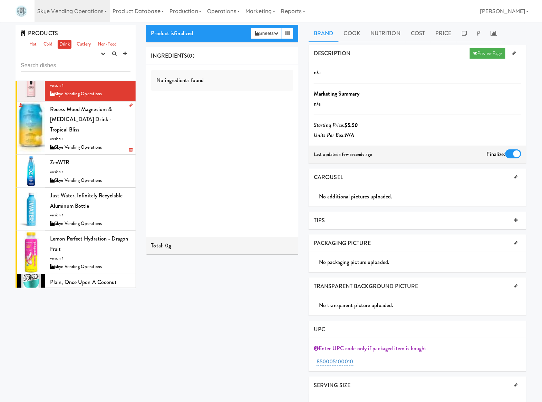
click at [92, 141] on div "Recess Mood Magnesium & Adaptogen Drink - Tropical Bliss version: 1 Skye Vendin…" at bounding box center [90, 128] width 80 height 48
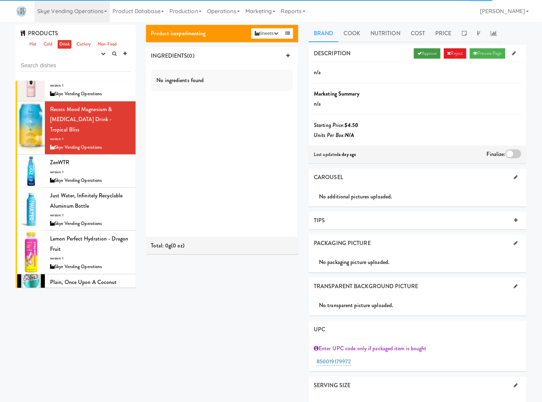
click at [414, 57] on link "Approve" at bounding box center [427, 53] width 27 height 10
click at [512, 155] on div at bounding box center [514, 154] width 16 height 9
click at [0, 0] on input "checkbox" at bounding box center [0, 0] width 0 height 0
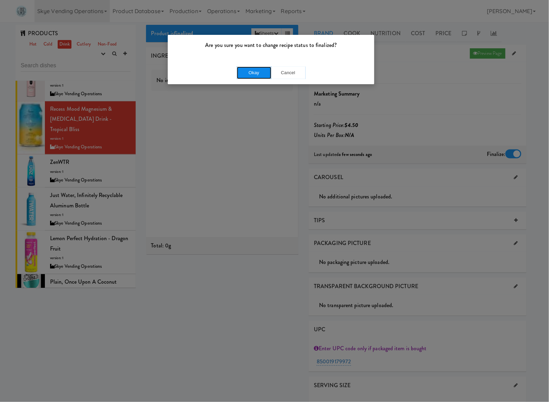
click at [260, 71] on button "Okay" at bounding box center [254, 73] width 35 height 12
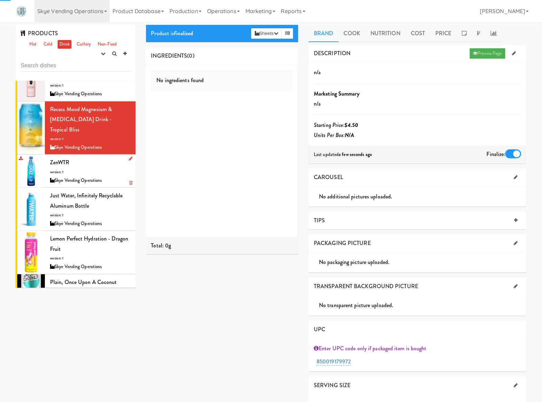
click at [107, 171] on div "ZenWTR version: 1 Skye Vending Operations" at bounding box center [90, 170] width 80 height 27
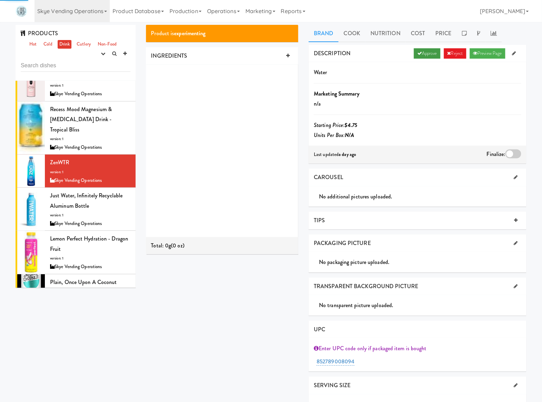
click at [429, 52] on link "Approve" at bounding box center [427, 53] width 27 height 10
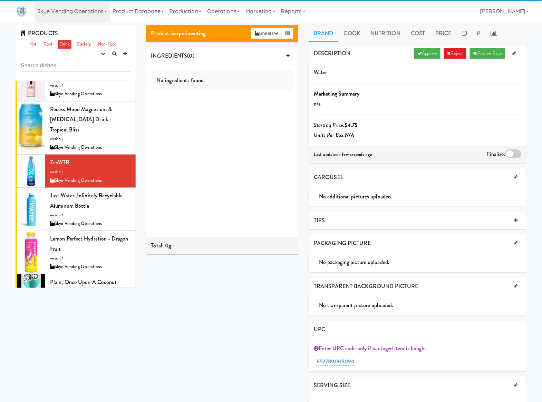
click at [515, 152] on div at bounding box center [514, 154] width 16 height 9
click at [0, 0] on input "checkbox" at bounding box center [0, 0] width 0 height 0
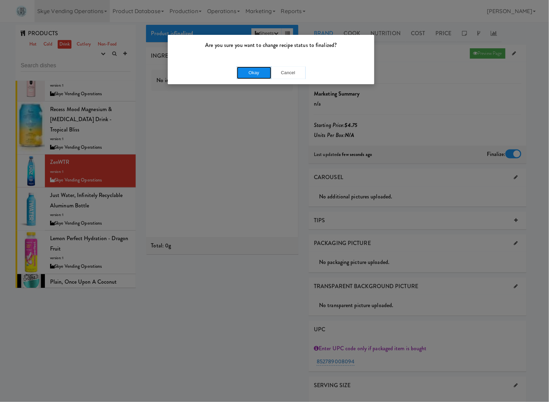
click at [242, 71] on button "Okay" at bounding box center [254, 73] width 35 height 12
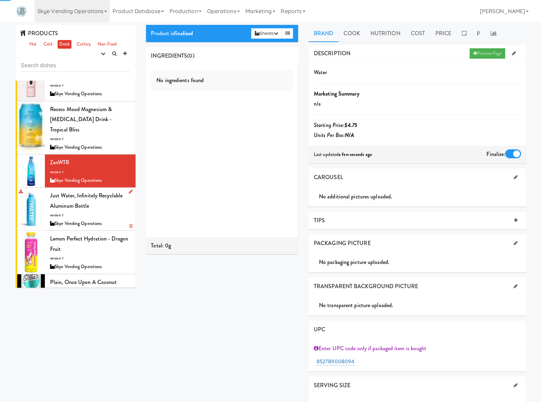
click at [109, 216] on div "Just Water, infinitely recyclable aluminum bottle version: 1 Skye Vending Opera…" at bounding box center [90, 209] width 80 height 37
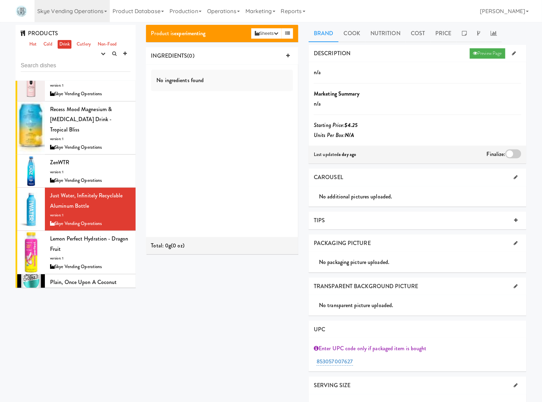
click at [520, 154] on div at bounding box center [514, 154] width 16 height 9
click at [0, 0] on input "checkbox" at bounding box center [0, 0] width 0 height 0
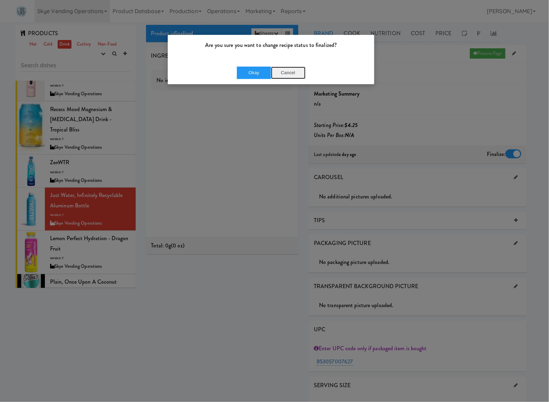
click at [287, 74] on button "Cancel" at bounding box center [288, 73] width 35 height 12
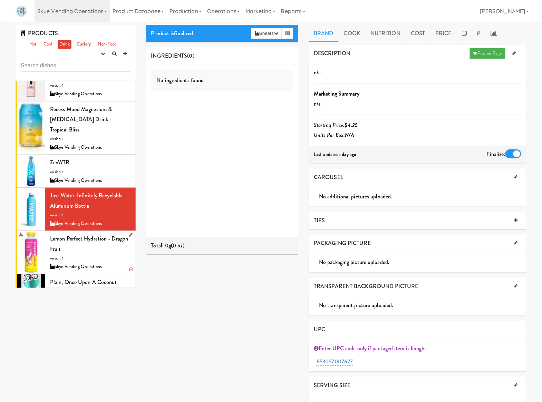
click at [76, 271] on div "Skye Vending Operations" at bounding box center [90, 267] width 80 height 9
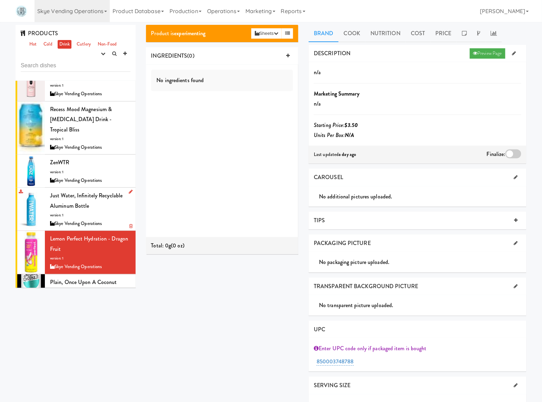
click at [98, 205] on div "Just Water, infinitely recyclable aluminum bottle version: 1 Skye Vending Opera…" at bounding box center [90, 209] width 80 height 37
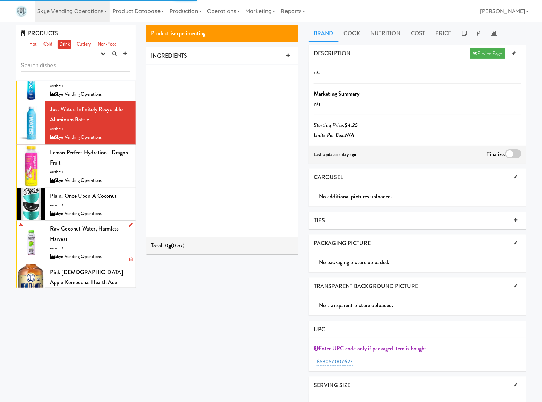
scroll to position [522, 0]
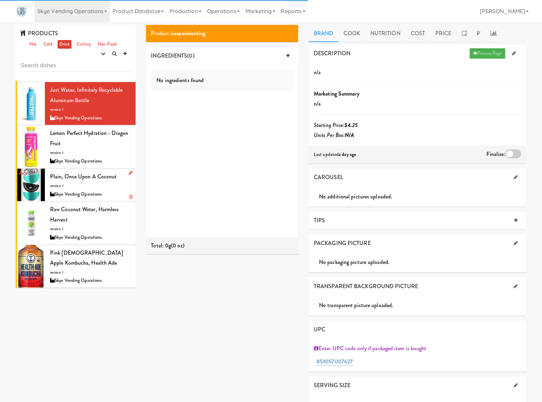
click at [79, 188] on div "Plain, Once Upon a Coconut version: 1 Skye Vending Operations" at bounding box center [90, 185] width 80 height 27
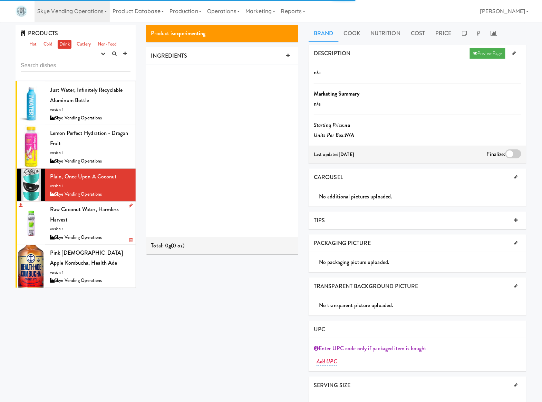
click at [84, 230] on div "Raw Coconut Water, Harmless Harvest version: 1 Skye Vending Operations" at bounding box center [90, 222] width 80 height 37
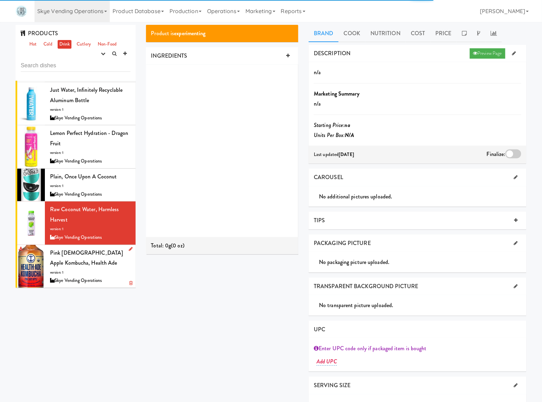
click at [86, 256] on span "Pink Lady Apple Kombucha, Health Ade" at bounding box center [86, 258] width 73 height 18
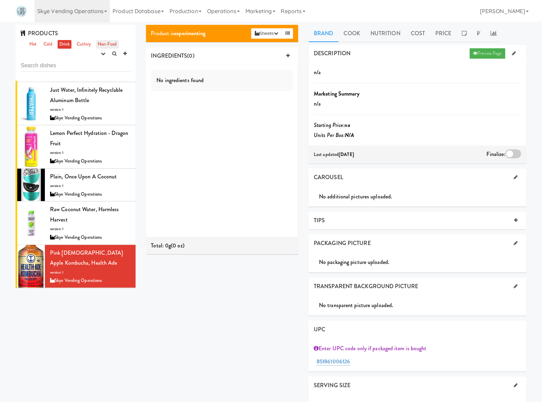
click at [101, 42] on link "Non-Food" at bounding box center [107, 44] width 23 height 9
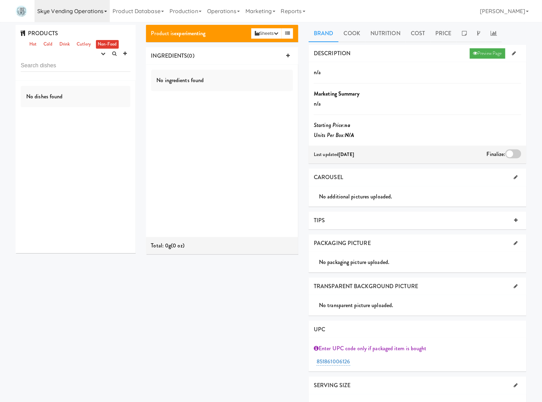
click at [91, 17] on link "Skye Vending Operations" at bounding box center [72, 11] width 75 height 22
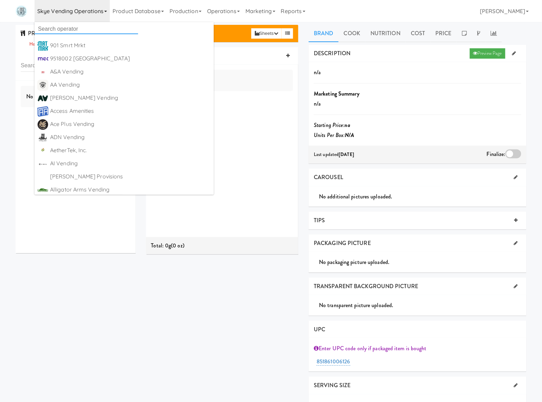
click at [90, 32] on input "text" at bounding box center [87, 29] width 104 height 10
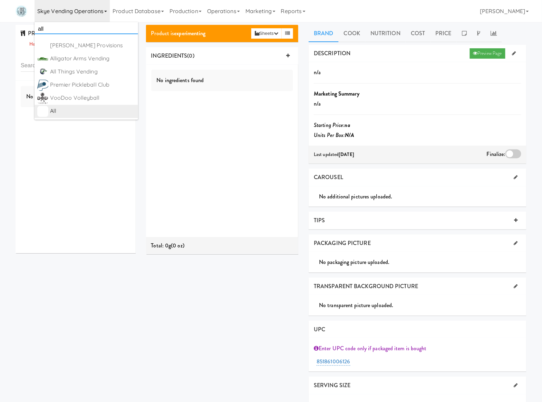
type input "all"
click at [82, 115] on div "All" at bounding box center [92, 111] width 85 height 10
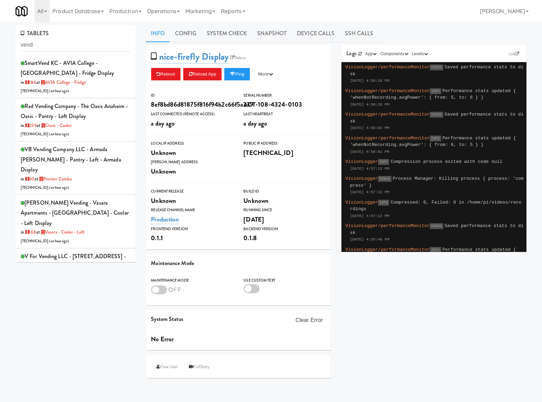
click at [50, 40] on input "vend" at bounding box center [76, 45] width 110 height 13
drag, startPoint x: 0, startPoint y: 0, endPoint x: 50, endPoint y: 40, distance: 64.1
click at [50, 40] on input "vend" at bounding box center [76, 45] width 110 height 13
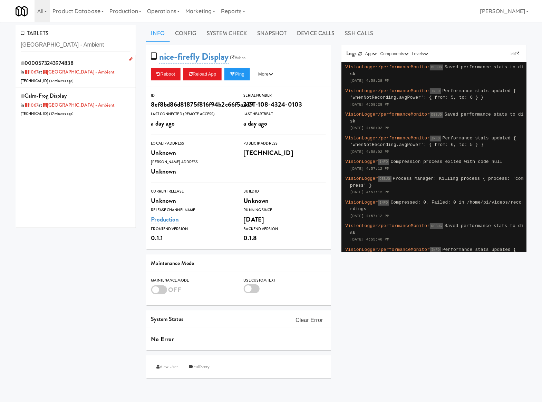
type input "[GEOGRAPHIC_DATA] - Ambient"
click at [101, 80] on div "0000573243974838 in [DATE] at [GEOGRAPHIC_DATA] - Ambient [TECHNICAL_ID] ( 17 m…" at bounding box center [76, 71] width 110 height 27
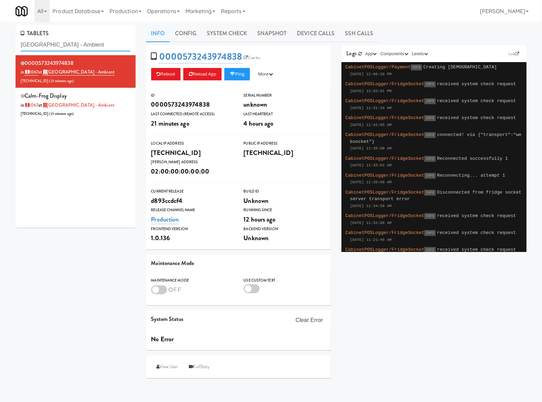
click at [70, 46] on input "[GEOGRAPHIC_DATA] - Ambient" at bounding box center [76, 45] width 110 height 13
click at [71, 46] on input "[GEOGRAPHIC_DATA] - Ambient" at bounding box center [76, 45] width 110 height 13
click at [99, 117] on div "calm-frog Display in [DATE] at [GEOGRAPHIC_DATA] - Ambient [TECHNICAL_ID] ( 21 …" at bounding box center [76, 104] width 110 height 27
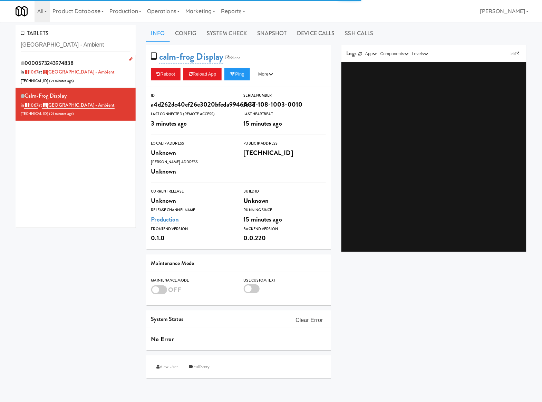
click at [110, 75] on div "0000573243974838 in [DATE] at [GEOGRAPHIC_DATA] - Ambient [TECHNICAL_ID] ( 21 m…" at bounding box center [76, 71] width 110 height 27
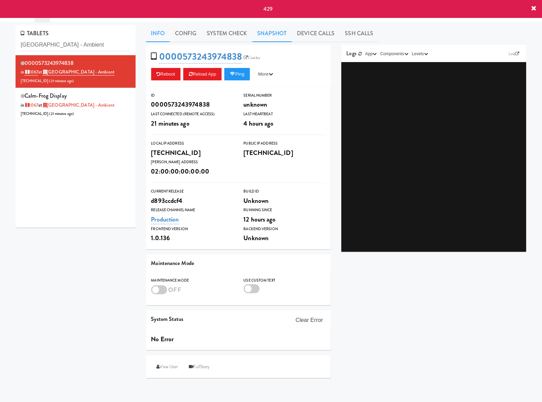
click at [271, 27] on link "Snapshot" at bounding box center [272, 33] width 40 height 17
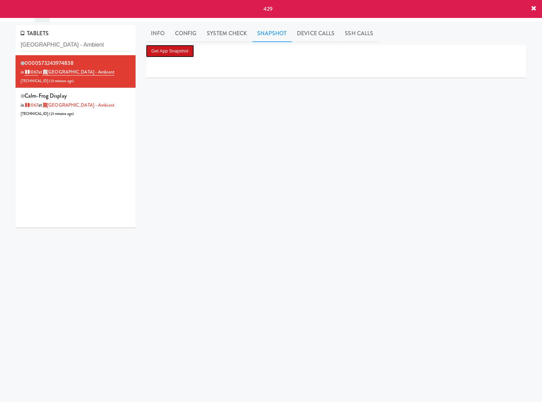
click at [187, 50] on button "Get App Snapshot" at bounding box center [170, 51] width 48 height 12
